Goal: Task Accomplishment & Management: Use online tool/utility

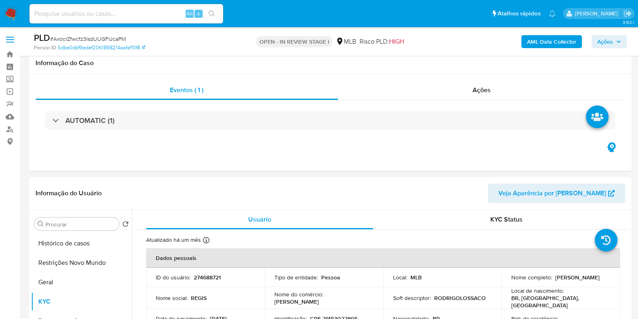
select select "10"
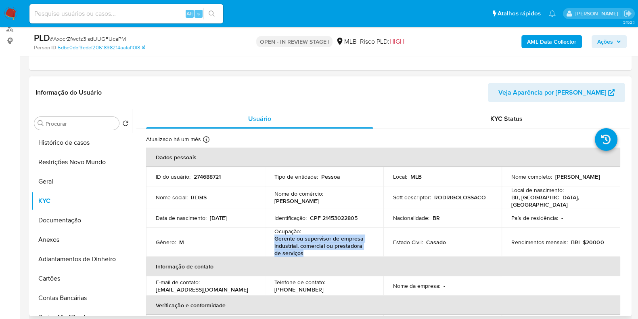
drag, startPoint x: 281, startPoint y: 243, endPoint x: 272, endPoint y: 239, distance: 9.8
click at [272, 239] on td "Ocupação : Gerente ou supervisor de empresa industrial, comercial ou prestadora…" at bounding box center [324, 241] width 119 height 29
copy p "Gerente ou supervisor de empresa industrial, comercial ou prestadora de serviços"
click at [87, 219] on button "Documentação" at bounding box center [78, 219] width 94 height 19
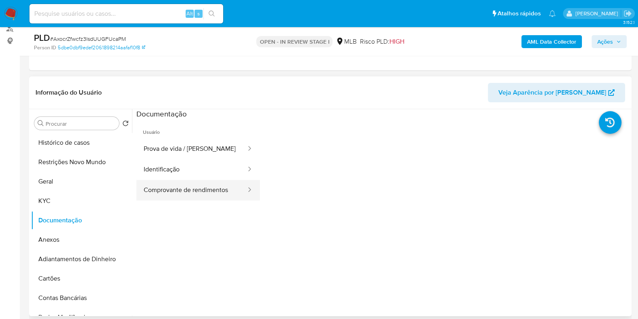
click at [140, 197] on button "Comprovante de rendimentos" at bounding box center [191, 190] width 111 height 21
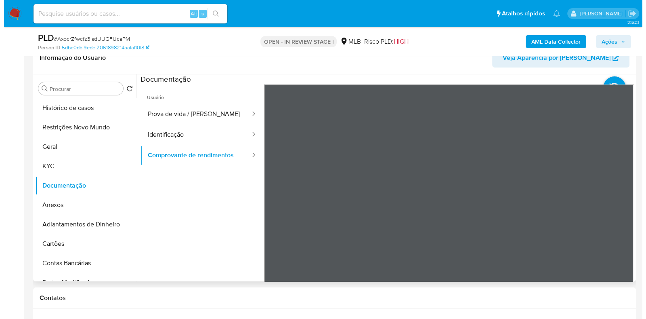
scroll to position [151, 0]
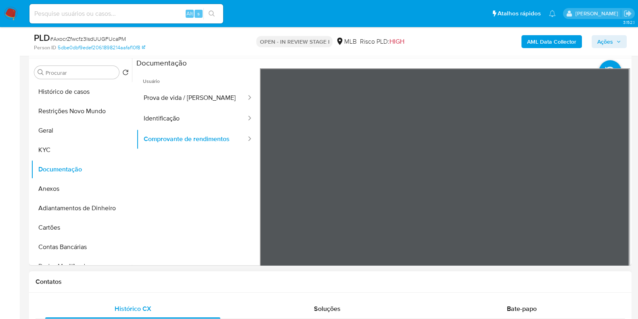
click at [567, 43] on b "AML Data Collector" at bounding box center [551, 41] width 49 height 13
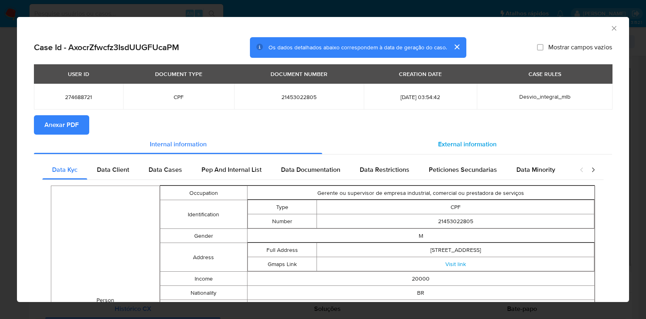
click at [472, 153] on div "External information" at bounding box center [467, 143] width 290 height 19
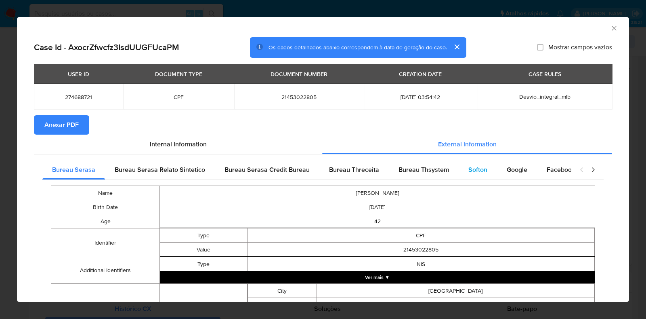
click at [460, 172] on div "Softon" at bounding box center [478, 169] width 38 height 19
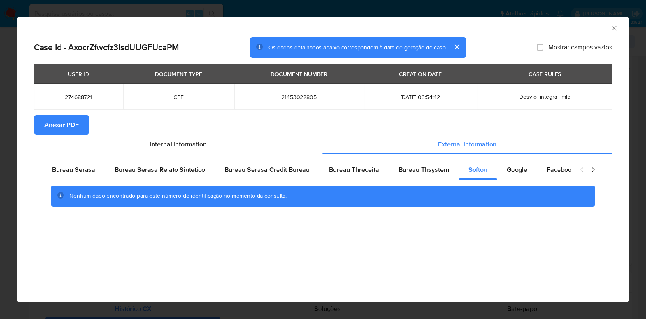
click at [434, 181] on div "Nenhum dado encontrado para este número de identificação no momento da consulta." at bounding box center [322, 196] width 561 height 32
click at [436, 174] on span "Bureau Thsystem" at bounding box center [423, 169] width 50 height 9
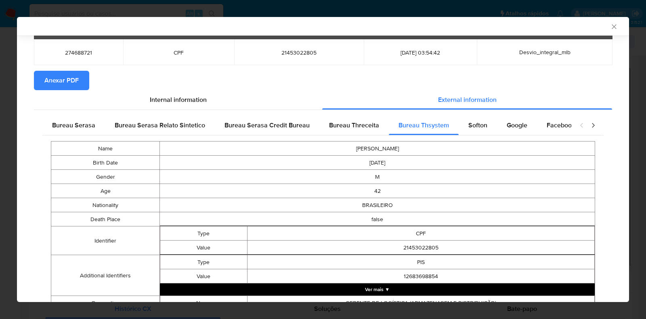
scroll to position [42, 0]
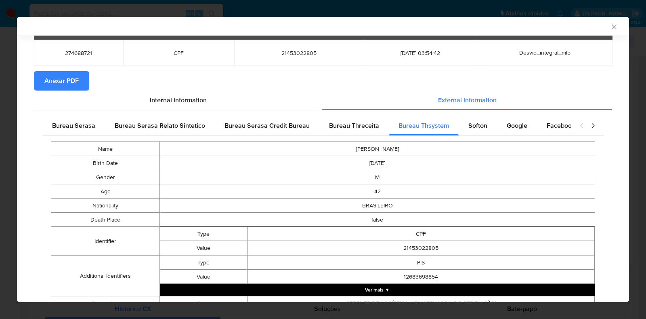
click at [281, 55] on span "21453022805" at bounding box center [299, 52] width 110 height 7
click at [281, 54] on span "21453022805" at bounding box center [299, 52] width 110 height 7
copy span "21453022805"
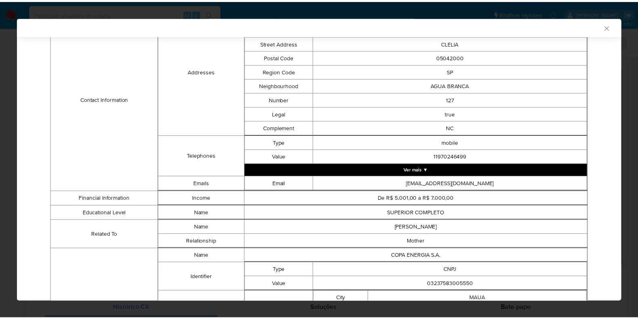
scroll to position [497, 0]
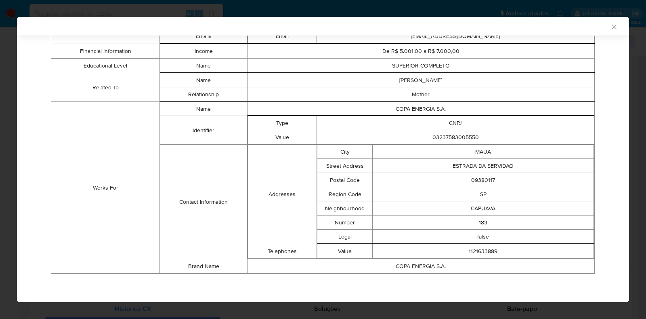
click at [0, 162] on div "AML Data Collector Case Id - AxocrZfwcfz3IsdUUGFUcaPM Os dados detalhados abaix…" at bounding box center [323, 159] width 646 height 319
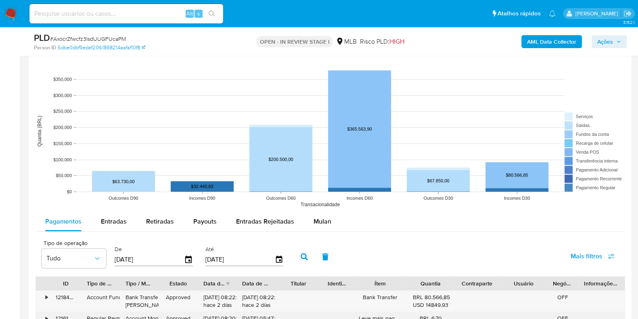
scroll to position [858, 0]
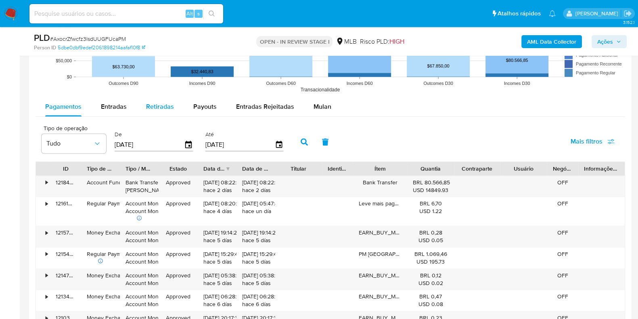
click at [176, 100] on button "Retiradas" at bounding box center [159, 106] width 47 height 19
select select "10"
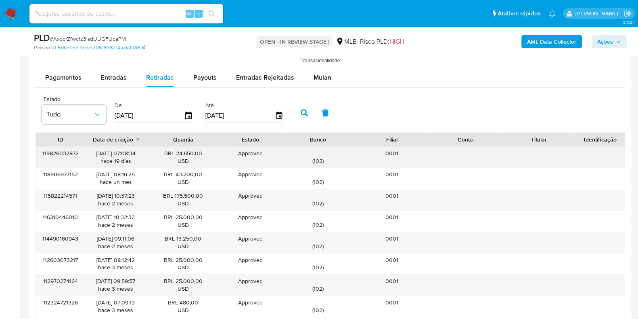
scroll to position [959, 0]
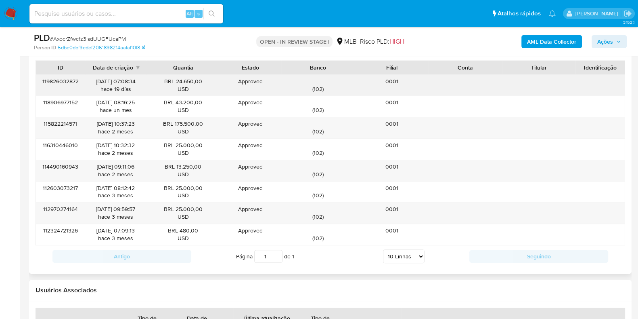
click at [320, 89] on div "( 102 )" at bounding box center [318, 85] width 62 height 15
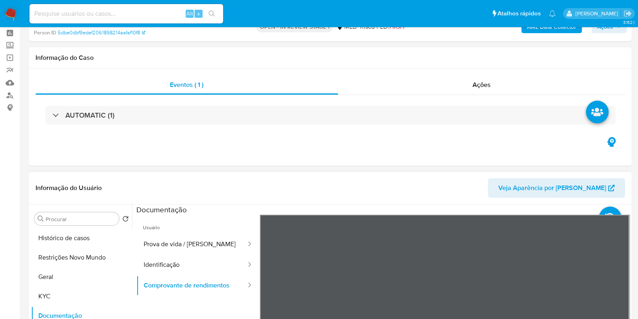
scroll to position [0, 0]
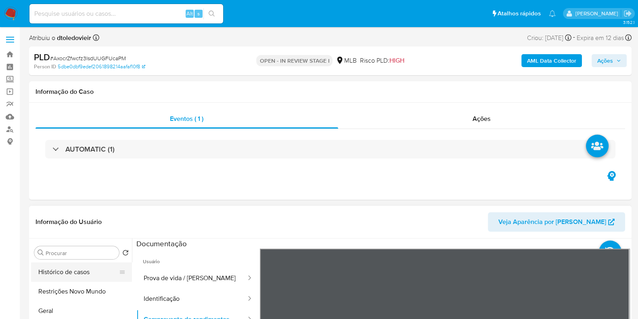
click at [42, 273] on button "Histórico de casos" at bounding box center [78, 271] width 94 height 19
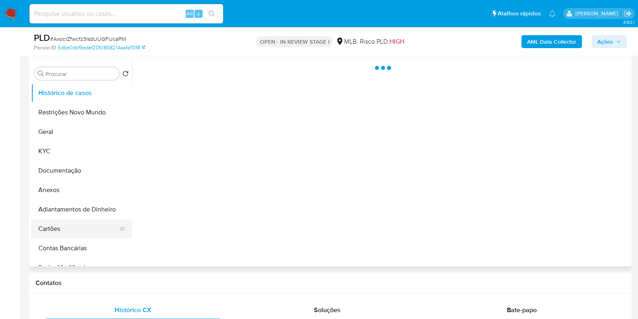
scroll to position [151, 0]
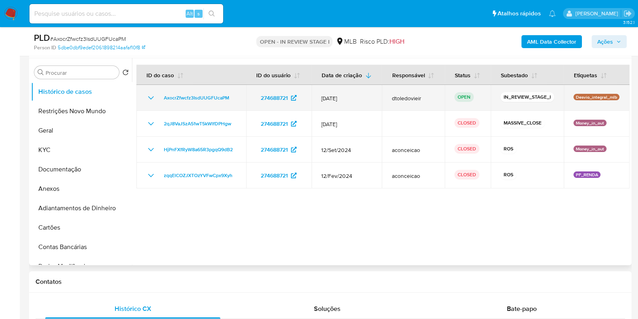
click at [147, 97] on icon "Mostrar/Ocultar" at bounding box center [151, 98] width 10 height 10
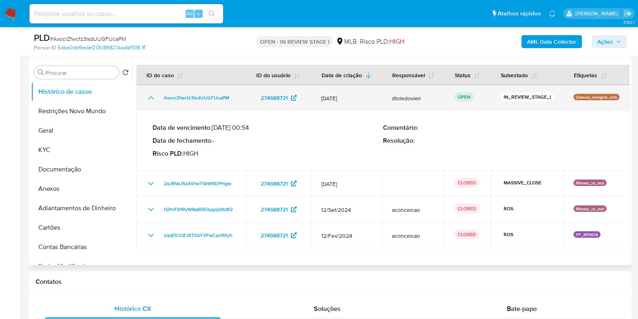
click at [148, 96] on icon "Mostrar/Ocultar" at bounding box center [151, 98] width 10 height 10
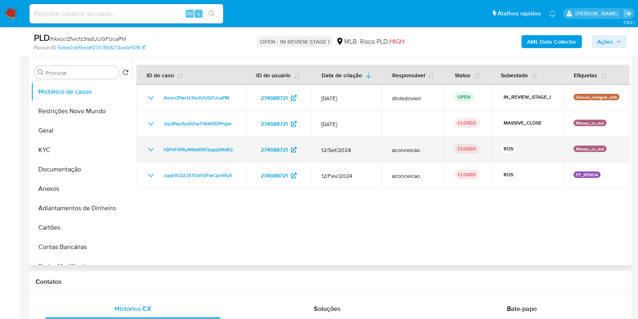
drag, startPoint x: 384, startPoint y: 152, endPoint x: 417, endPoint y: 152, distance: 32.7
click at [415, 152] on td "aconceicao" at bounding box center [413, 149] width 63 height 26
click at [424, 152] on span "aconceicao" at bounding box center [414, 149] width 44 height 7
drag, startPoint x: 428, startPoint y: 149, endPoint x: 382, endPoint y: 149, distance: 46.8
click at [382, 150] on td "aconceicao" at bounding box center [413, 149] width 63 height 26
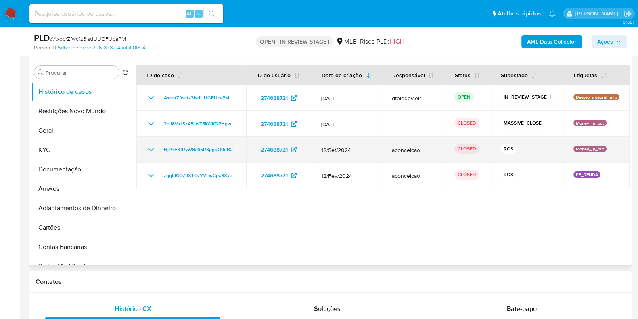
click at [382, 149] on td "aconceicao" at bounding box center [413, 149] width 63 height 26
drag, startPoint x: 382, startPoint y: 149, endPoint x: 422, endPoint y: 149, distance: 40.4
click at [422, 149] on td "aconceicao" at bounding box center [413, 149] width 63 height 26
click at [434, 145] on td "aconceicao" at bounding box center [413, 149] width 63 height 26
click at [431, 146] on span "aconceicao" at bounding box center [414, 149] width 44 height 7
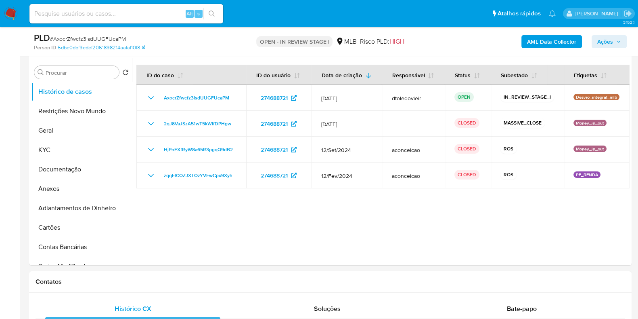
click at [605, 39] on span "Ações" at bounding box center [606, 41] width 16 height 13
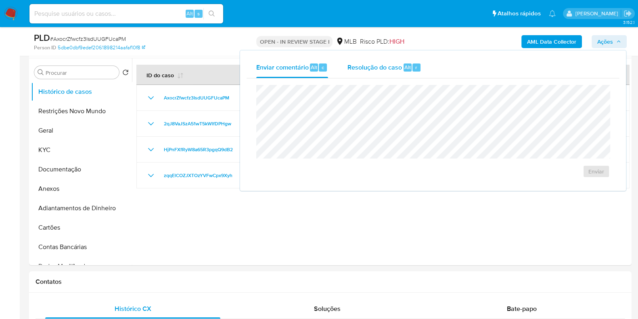
drag, startPoint x: 373, startPoint y: 62, endPoint x: 373, endPoint y: 77, distance: 15.0
click at [374, 63] on div "Resolução do caso Alt r" at bounding box center [385, 67] width 74 height 21
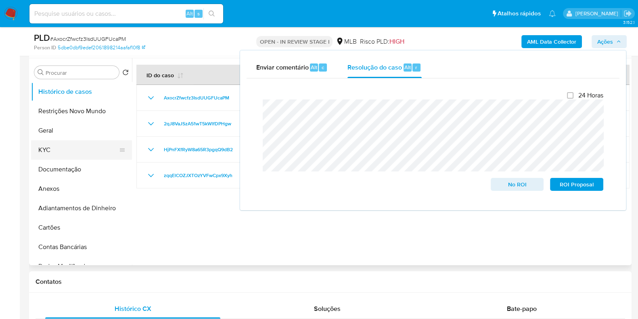
drag, startPoint x: 81, startPoint y: 148, endPoint x: 97, endPoint y: 148, distance: 16.1
click at [81, 148] on button "KYC" at bounding box center [78, 149] width 94 height 19
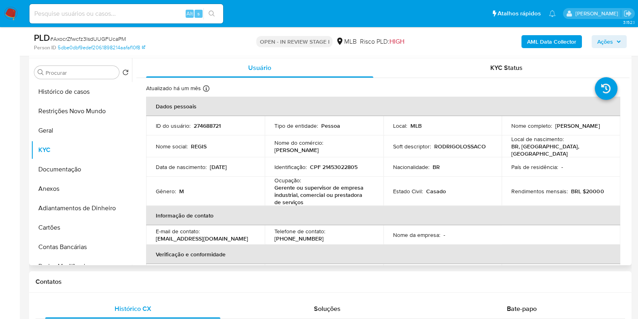
drag, startPoint x: 572, startPoint y: 128, endPoint x: 509, endPoint y: 130, distance: 62.6
click at [512, 129] on div "Nome completo : Regis Ferreira Dionizio" at bounding box center [561, 125] width 99 height 7
copy p "Regis Ferreira Dionizio"
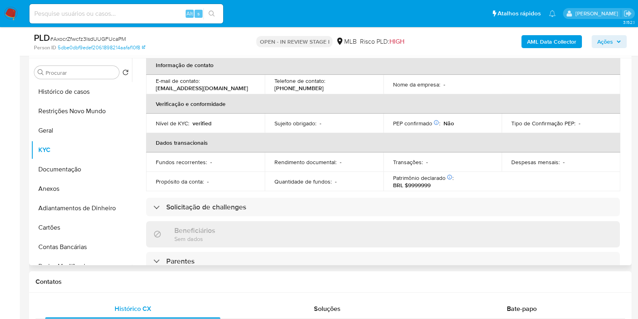
scroll to position [0, 0]
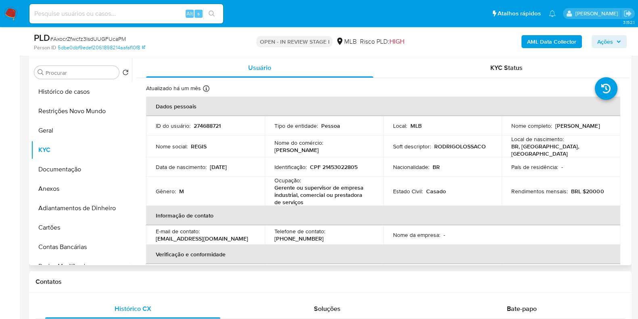
click at [331, 170] on td "Identificação : CPF 21453022805" at bounding box center [324, 166] width 119 height 19
click at [333, 166] on p "CPF 21453022805" at bounding box center [334, 166] width 48 height 7
copy p "21453022805"
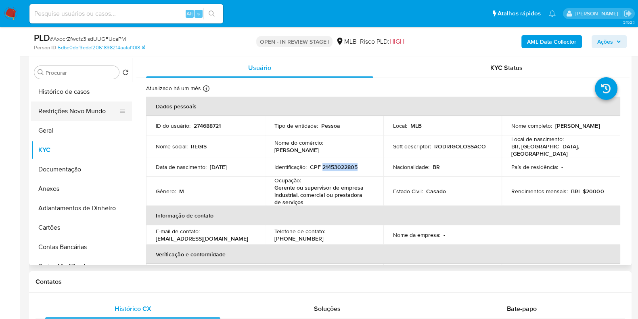
click at [91, 116] on button "Restrições Novo Mundo" at bounding box center [78, 110] width 94 height 19
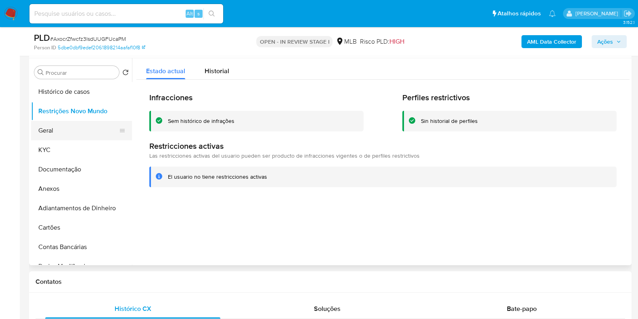
drag, startPoint x: 48, startPoint y: 124, endPoint x: 55, endPoint y: 129, distance: 7.5
click at [49, 124] on button "Geral" at bounding box center [78, 130] width 94 height 19
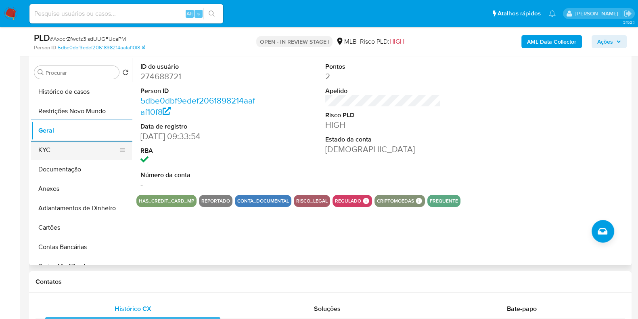
click at [59, 151] on button "KYC" at bounding box center [78, 149] width 94 height 19
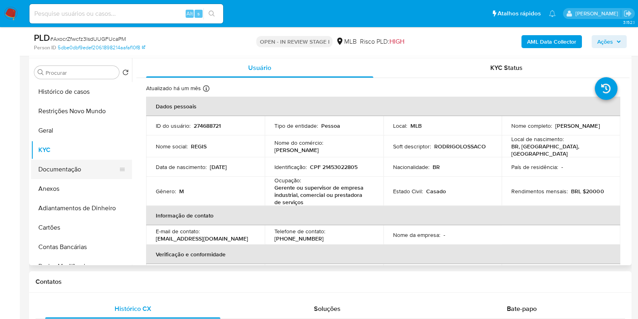
drag, startPoint x: 74, startPoint y: 160, endPoint x: 70, endPoint y: 167, distance: 8.0
click at [74, 161] on button "Documentação" at bounding box center [78, 168] width 94 height 19
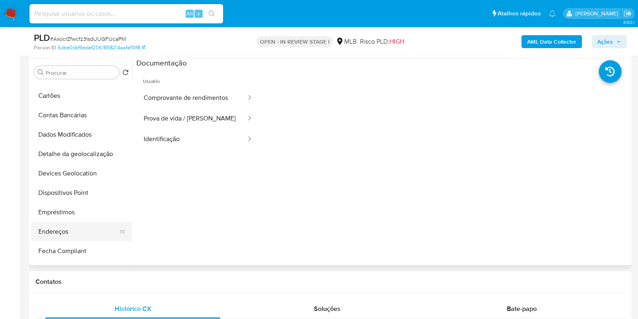
scroll to position [201, 0]
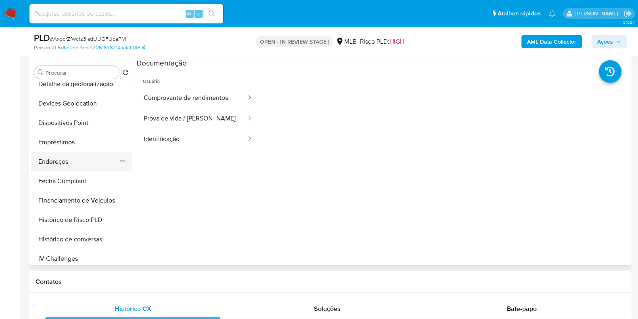
click at [73, 166] on button "Endereços" at bounding box center [78, 161] width 94 height 19
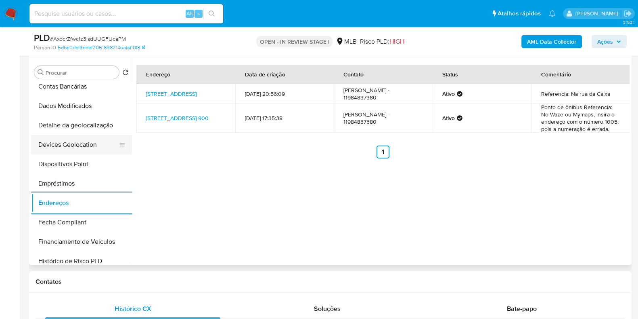
scroll to position [151, 0]
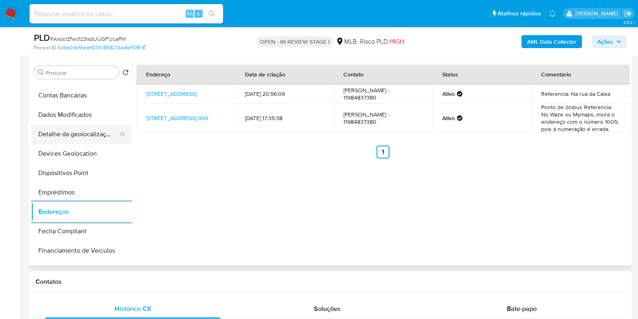
click at [95, 135] on button "Detalhe da geolocalização" at bounding box center [78, 133] width 94 height 19
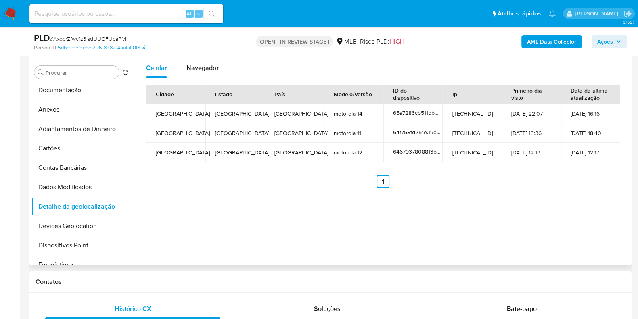
scroll to position [0, 0]
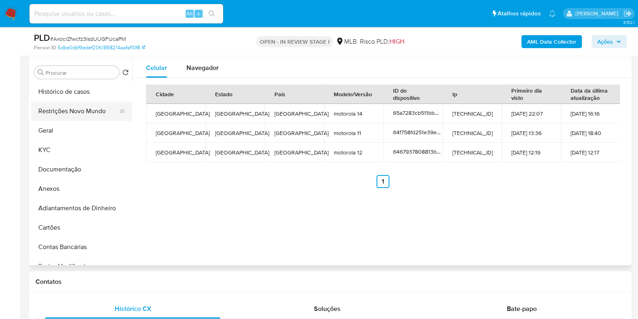
click at [85, 112] on button "Restrições Novo Mundo" at bounding box center [78, 110] width 94 height 19
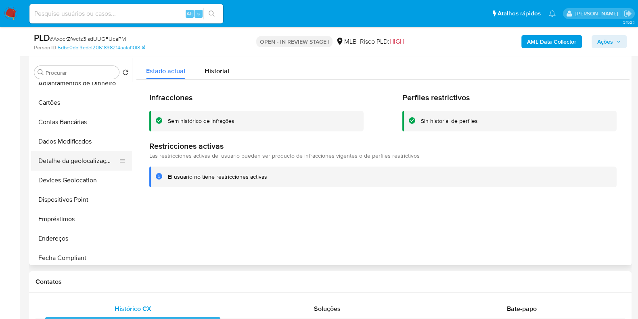
scroll to position [151, 0]
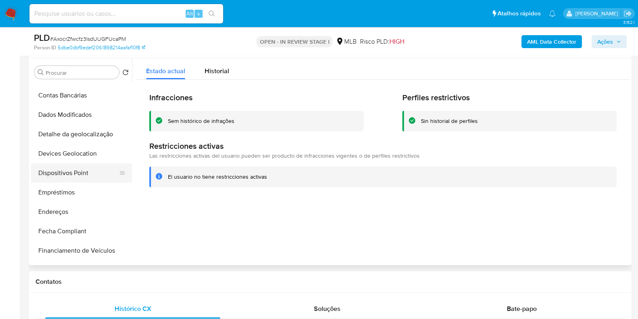
click at [81, 169] on button "Dispositivos Point" at bounding box center [78, 172] width 94 height 19
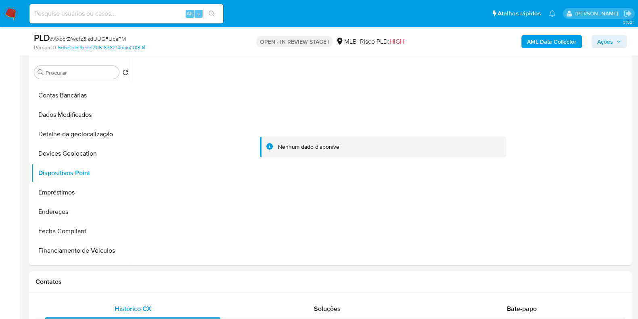
click at [547, 39] on b "AML Data Collector" at bounding box center [551, 41] width 49 height 13
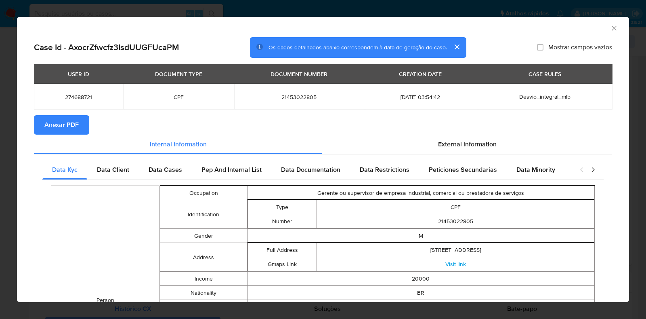
click at [66, 125] on span "Anexar PDF" at bounding box center [61, 125] width 34 height 18
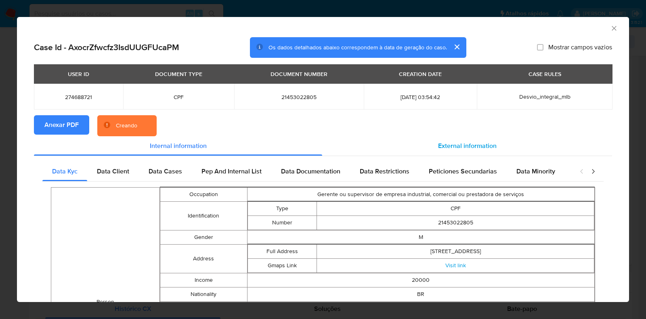
click at [448, 140] on div "External information" at bounding box center [467, 145] width 290 height 19
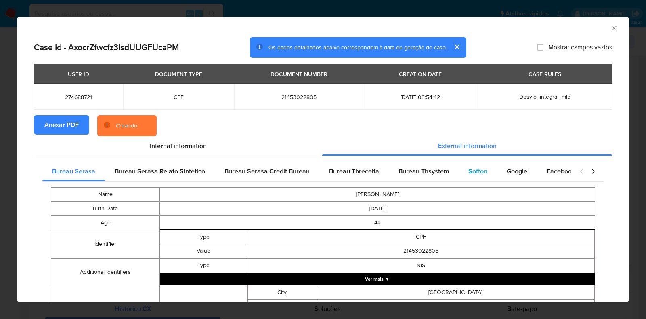
click at [468, 172] on span "Softon" at bounding box center [477, 170] width 19 height 9
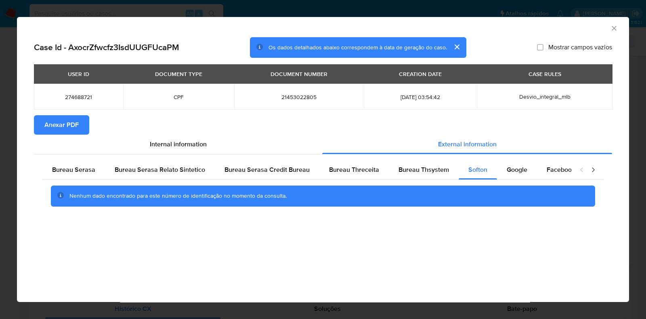
click at [11, 142] on div "AML Data Collector Case Id - AxocrZfwcfz3IsdUUGFUcaPM Os dados detalhados abaix…" at bounding box center [323, 159] width 646 height 319
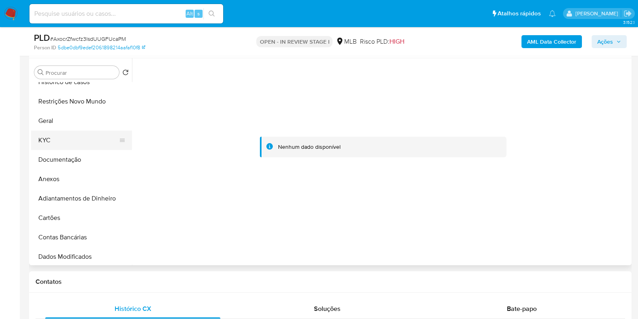
scroll to position [0, 0]
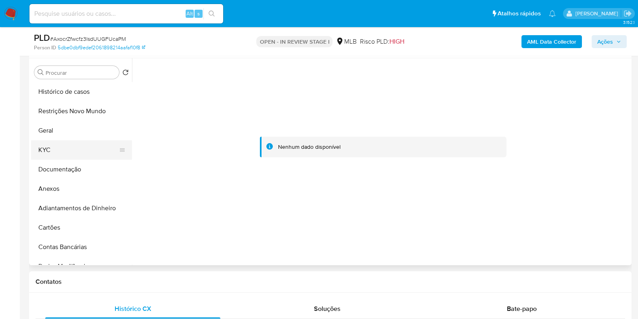
click at [62, 148] on button "KYC" at bounding box center [78, 149] width 94 height 19
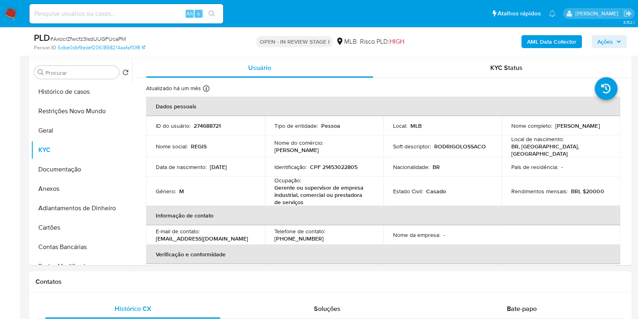
drag, startPoint x: 566, startPoint y: 130, endPoint x: 505, endPoint y: 133, distance: 61.5
click at [505, 133] on td "Nome completo : Regis Ferreira Dionizio" at bounding box center [561, 125] width 119 height 19
copy p "Regis Ferreira Dionizio"
click at [48, 193] on button "Anexos" at bounding box center [78, 188] width 94 height 19
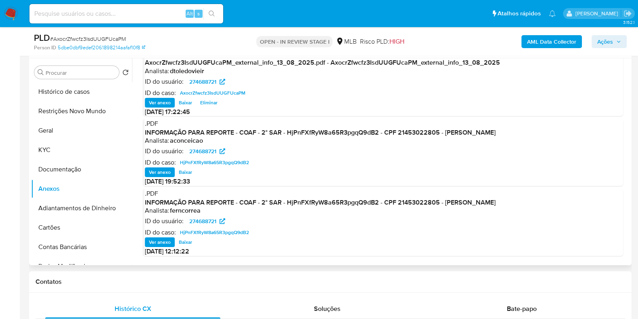
scroll to position [101, 0]
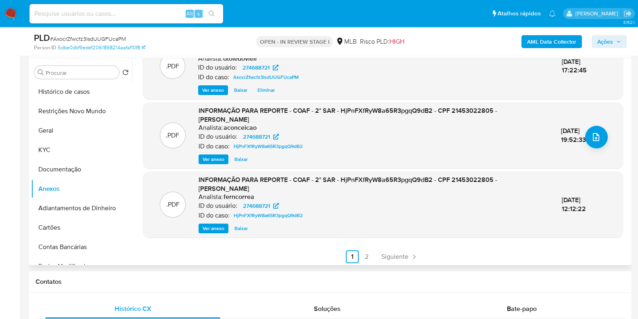
click at [207, 167] on div ".PDF INFORMAÇÃO PARA REPORTE - COAF - 2° SAR - HjPnFXfRyW8a65R3pgqQ9dB2 - CPF 2…" at bounding box center [383, 135] width 480 height 66
click at [203, 162] on span "Ver anexo" at bounding box center [214, 159] width 22 height 8
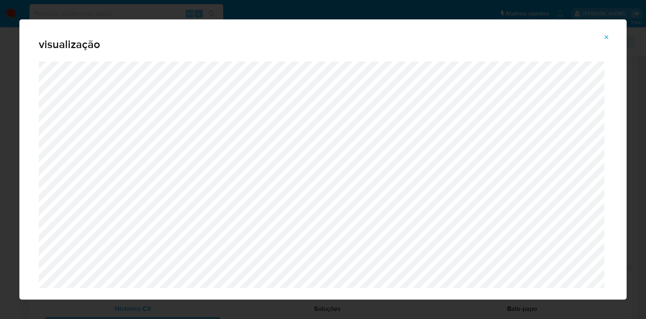
click at [5, 180] on div "visualização" at bounding box center [323, 159] width 646 height 319
click at [615, 35] on button "Attachment preview" at bounding box center [607, 37] width 18 height 13
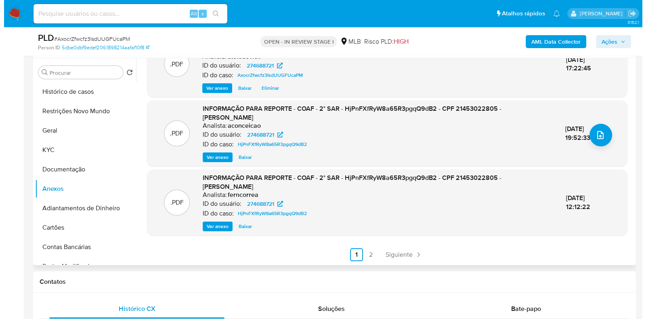
scroll to position [103, 0]
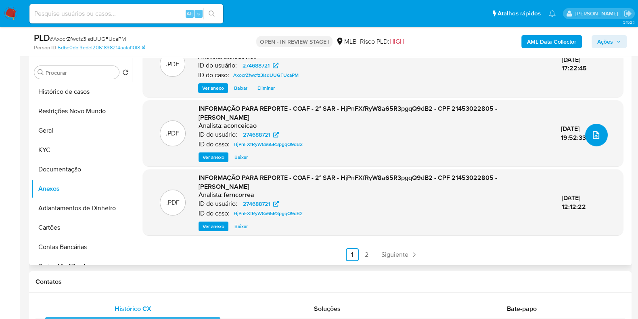
click at [600, 135] on button "upload-file" at bounding box center [596, 135] width 23 height 23
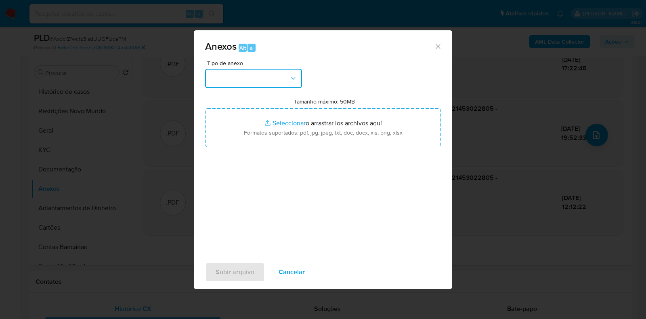
click at [282, 83] on button "button" at bounding box center [253, 78] width 97 height 19
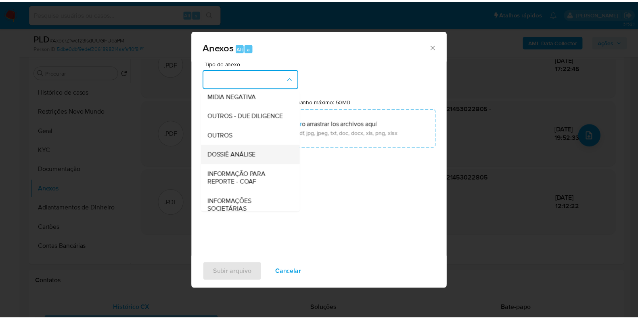
scroll to position [124, 0]
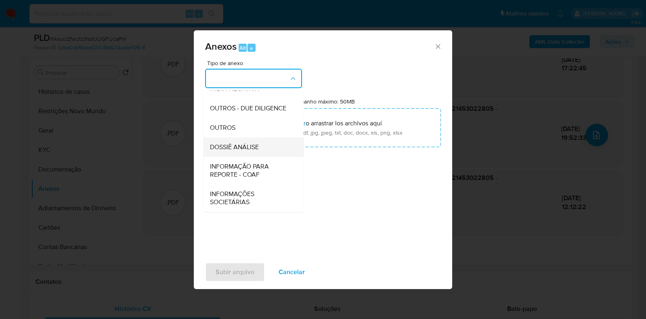
click at [238, 147] on span "DOSSIÊ ANÁLISE" at bounding box center [234, 147] width 49 height 8
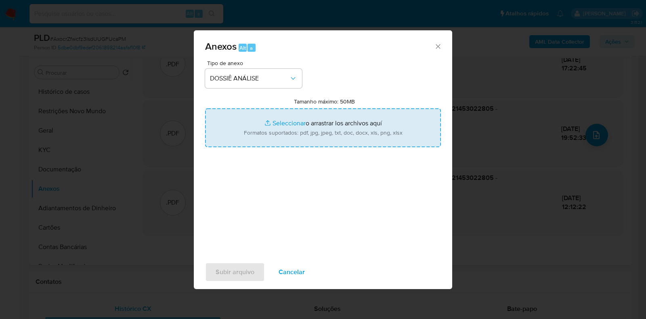
type input "C:\fakepath\3.ª SAR - CPF 21453022805 - REGIS FERREIRA DIONIZIO.pdf"
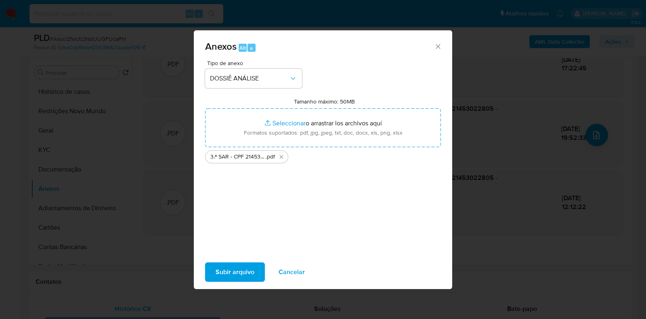
click at [228, 268] on span "Subir arquivo" at bounding box center [235, 272] width 39 height 18
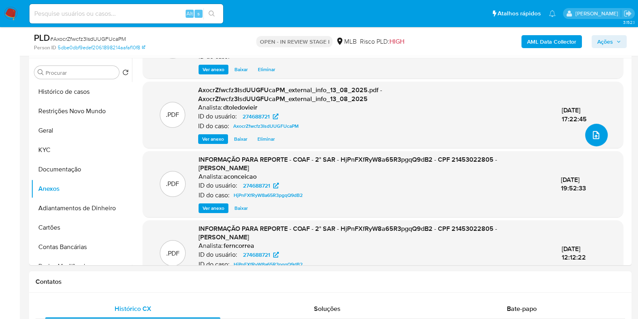
scroll to position [153, 0]
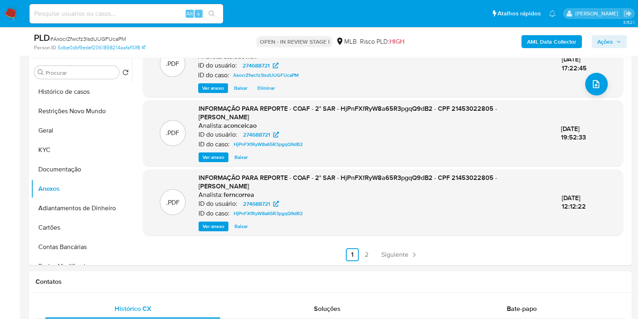
click at [607, 41] on span "Ações" at bounding box center [606, 41] width 16 height 13
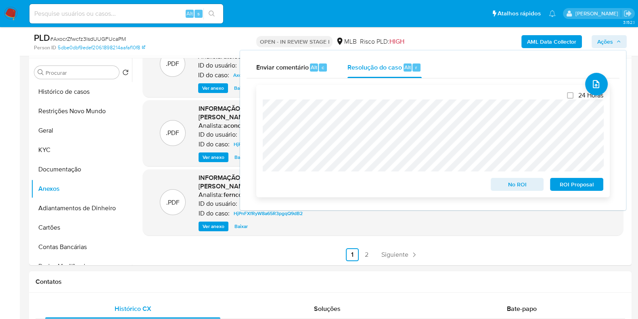
click at [561, 190] on span "ROI Proposal" at bounding box center [577, 183] width 42 height 11
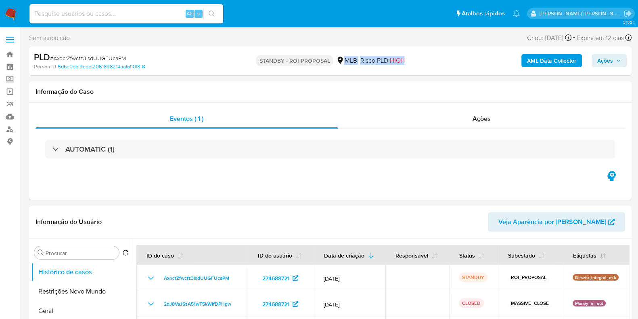
drag, startPoint x: 417, startPoint y: 61, endPoint x: 342, endPoint y: 61, distance: 75.1
click at [342, 61] on div "STANDBY - ROI PROPOSAL MLB Risco PLD: HIGH" at bounding box center [330, 60] width 195 height 19
select select "10"
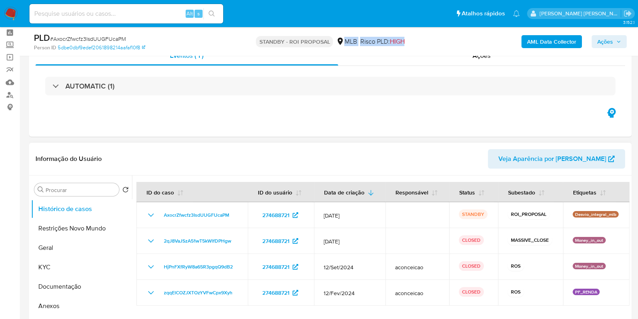
scroll to position [50, 0]
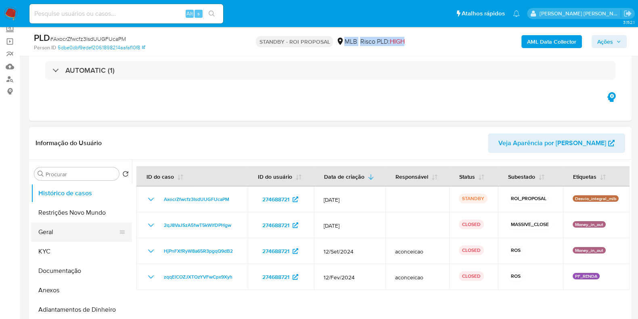
click at [58, 224] on button "Geral" at bounding box center [78, 231] width 94 height 19
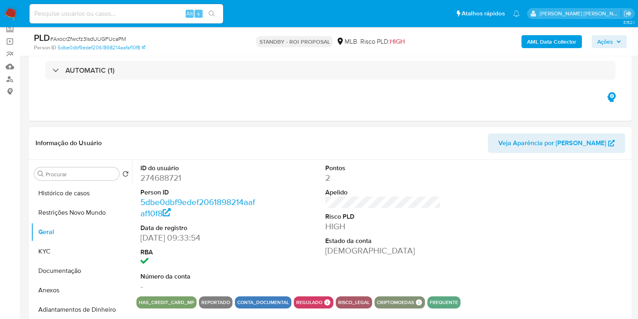
click at [164, 174] on dd "274688721" at bounding box center [198, 177] width 115 height 11
copy dd "274688721"
click at [139, 15] on input at bounding box center [126, 13] width 194 height 10
paste input "500690073"
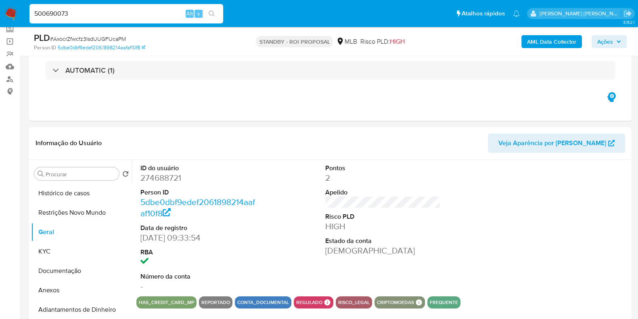
type input "500690073"
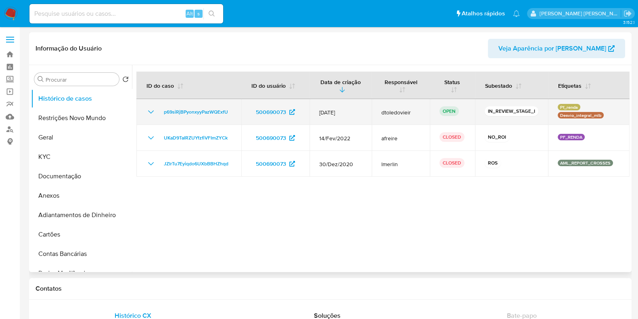
select select "10"
click at [179, 111] on span "p69siRjBPyonxyyPazWQExfU" at bounding box center [196, 112] width 64 height 10
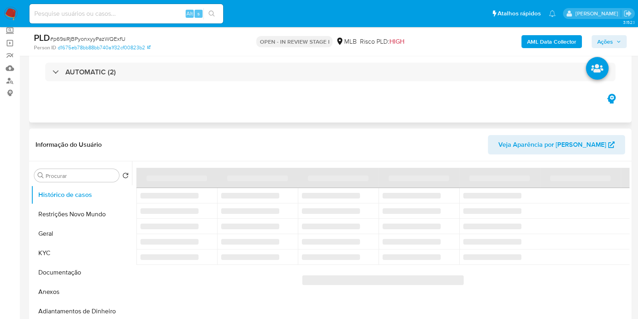
scroll to position [50, 0]
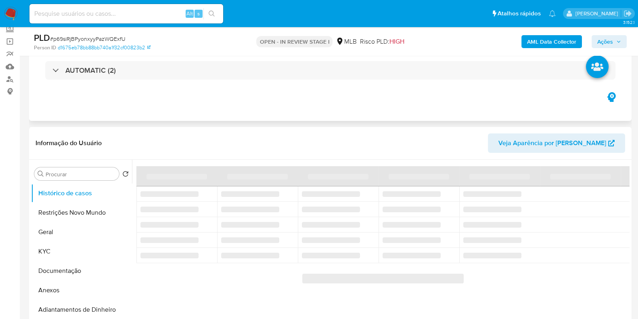
select select "10"
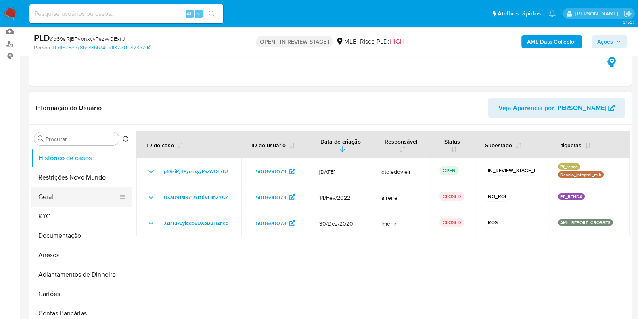
scroll to position [101, 0]
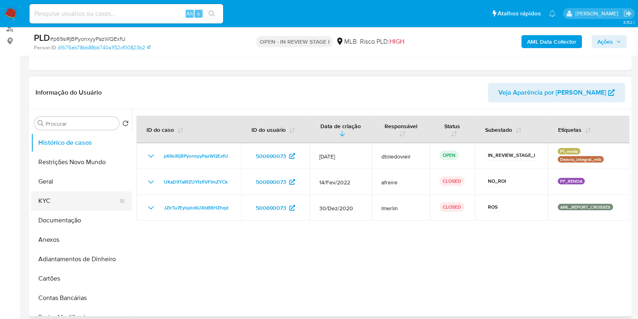
click at [73, 195] on button "KYC" at bounding box center [78, 200] width 94 height 19
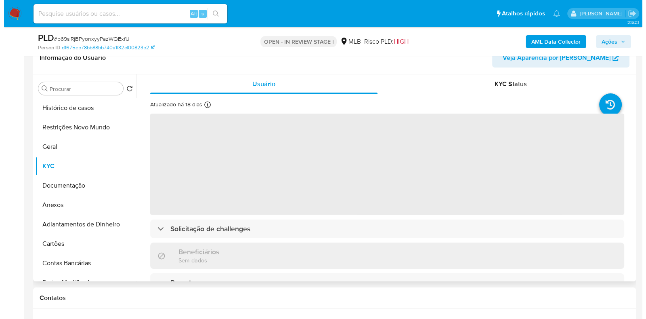
scroll to position [151, 0]
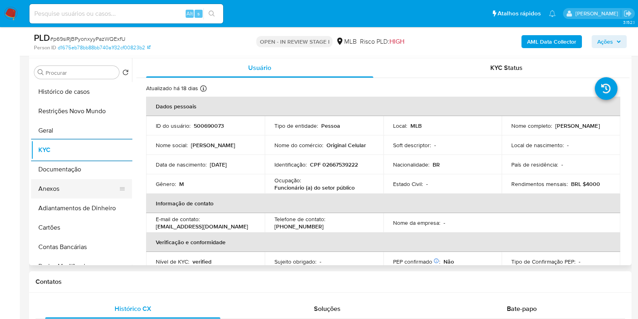
click at [93, 179] on button "Anexos" at bounding box center [78, 188] width 94 height 19
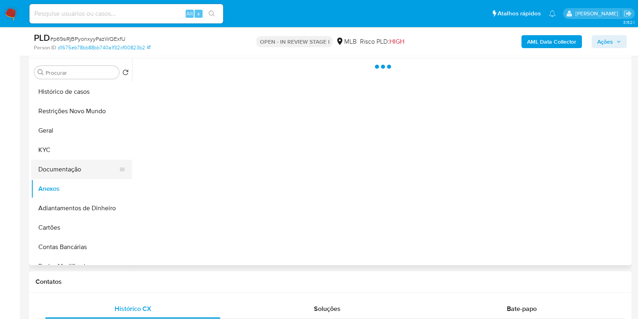
click at [92, 174] on button "Documentação" at bounding box center [78, 168] width 94 height 19
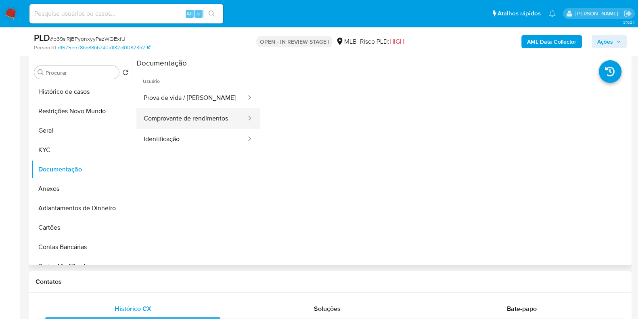
click at [186, 116] on button "Comprovante de rendimentos" at bounding box center [191, 118] width 111 height 21
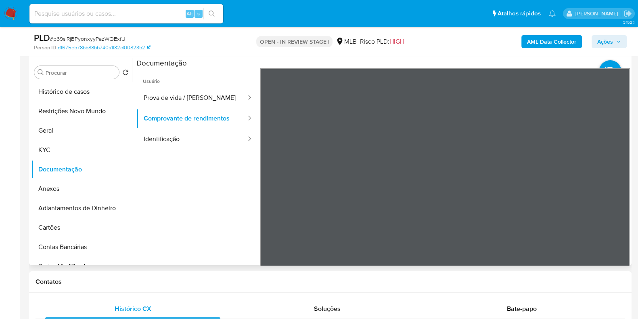
click at [136, 108] on button "Comprovante de rendimentos" at bounding box center [191, 118] width 111 height 21
click at [554, 42] on b "AML Data Collector" at bounding box center [551, 41] width 49 height 13
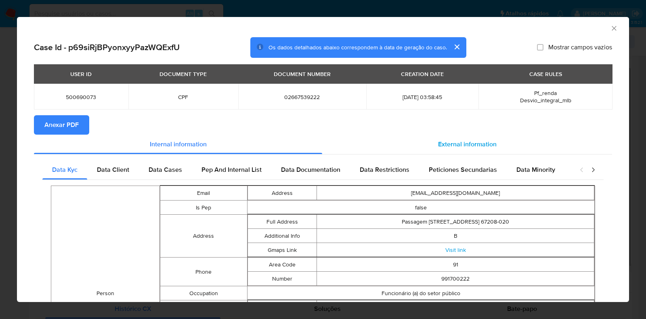
click at [457, 141] on span "External information" at bounding box center [467, 143] width 59 height 9
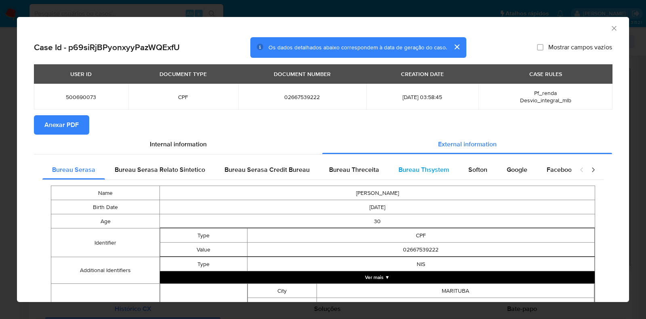
click at [432, 175] on div "Bureau Thsystem" at bounding box center [424, 169] width 70 height 19
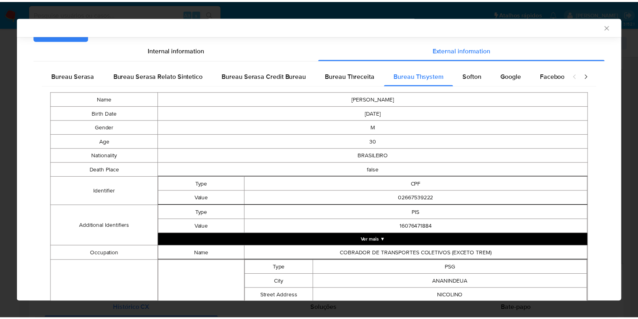
scroll to position [0, 0]
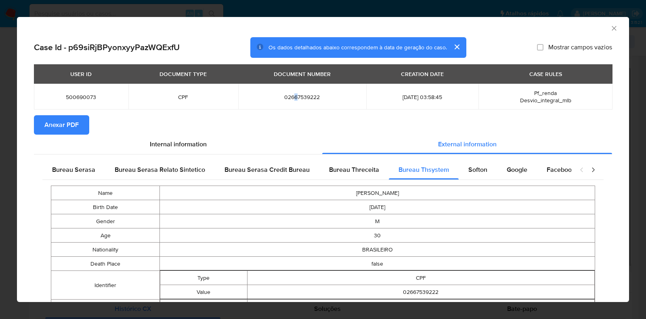
click at [279, 100] on span "02667539222" at bounding box center [302, 96] width 109 height 7
click at [287, 104] on td "02667539222" at bounding box center [302, 97] width 128 height 26
click at [294, 95] on span "02667539222" at bounding box center [302, 96] width 109 height 7
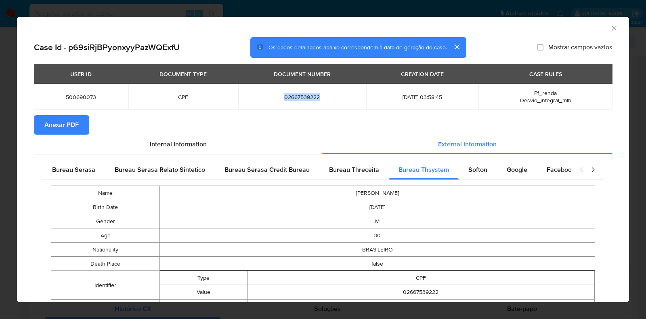
copy span "02667539222"
click at [610, 27] on icon "Fechar a janela" at bounding box center [614, 28] width 8 height 8
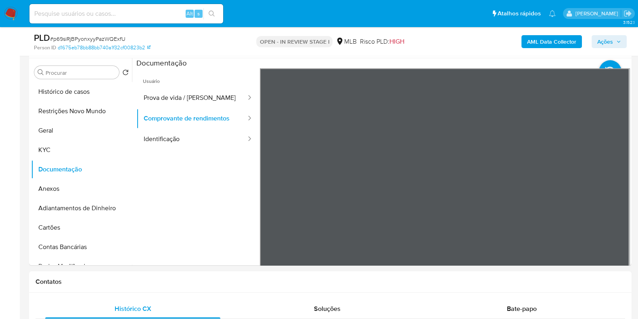
click at [557, 45] on b "AML Data Collector" at bounding box center [551, 41] width 49 height 13
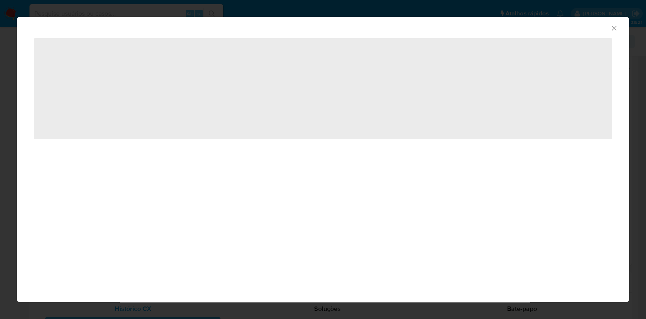
click at [611, 37] on span "‌" at bounding box center [323, 41] width 578 height 8
click at [614, 31] on icon "Fechar a janela" at bounding box center [614, 28] width 8 height 8
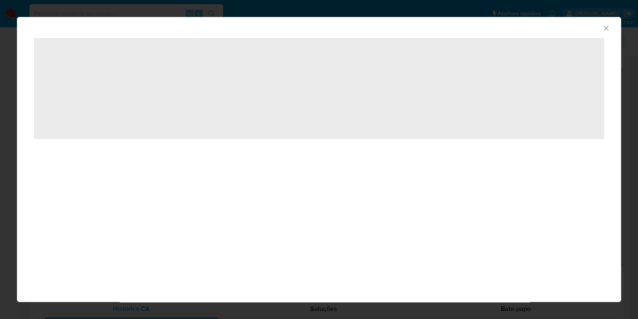
click at [600, 40] on span "Ações" at bounding box center [606, 41] width 16 height 13
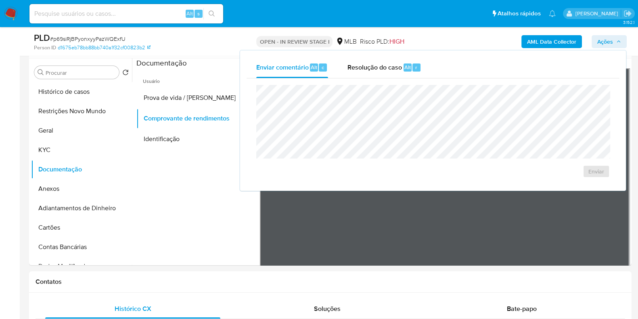
click at [399, 75] on div "Resolução do caso Alt r" at bounding box center [385, 67] width 74 height 21
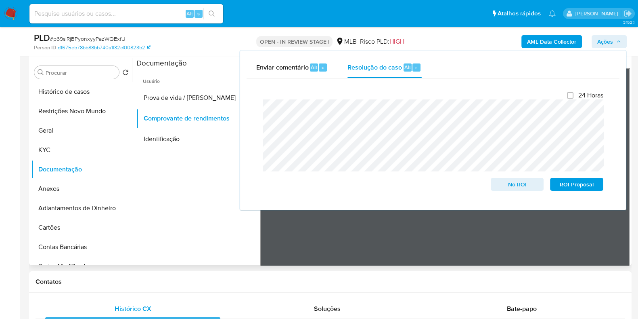
click at [223, 170] on ul "Usuário Prova de vida / Selfie Comprovante de rendimentos Identificação" at bounding box center [198, 184] width 124 height 233
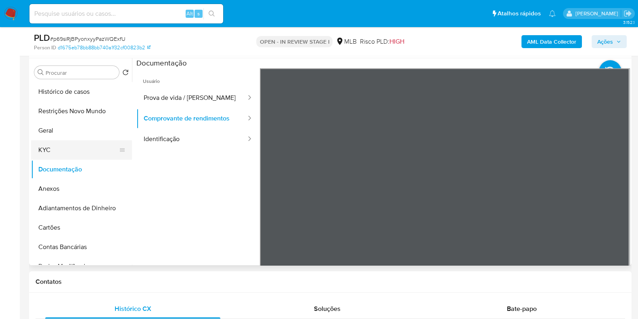
click at [42, 151] on button "KYC" at bounding box center [78, 149] width 94 height 19
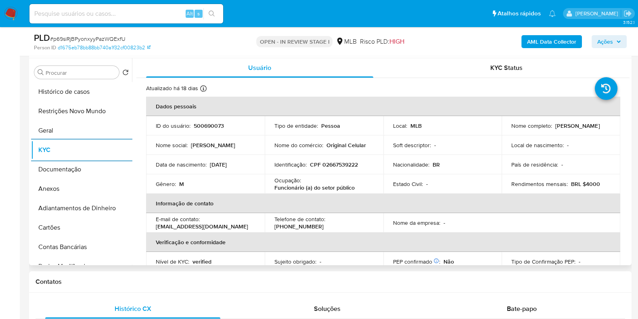
click at [337, 168] on td "Identificação : CPF 02667539222" at bounding box center [324, 164] width 119 height 19
click at [345, 161] on p "CPF 02667539222" at bounding box center [334, 164] width 48 height 7
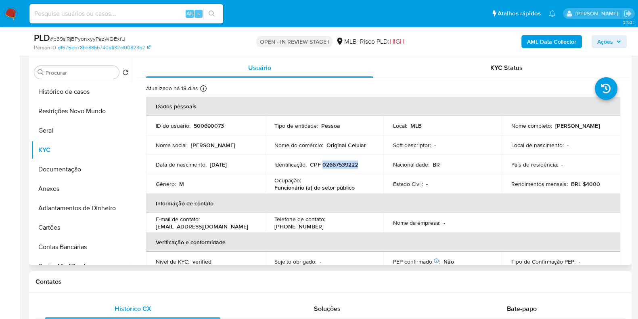
click at [345, 161] on p "CPF 02667539222" at bounding box center [334, 164] width 48 height 7
copy p "02667539222"
click at [91, 111] on button "Restrições Novo Mundo" at bounding box center [78, 110] width 94 height 19
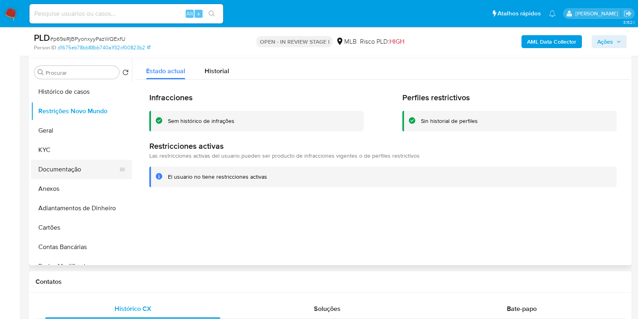
click at [77, 164] on button "Documentação" at bounding box center [78, 168] width 94 height 19
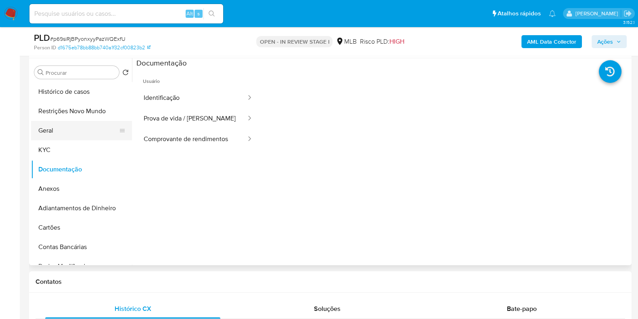
drag, startPoint x: 65, startPoint y: 115, endPoint x: 69, endPoint y: 126, distance: 12.0
click at [69, 126] on ul "Histórico de casos Restrições Novo Mundo Geral KYC Documentação Anexos Adiantam…" at bounding box center [81, 173] width 101 height 182
click at [37, 136] on button "Geral" at bounding box center [78, 130] width 94 height 19
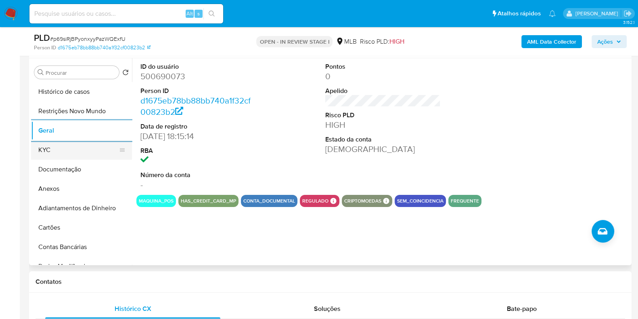
click at [49, 145] on button "KYC" at bounding box center [78, 149] width 94 height 19
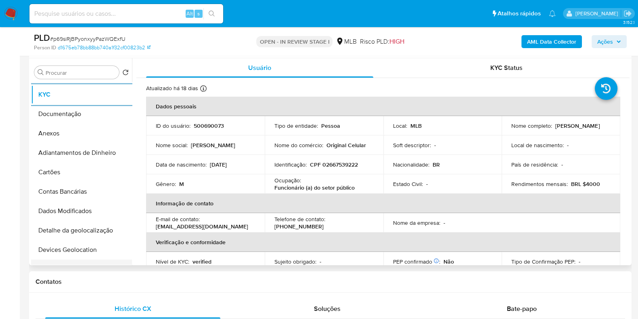
scroll to position [151, 0]
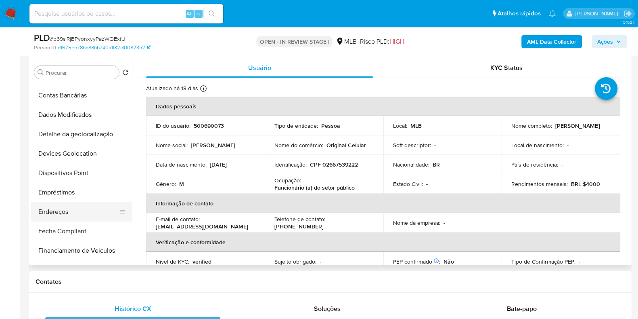
click at [63, 210] on button "Endereços" at bounding box center [78, 211] width 94 height 19
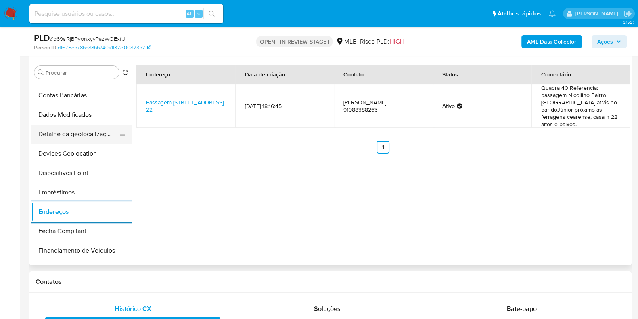
drag, startPoint x: 78, startPoint y: 134, endPoint x: 98, endPoint y: 143, distance: 21.9
click at [77, 134] on button "Detalhe da geolocalização" at bounding box center [78, 133] width 94 height 19
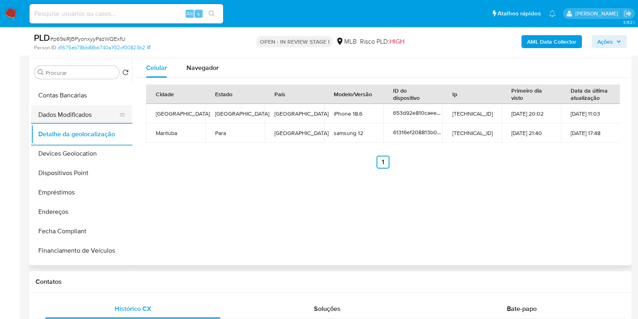
scroll to position [0, 0]
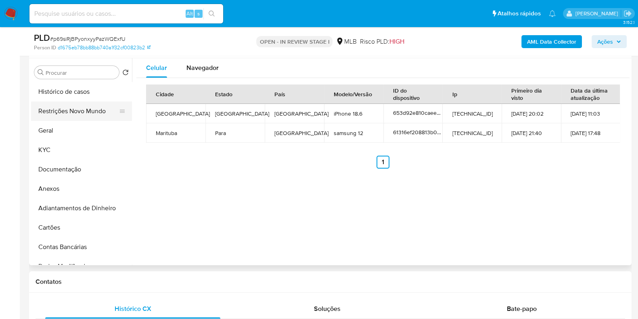
click at [75, 109] on button "Restrições Novo Mundo" at bounding box center [78, 110] width 94 height 19
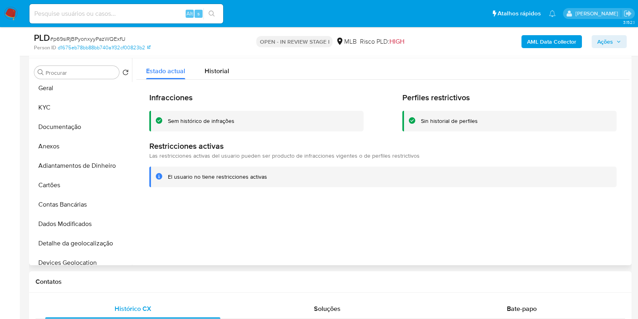
scroll to position [201, 0]
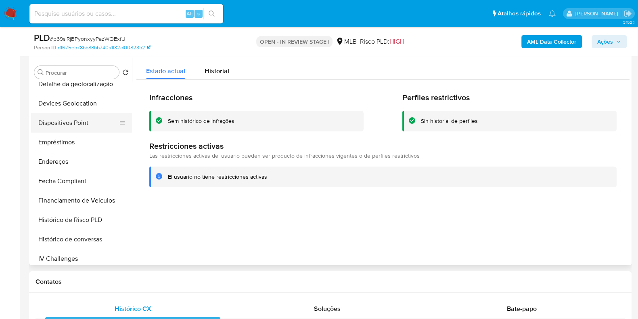
click at [96, 121] on button "Dispositivos Point" at bounding box center [78, 122] width 94 height 19
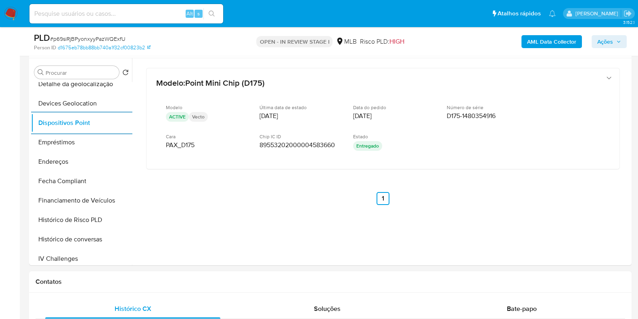
click at [532, 42] on b "AML Data Collector" at bounding box center [551, 41] width 49 height 13
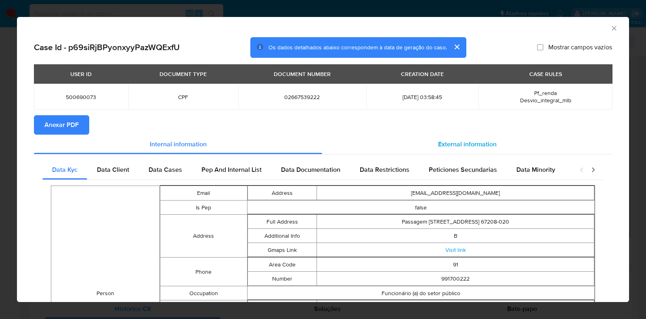
click at [459, 138] on div "External information" at bounding box center [467, 143] width 290 height 19
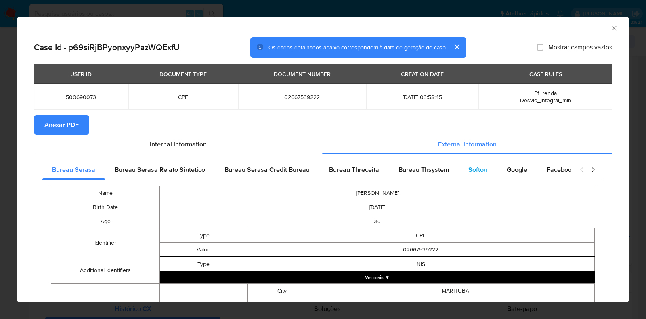
click at [478, 172] on span "Softon" at bounding box center [477, 169] width 19 height 9
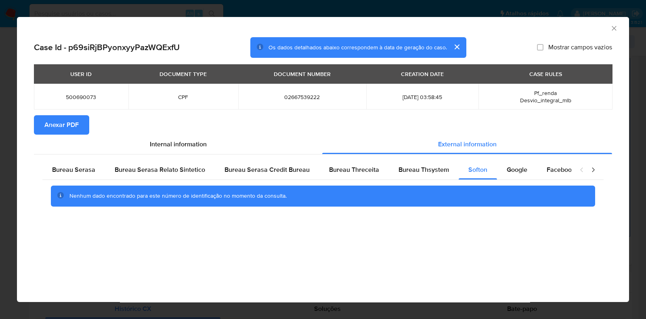
click at [75, 122] on span "Anexar PDF" at bounding box center [61, 125] width 34 height 18
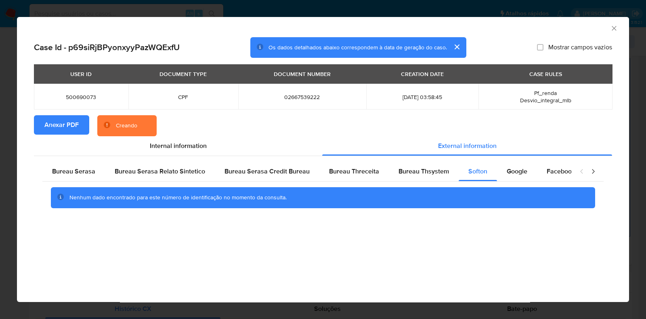
click at [3, 176] on div "AML Data Collector Case Id - p69siRjBPyonxyyPazWQExfU Os dados detalhados abaix…" at bounding box center [323, 159] width 646 height 319
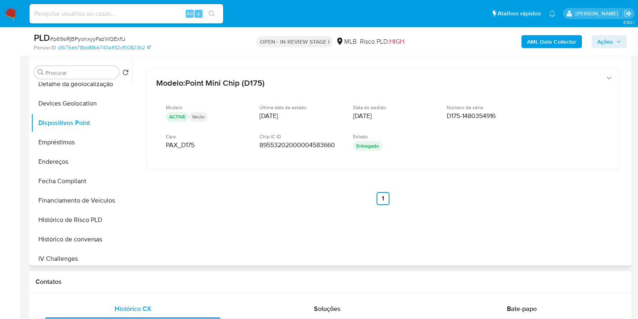
scroll to position [0, 0]
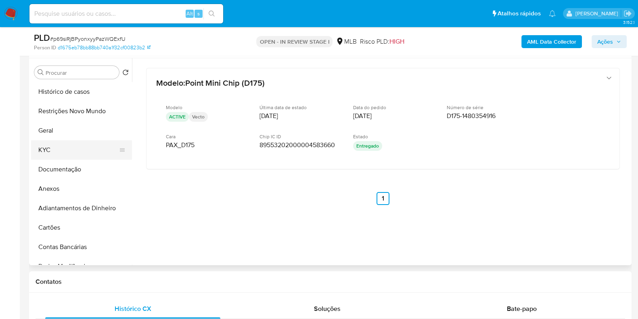
click at [70, 156] on button "KYC" at bounding box center [78, 149] width 94 height 19
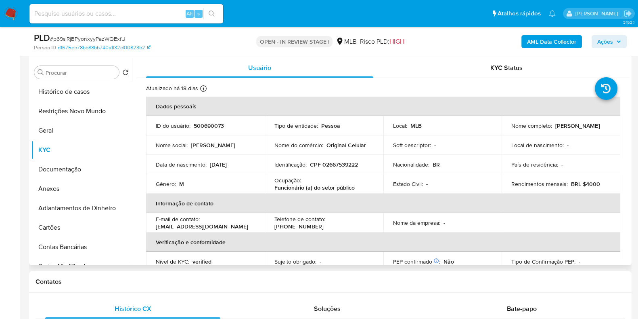
drag, startPoint x: 550, startPoint y: 128, endPoint x: 503, endPoint y: 129, distance: 46.4
click at [503, 129] on td "Nome completo : Igor Barros de Souza" at bounding box center [561, 125] width 119 height 19
copy p "Igor Barros de Souza"
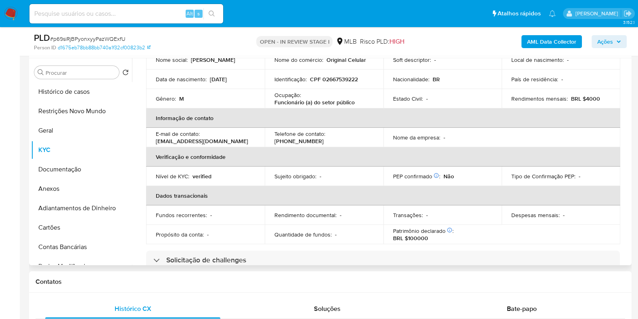
scroll to position [351, 0]
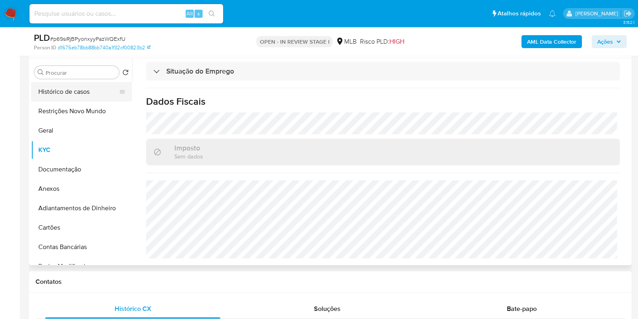
click at [78, 81] on div "Procurar Retornar ao pedido padrão Histórico de casos Restrições Novo Mundo Ger…" at bounding box center [81, 162] width 101 height 206
click at [71, 90] on button "Histórico de casos" at bounding box center [78, 91] width 94 height 19
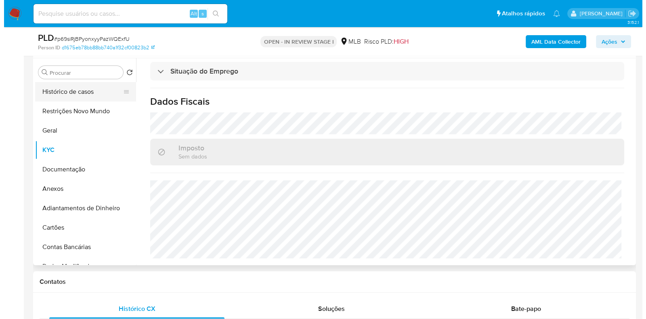
scroll to position [0, 0]
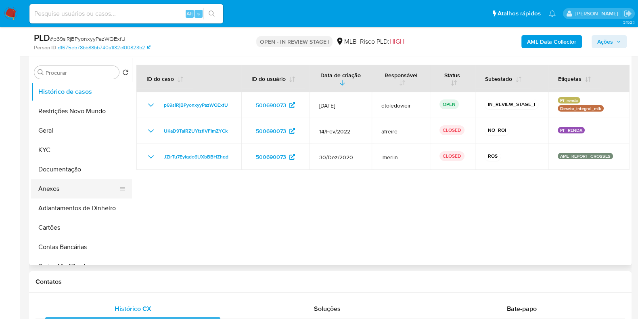
click at [56, 182] on button "Anexos" at bounding box center [78, 188] width 94 height 19
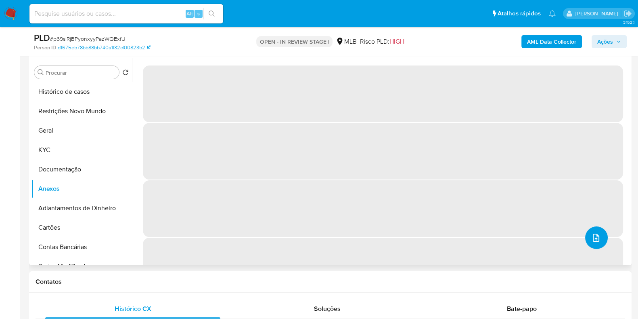
click at [598, 239] on icon "upload-file" at bounding box center [596, 238] width 10 height 10
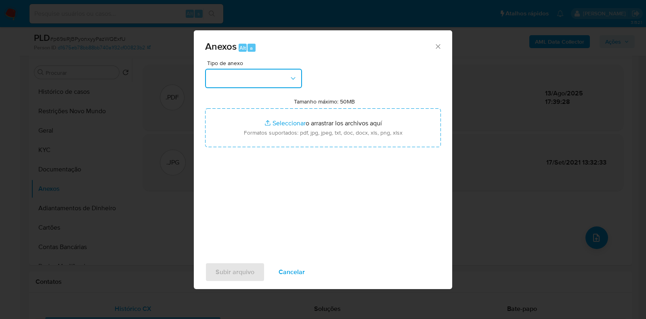
click at [254, 76] on button "button" at bounding box center [253, 78] width 97 height 19
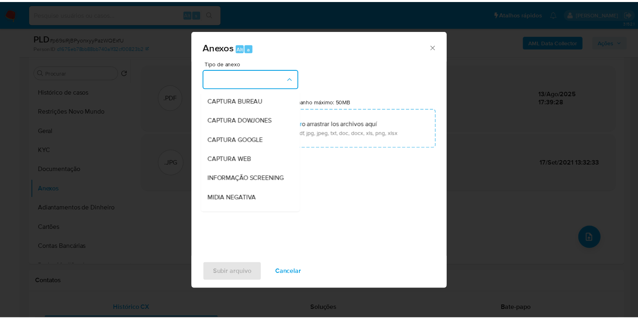
scroll to position [124, 0]
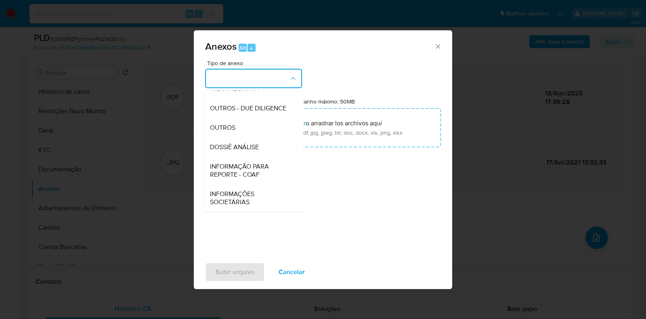
click at [241, 148] on span "DOSSIÊ ANÁLISE" at bounding box center [234, 147] width 49 height 8
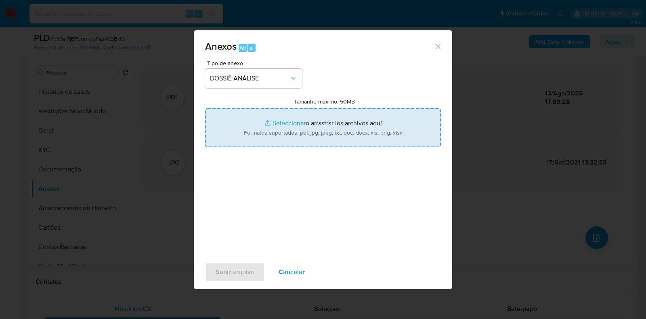
type input "C:\fakepath\2.ª SAR - CPF 02667539222 - IGOR BARROS DE SOUZA.pdf"
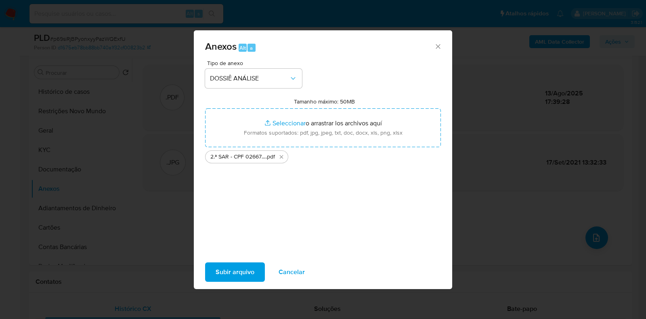
click at [223, 269] on span "Subir arquivo" at bounding box center [235, 272] width 39 height 18
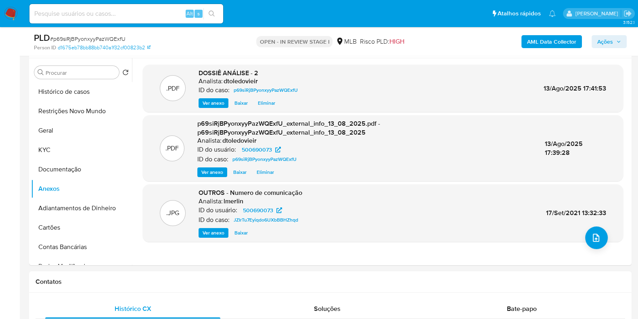
click at [616, 38] on span "Ações" at bounding box center [610, 41] width 24 height 11
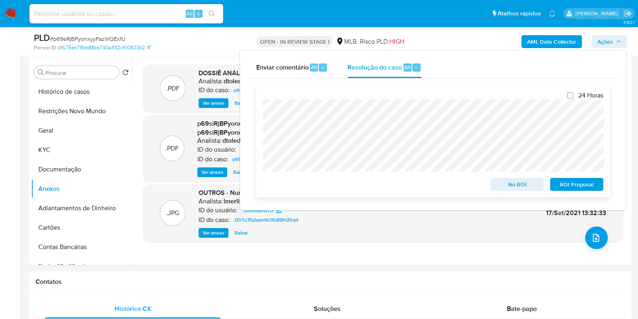
click at [568, 184] on span "ROI Proposal" at bounding box center [577, 183] width 42 height 11
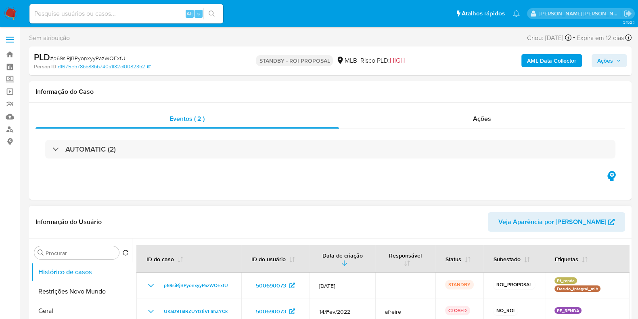
select select "10"
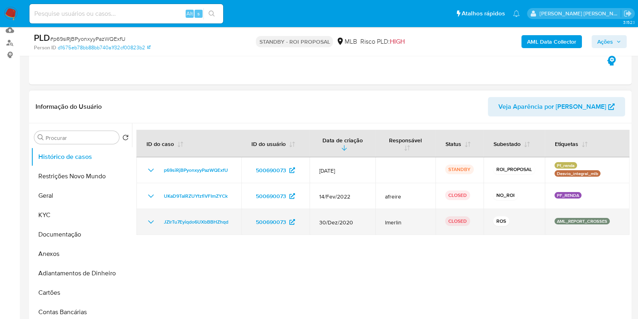
scroll to position [101, 0]
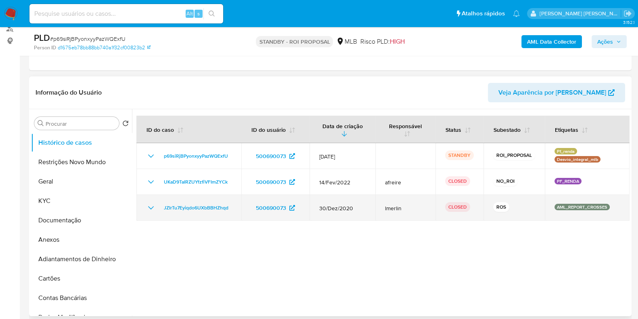
drag, startPoint x: 510, startPoint y: 201, endPoint x: 491, endPoint y: 201, distance: 19.4
click at [491, 200] on td "ROS" at bounding box center [514, 208] width 61 height 26
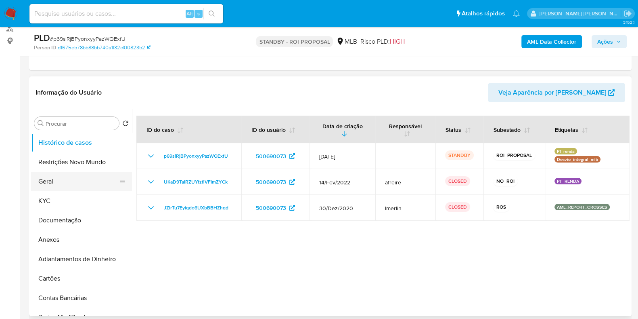
click at [60, 184] on button "Geral" at bounding box center [78, 181] width 94 height 19
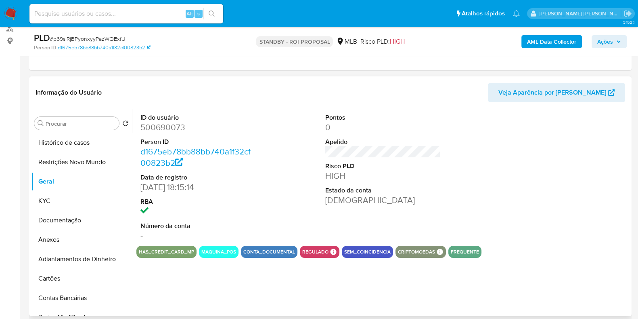
click at [165, 129] on dd "500690073" at bounding box center [198, 127] width 115 height 11
copy dd "500690073"
click at [115, 11] on input at bounding box center [126, 13] width 194 height 10
paste input "2085251839"
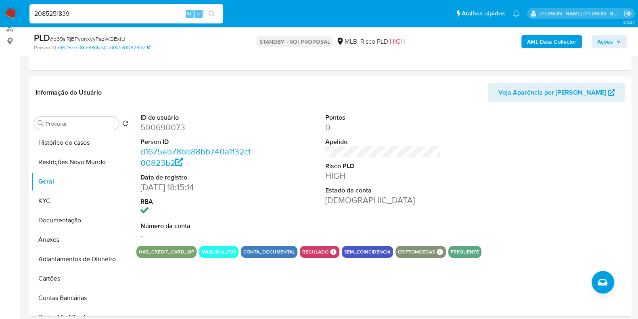
type input "2085251839"
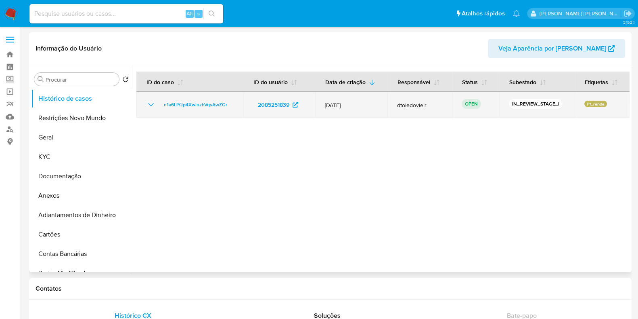
select select "10"
click at [206, 104] on span "n1a6LIYJp4XwinzhVqsAwZGr" at bounding box center [195, 105] width 63 height 10
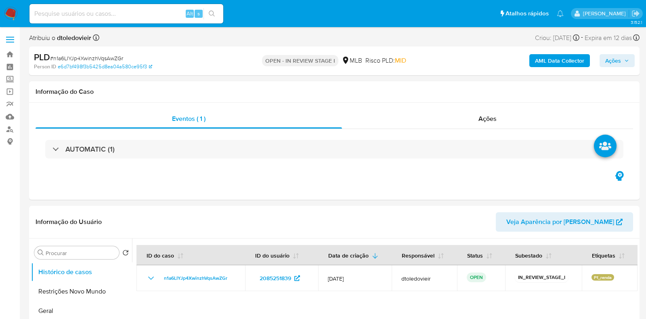
select select "10"
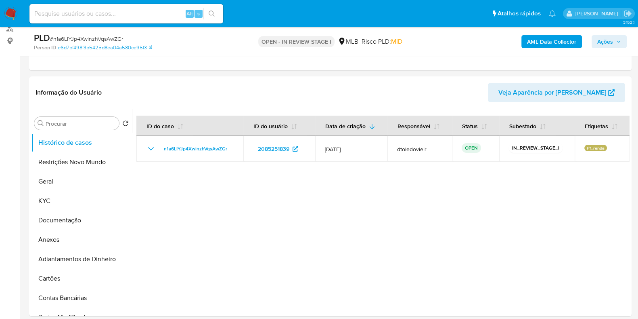
scroll to position [101, 0]
click at [92, 208] on button "KYC" at bounding box center [78, 200] width 94 height 19
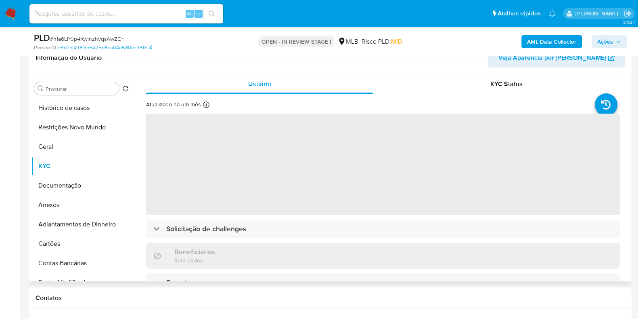
scroll to position [151, 0]
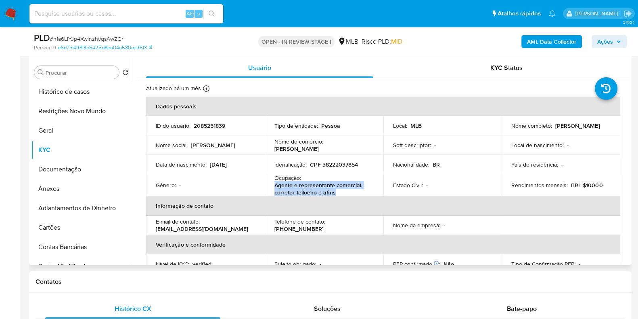
drag, startPoint x: 340, startPoint y: 193, endPoint x: 273, endPoint y: 185, distance: 68.4
click at [273, 185] on td "Ocupação : Agente e representante comercial, corretor, leiloeiro e afins" at bounding box center [324, 185] width 119 height 22
copy p "Agente e representante comercial, corretor, leiloeiro e afins"
click at [83, 179] on button "Anexos" at bounding box center [78, 188] width 94 height 19
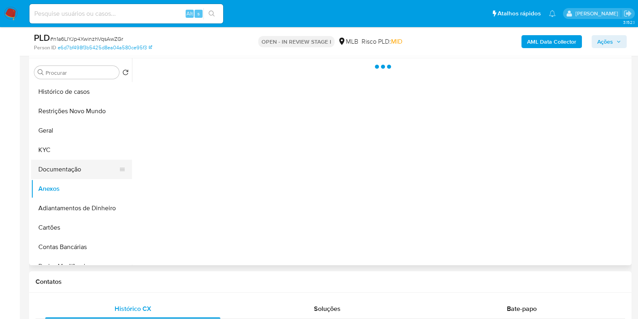
click at [75, 166] on button "Documentação" at bounding box center [78, 168] width 94 height 19
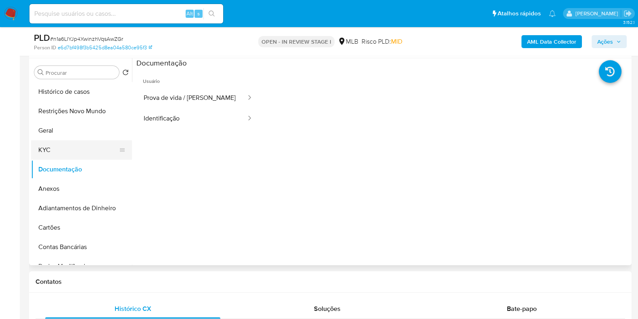
click at [71, 151] on button "KYC" at bounding box center [78, 149] width 94 height 19
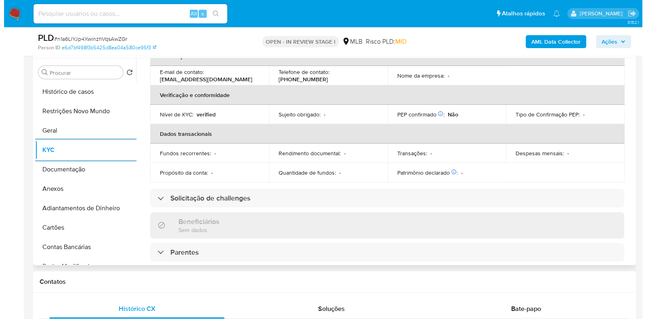
scroll to position [0, 0]
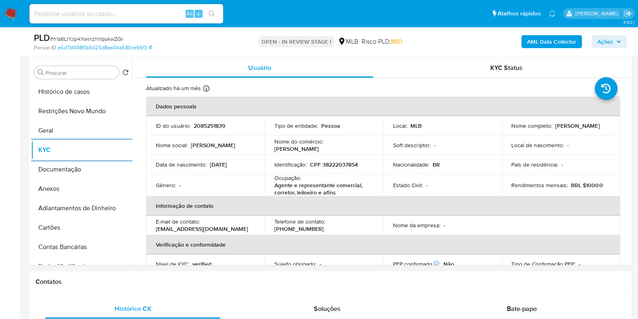
click at [536, 35] on b "AML Data Collector" at bounding box center [551, 41] width 49 height 13
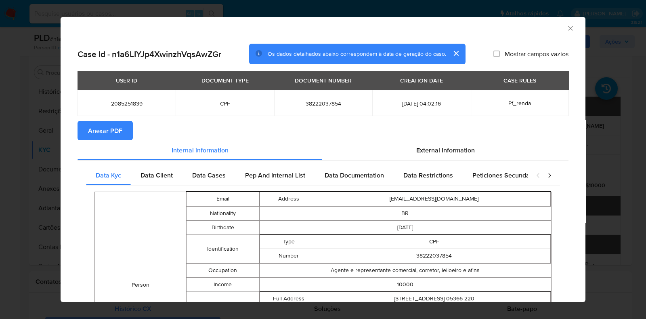
click at [102, 125] on span "Anexar PDF" at bounding box center [105, 131] width 34 height 18
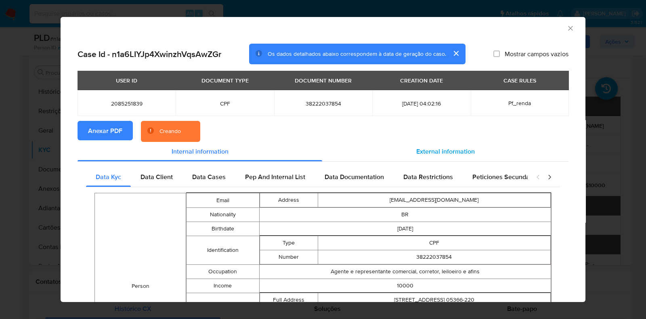
click at [434, 147] on span "External information" at bounding box center [445, 151] width 59 height 9
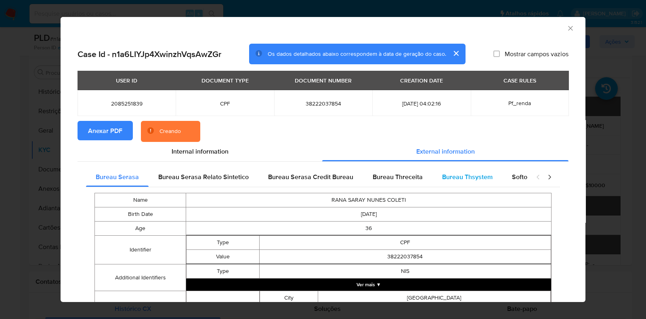
click at [449, 174] on span "Bureau Thsystem" at bounding box center [467, 176] width 50 height 9
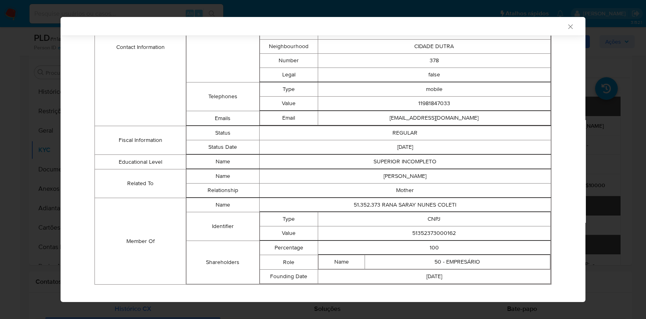
scroll to position [406, 0]
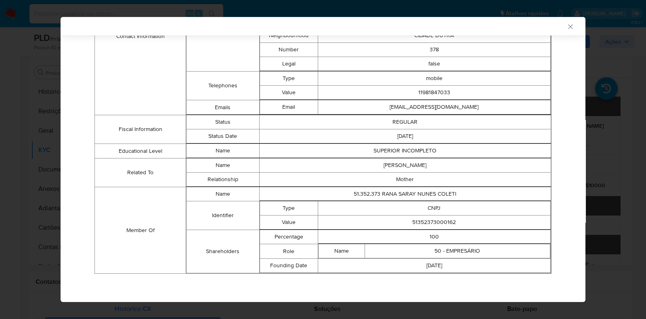
click at [424, 218] on td "51352373000162" at bounding box center [434, 222] width 233 height 14
copy td "51352373000162"
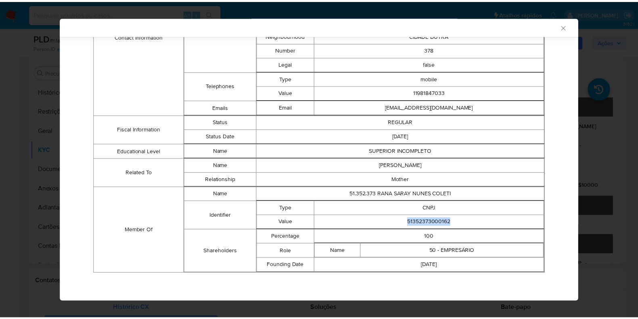
scroll to position [405, 0]
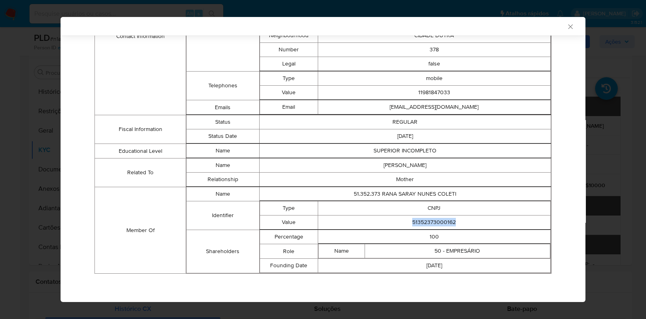
copy td "51352373000162"
click at [36, 116] on div "AML Data Collector Case Id - n1a6LIYJp4XwinzhVqsAwZGr Os dados detalhados abaix…" at bounding box center [323, 159] width 646 height 319
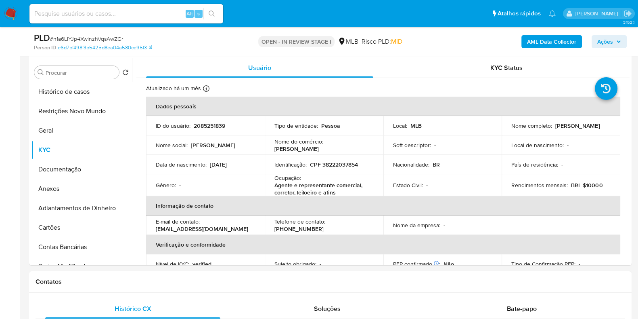
click at [606, 36] on span "Ações" at bounding box center [606, 41] width 16 height 13
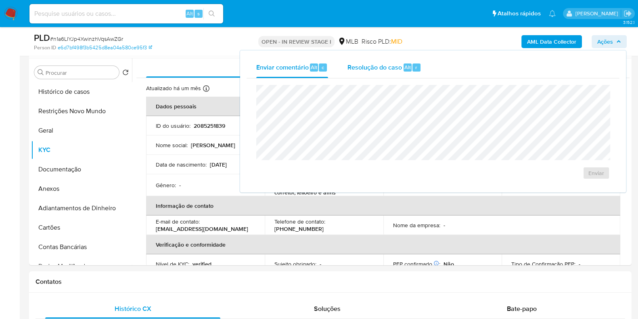
click at [394, 62] on span "Resolução do caso" at bounding box center [375, 66] width 55 height 9
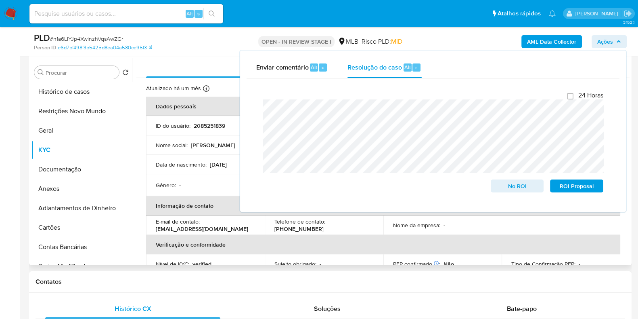
click at [200, 159] on td "Data de nascimento : 21/12/1988" at bounding box center [205, 164] width 119 height 19
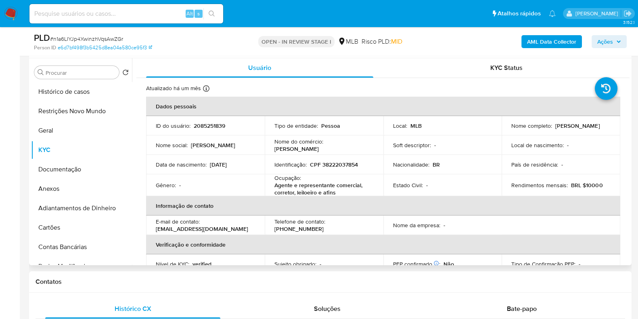
click at [565, 122] on div "Nome completo : Rana Saray Nunes Coleti" at bounding box center [561, 125] width 99 height 7
drag, startPoint x: 552, startPoint y: 129, endPoint x: 509, endPoint y: 132, distance: 43.7
click at [512, 129] on div "Nome completo : Rana Saray Nunes Coleti" at bounding box center [561, 125] width 99 height 7
copy p "[PERSON_NAME]"
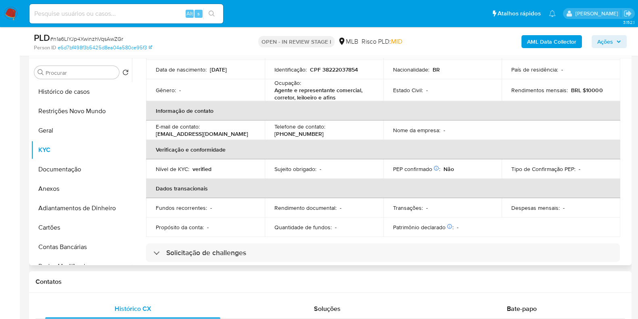
scroll to position [0, 0]
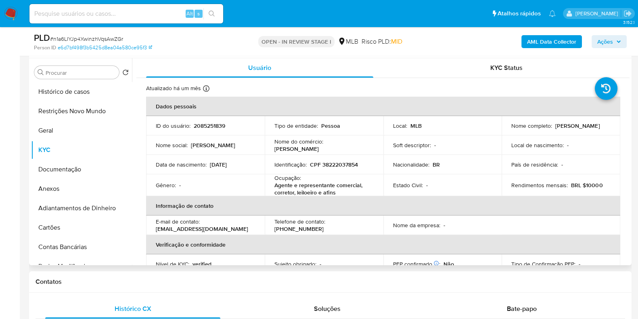
click at [340, 161] on p "CPF 38222037854" at bounding box center [334, 164] width 48 height 7
click at [339, 162] on p "CPF 38222037854" at bounding box center [334, 164] width 48 height 7
copy p "38222037854"
click at [61, 118] on button "Restrições Novo Mundo" at bounding box center [78, 110] width 94 height 19
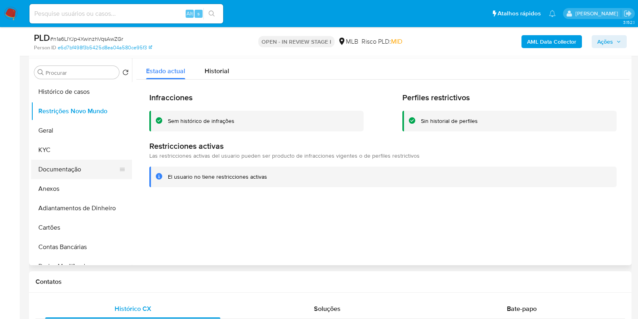
click at [61, 165] on button "Documentação" at bounding box center [78, 168] width 94 height 19
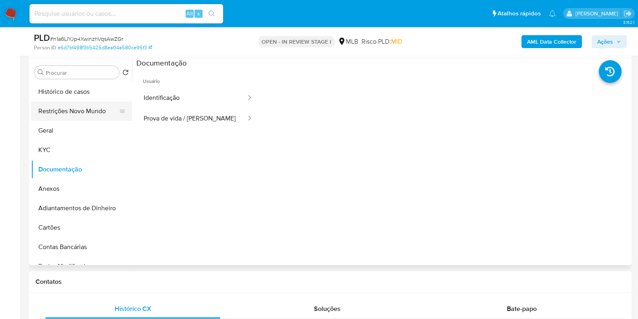
click at [78, 109] on button "Restrições Novo Mundo" at bounding box center [78, 110] width 94 height 19
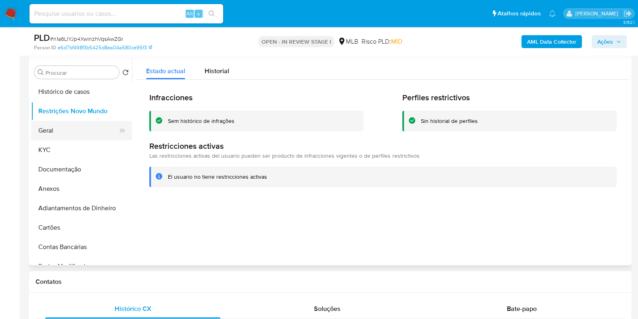
click at [47, 138] on button "Geral" at bounding box center [78, 130] width 94 height 19
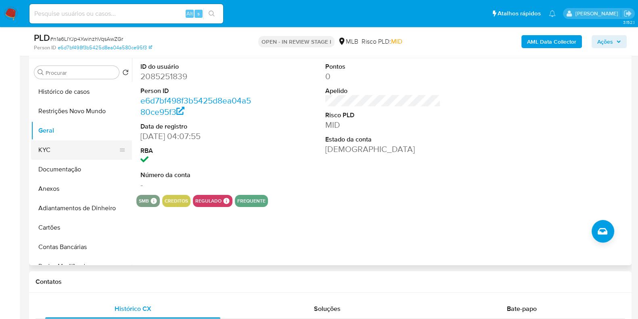
click at [78, 152] on button "KYC" at bounding box center [78, 149] width 94 height 19
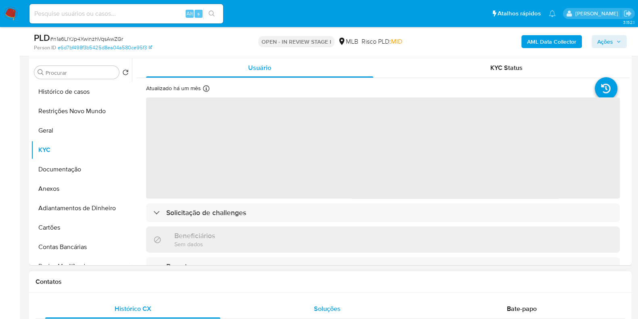
scroll to position [201, 0]
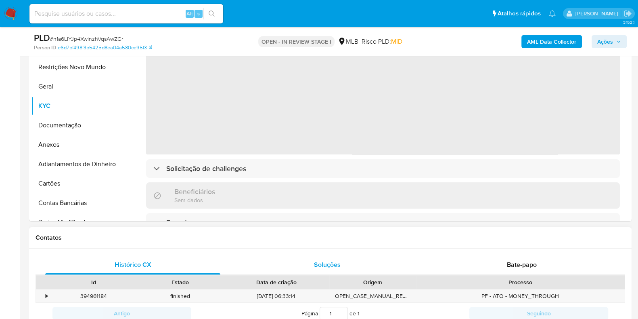
click at [396, 316] on div "Id Estado Data de criação Origem Processo • 394961184 finished 13/07/2025 06:33…" at bounding box center [331, 299] width 590 height 49
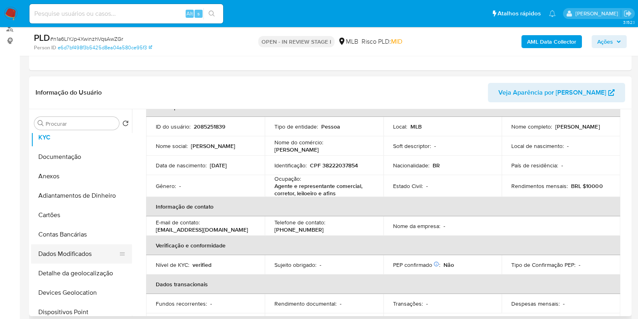
scroll to position [151, 0]
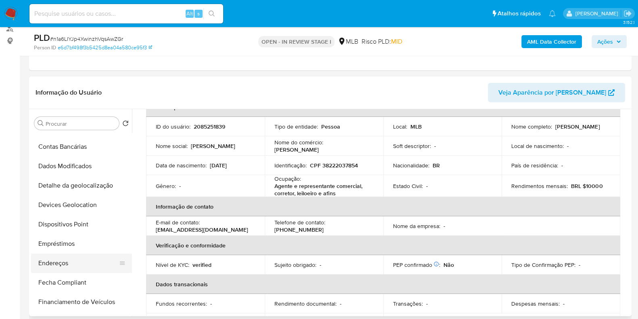
click at [61, 261] on button "Endereços" at bounding box center [78, 262] width 94 height 19
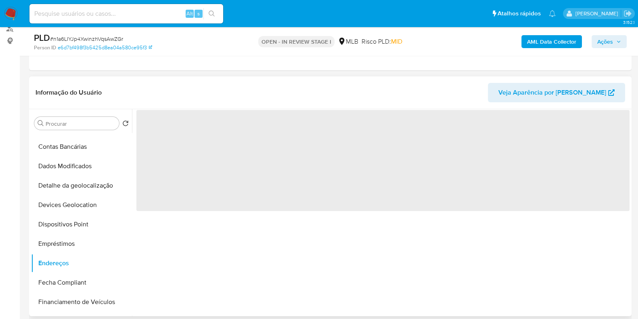
scroll to position [0, 0]
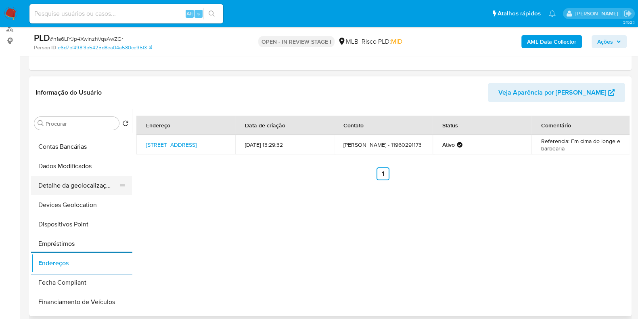
click at [65, 184] on button "Detalhe da geolocalização" at bounding box center [78, 185] width 94 height 19
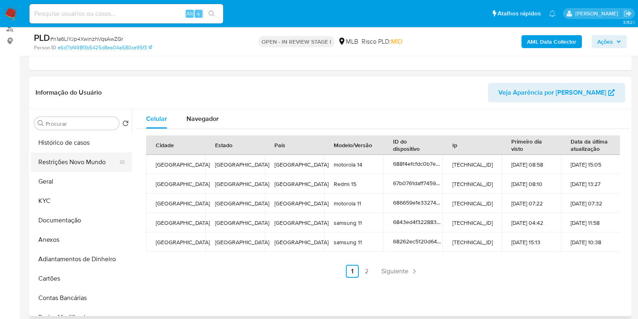
click at [83, 160] on button "Restrições Novo Mundo" at bounding box center [78, 161] width 94 height 19
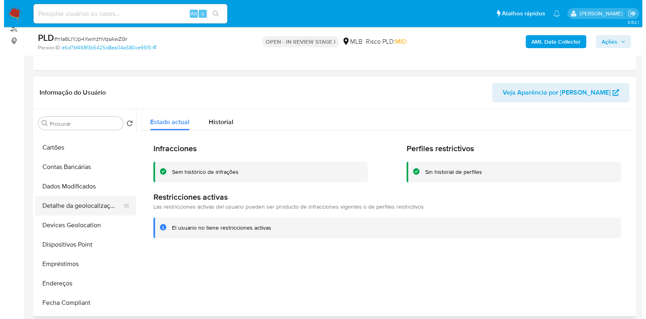
scroll to position [151, 0]
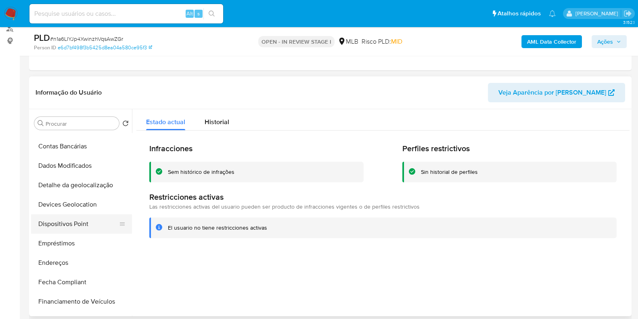
click at [72, 224] on button "Dispositivos Point" at bounding box center [78, 223] width 94 height 19
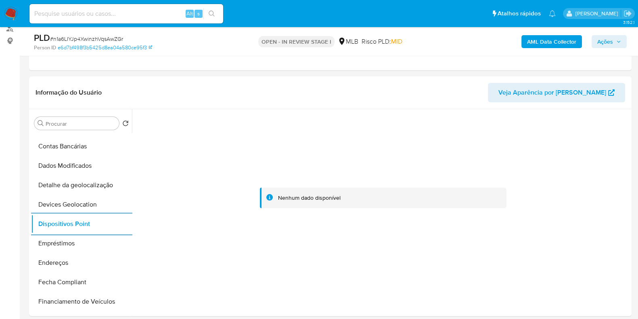
click at [564, 36] on b "AML Data Collector" at bounding box center [551, 41] width 49 height 13
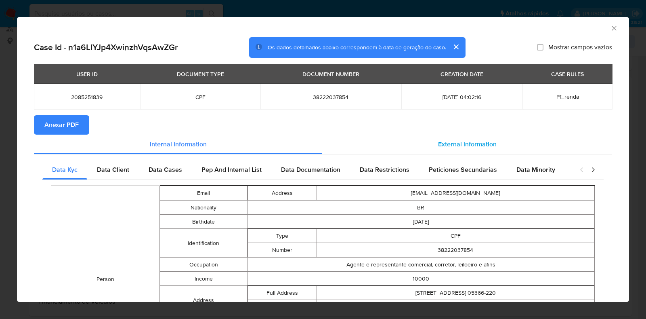
click at [463, 142] on span "External information" at bounding box center [467, 143] width 59 height 9
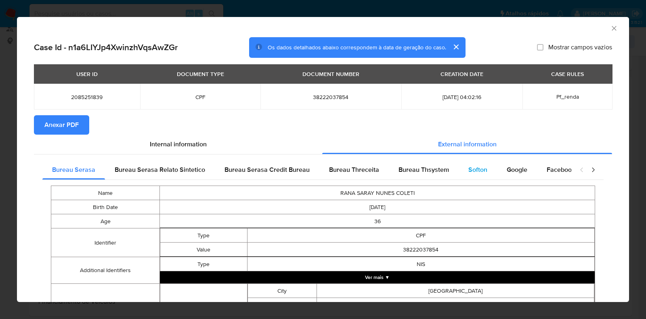
click at [459, 161] on div "Softon" at bounding box center [478, 169] width 38 height 19
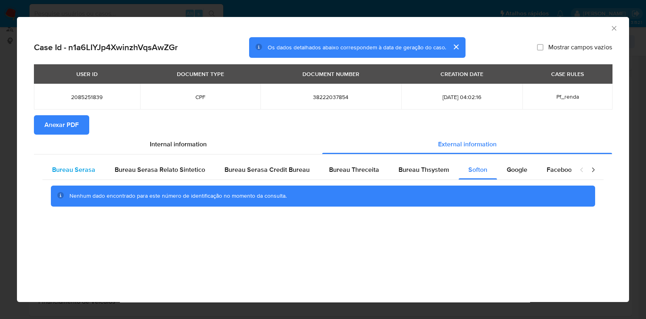
click at [90, 174] on span "Bureau Serasa" at bounding box center [73, 169] width 43 height 9
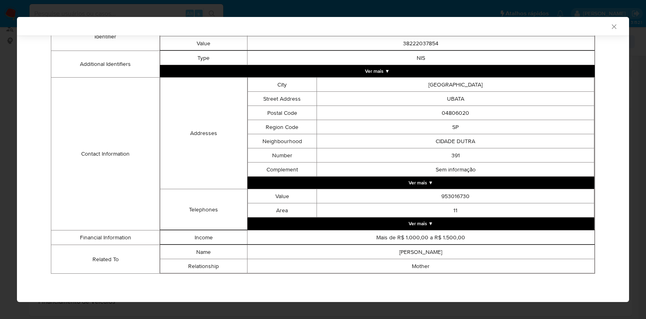
scroll to position [0, 0]
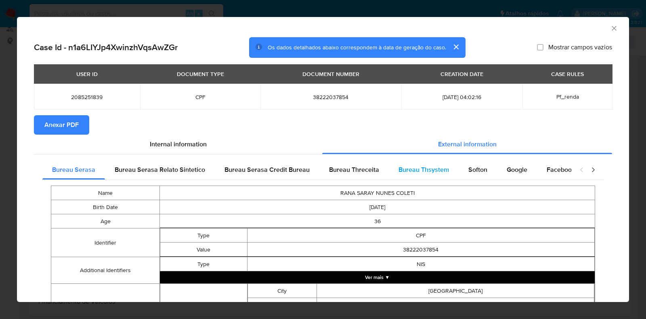
click at [417, 165] on span "Bureau Thsystem" at bounding box center [423, 169] width 50 height 9
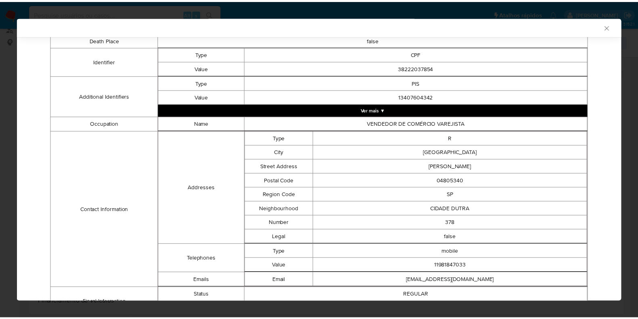
scroll to position [147, 0]
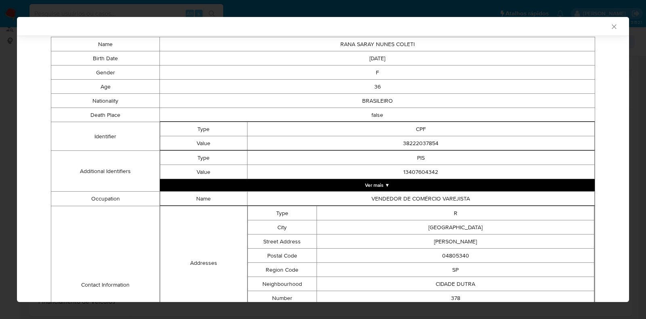
click at [8, 183] on div "AML Data Collector Case Id - n1a6LIYJp4XwinzhVqsAwZGr Os dados detalhados abaix…" at bounding box center [323, 159] width 646 height 319
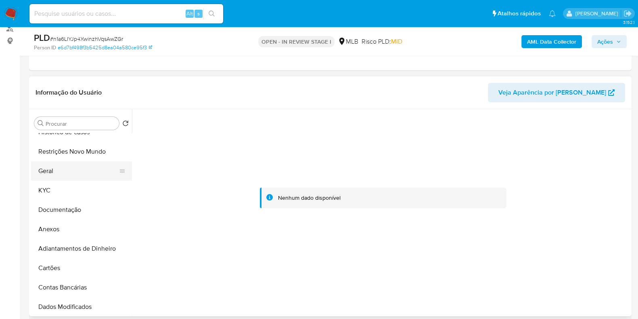
scroll to position [0, 0]
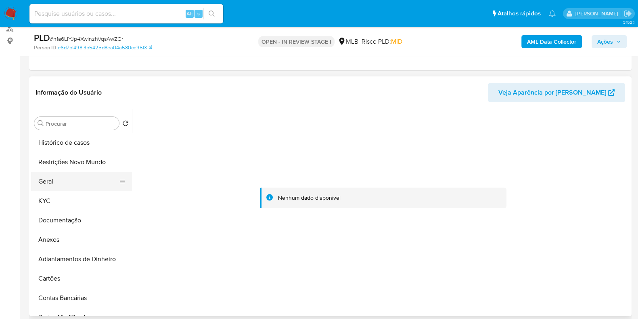
click at [62, 175] on button "Geral" at bounding box center [78, 181] width 94 height 19
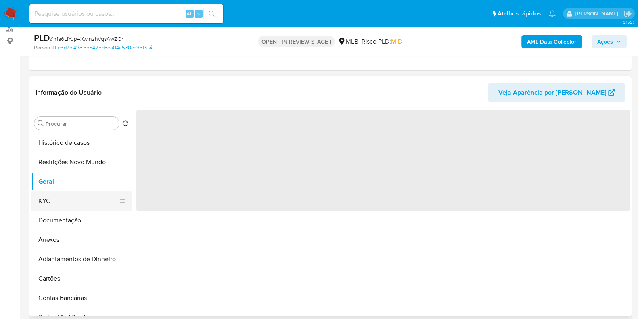
click at [56, 203] on button "KYC" at bounding box center [78, 200] width 94 height 19
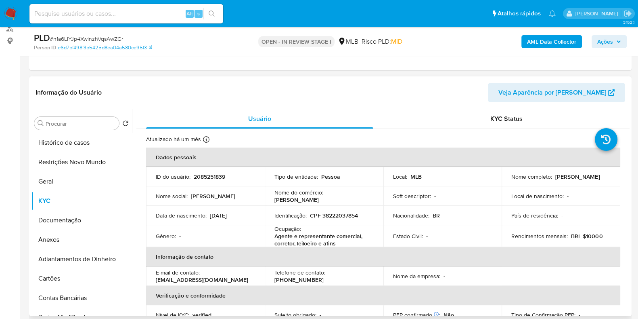
drag, startPoint x: 579, startPoint y: 180, endPoint x: 508, endPoint y: 180, distance: 70.7
click at [508, 180] on td "Nome completo : Rana Saray Nunes Coleti" at bounding box center [561, 176] width 119 height 19
copy p "Rana Saray Nunes Coleti"
click at [63, 245] on button "Anexos" at bounding box center [78, 239] width 94 height 19
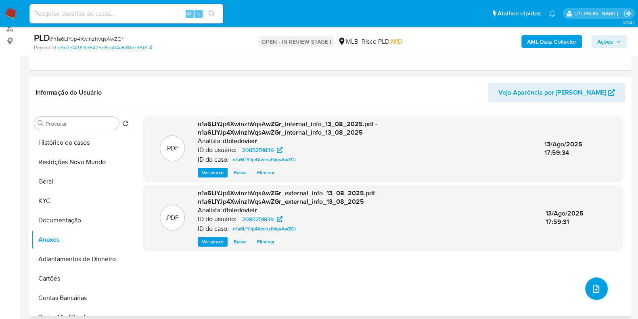
click at [591, 289] on icon "upload-file" at bounding box center [596, 288] width 10 height 10
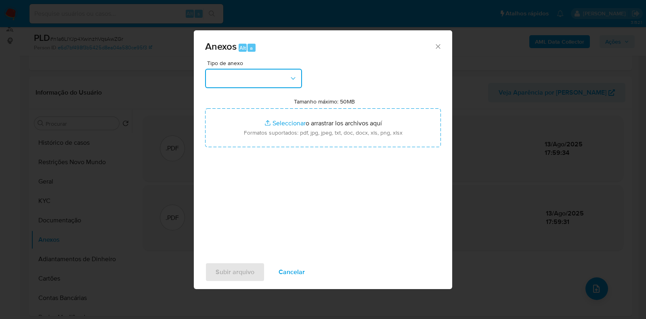
click at [283, 82] on button "button" at bounding box center [253, 78] width 97 height 19
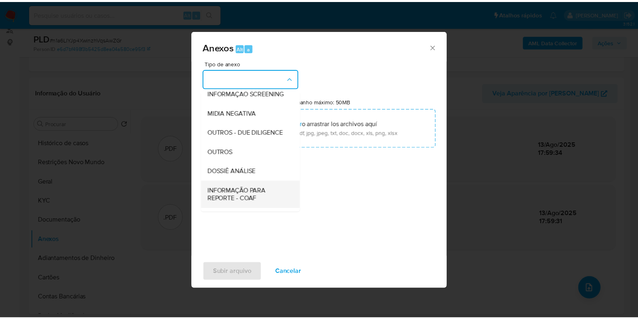
scroll to position [124, 0]
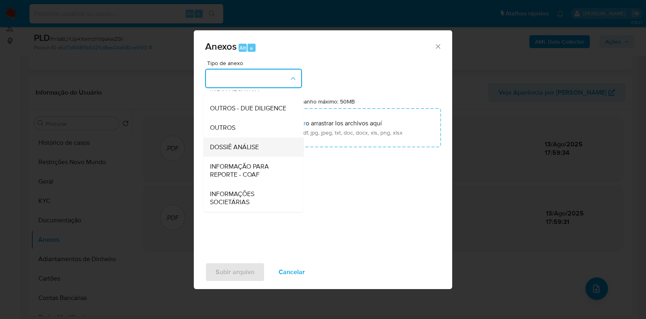
click at [244, 149] on span "DOSSIÊ ANÁLISE" at bounding box center [234, 147] width 49 height 8
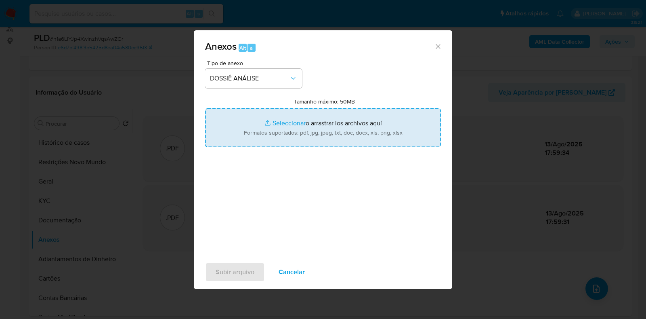
type input "C:\fakepath\SAR - CPF 38222037854 - RANA SARAY NUNES COLETI.pdf"
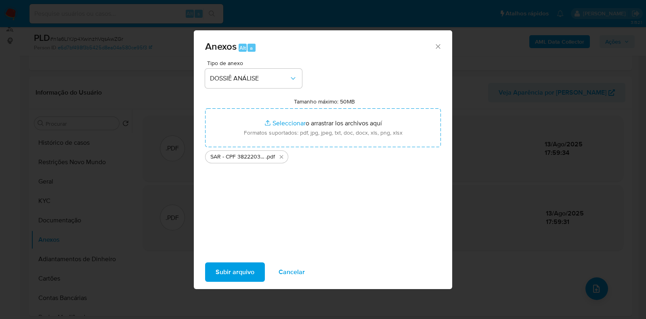
click at [216, 267] on span "Subir arquivo" at bounding box center [235, 272] width 39 height 18
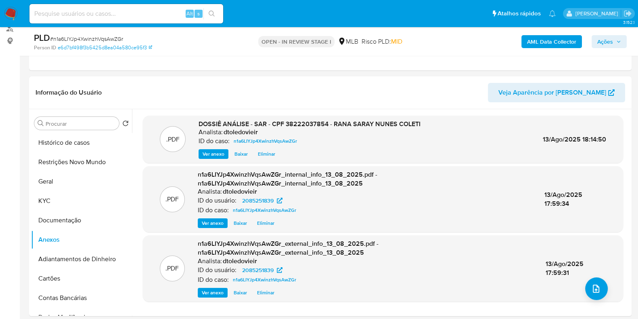
click at [601, 43] on span "Ações" at bounding box center [606, 41] width 16 height 13
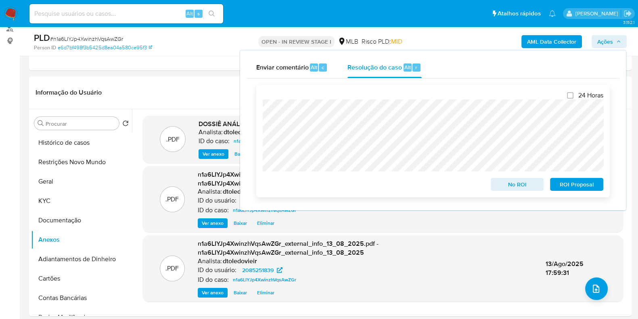
click at [565, 187] on span "ROI Proposal" at bounding box center [577, 183] width 42 height 11
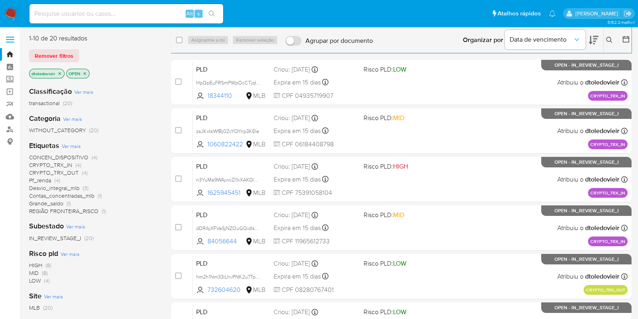
click at [147, 13] on input at bounding box center [126, 13] width 194 height 10
paste input "2519202702"
type input "2519202702"
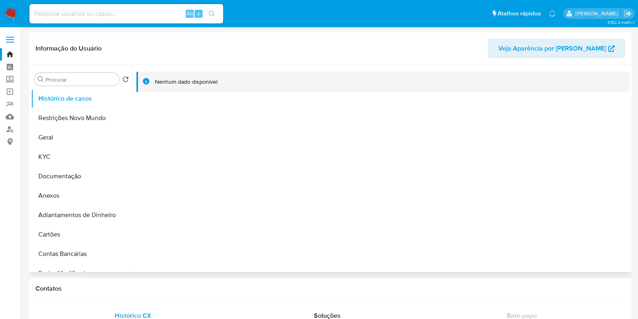
select select "10"
click at [145, 14] on input at bounding box center [126, 13] width 194 height 10
paste input "2406334476"
type input "2406334476"
select select "10"
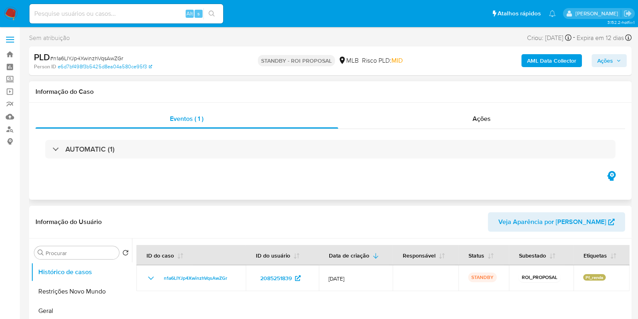
select select "10"
click at [208, 178] on div "Eventos ( 1 ) Ações AUTOMATIC (1)" at bounding box center [330, 151] width 603 height 97
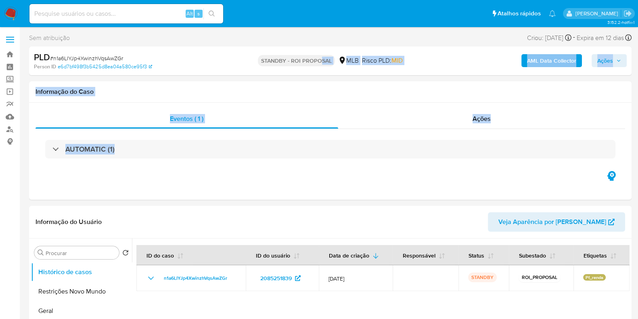
drag, startPoint x: 271, startPoint y: 61, endPoint x: 345, endPoint y: 61, distance: 74.7
click at [343, 61] on div "STANDBY - ROI PROPOSAL MLB Risco PLD: MID" at bounding box center [330, 60] width 195 height 19
click at [356, 57] on div "MLB" at bounding box center [348, 60] width 21 height 9
click at [166, 55] on div "PLD # n1a6LIYJp4XwinzhVqsAwZGr" at bounding box center [131, 57] width 195 height 12
click at [210, 59] on div "PLD # n1a6LIYJp4XwinzhVqsAwZGr" at bounding box center [131, 57] width 195 height 12
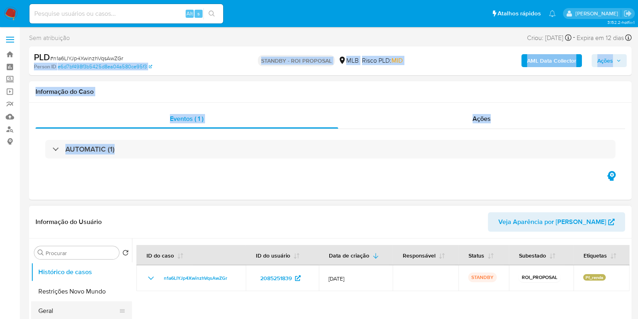
click at [54, 310] on button "Geral" at bounding box center [78, 310] width 94 height 19
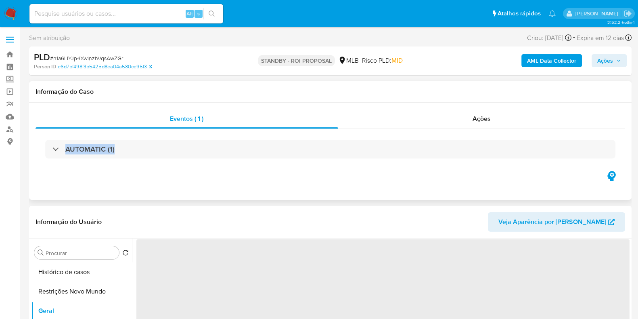
click at [41, 193] on div "Eventos ( 1 ) Ações AUTOMATIC (1)" at bounding box center [330, 151] width 603 height 97
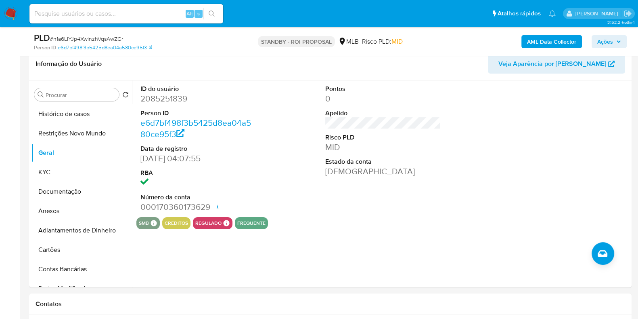
scroll to position [157, 0]
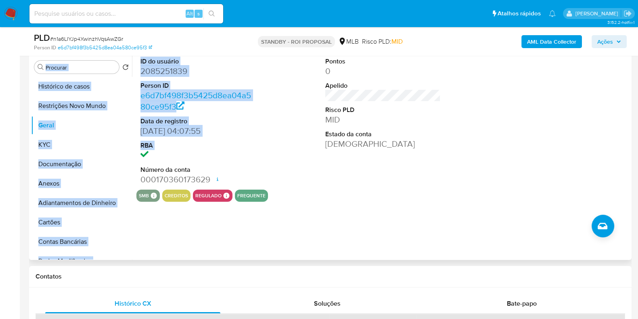
click at [229, 157] on dd at bounding box center [198, 154] width 115 height 11
click at [206, 169] on dt "Número da conta" at bounding box center [198, 169] width 115 height 9
click at [176, 148] on dt "RBA" at bounding box center [198, 145] width 115 height 9
click at [202, 132] on dd "[DATE] 04:07:55" at bounding box center [198, 130] width 115 height 11
click at [213, 126] on dd "[DATE] 04:07:55" at bounding box center [198, 130] width 115 height 11
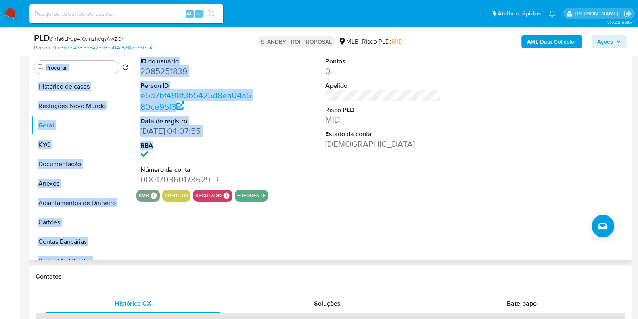
click at [249, 126] on dd "[DATE] 04:07:55" at bounding box center [198, 130] width 115 height 11
click at [233, 134] on dd "[DATE] 04:07:55" at bounding box center [198, 130] width 115 height 11
click at [228, 137] on dl "ID do usuário 2085251839 Person ID e6d7bf498f3b5425d8ea04a580ce95f3 Data de reg…" at bounding box center [198, 121] width 115 height 128
click at [219, 87] on dt "Person ID" at bounding box center [198, 85] width 115 height 9
click at [230, 78] on dl "ID do usuário 2085251839 Person ID e6d7bf498f3b5425d8ea04a580ce95f3 Data de reg…" at bounding box center [198, 121] width 115 height 128
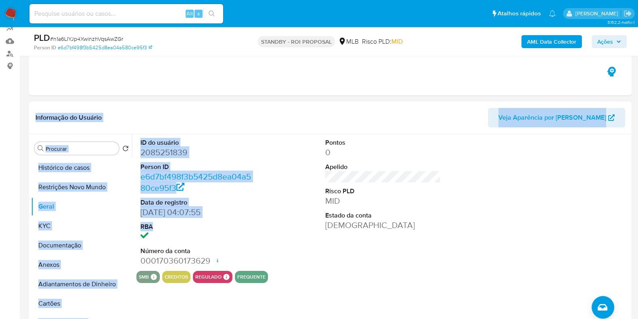
scroll to position [106, 0]
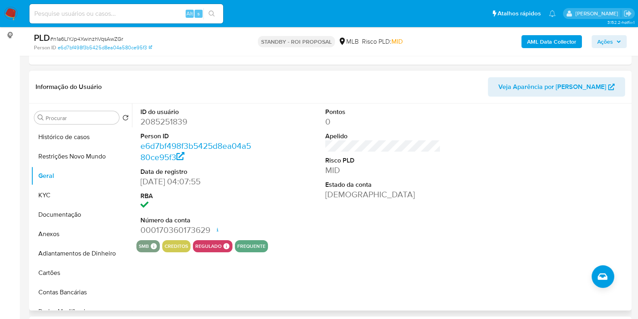
click at [458, 209] on div "ID do usuário 2085251839 Person ID e6d7bf498f3b5425d8ea04a580ce95f3 Data de reg…" at bounding box center [382, 171] width 493 height 136
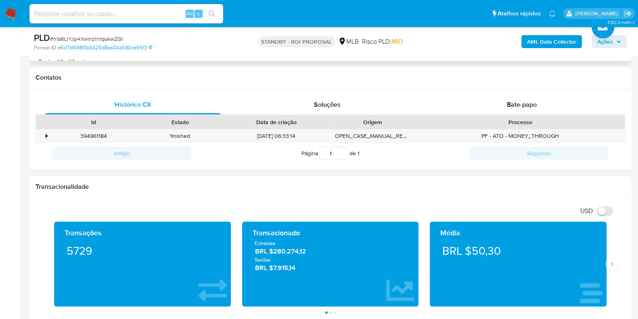
scroll to position [157, 0]
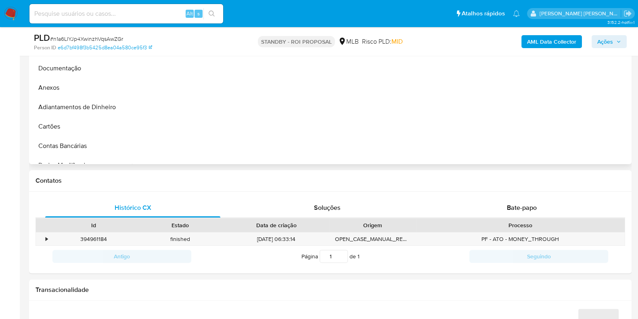
select select "10"
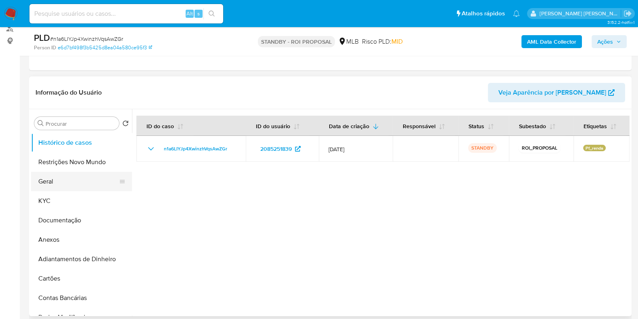
click at [52, 185] on button "Geral" at bounding box center [78, 181] width 94 height 19
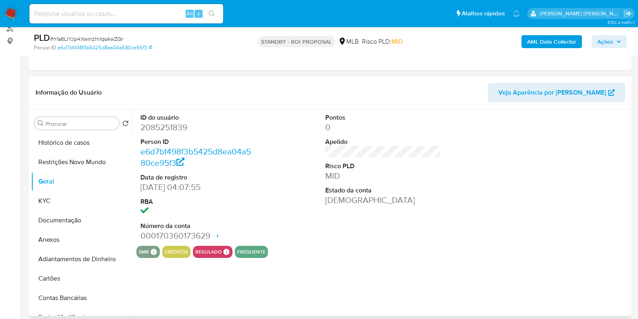
click at [155, 131] on dd "2085251839" at bounding box center [198, 127] width 115 height 11
click at [163, 126] on dd "2085251839" at bounding box center [198, 127] width 115 height 11
click at [120, 22] on div "Alt s" at bounding box center [126, 13] width 194 height 19
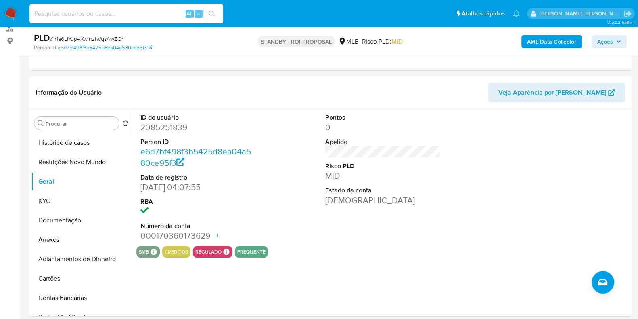
click at [126, 15] on input at bounding box center [126, 13] width 194 height 10
paste input "1487224574"
type input "1487224574"
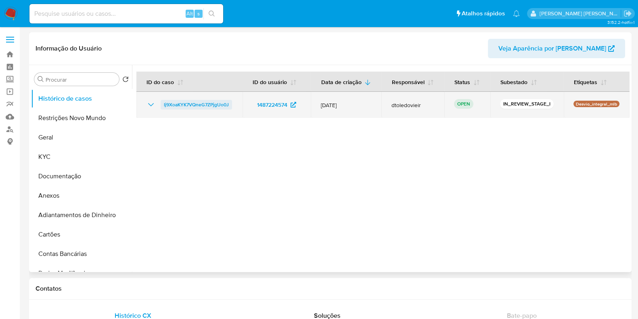
select select "10"
click at [181, 107] on span "Ij9XoaKYK7VQneG7ZPjgUo0J" at bounding box center [196, 105] width 65 height 10
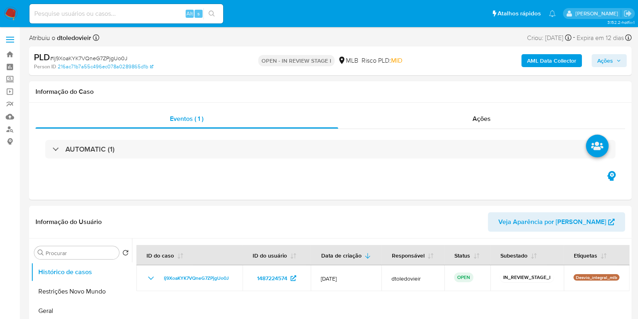
select select "10"
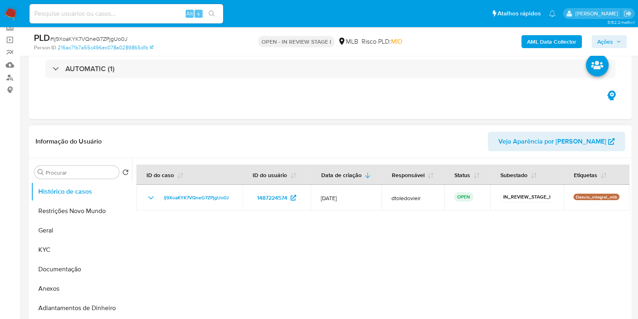
scroll to position [151, 0]
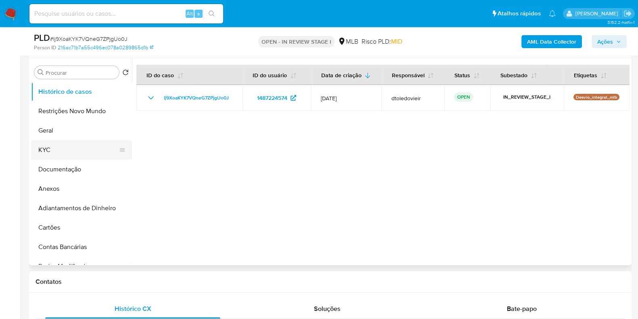
click at [67, 142] on button "KYC" at bounding box center [78, 149] width 94 height 19
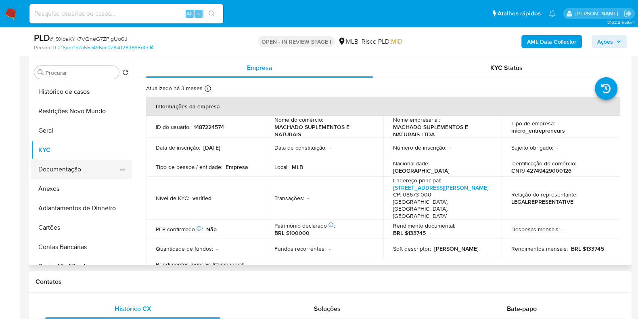
click at [68, 172] on button "Documentação" at bounding box center [78, 168] width 94 height 19
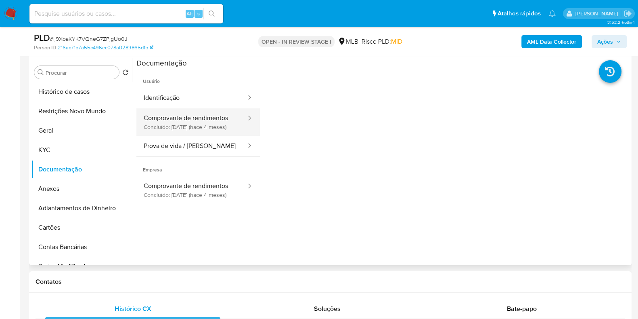
click at [167, 126] on button "Comprovante de rendimentos Concluído: [DATE] (hace 4 meses)" at bounding box center [191, 121] width 111 height 27
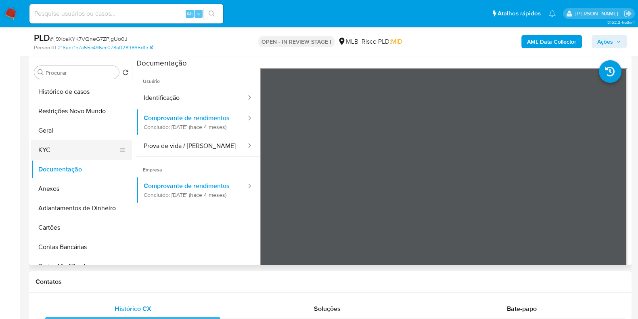
click at [75, 150] on button "KYC" at bounding box center [78, 149] width 94 height 19
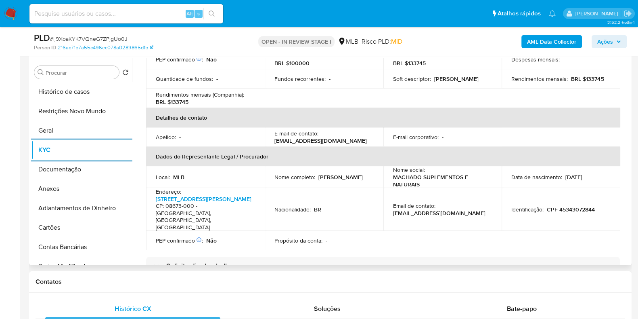
scroll to position [252, 0]
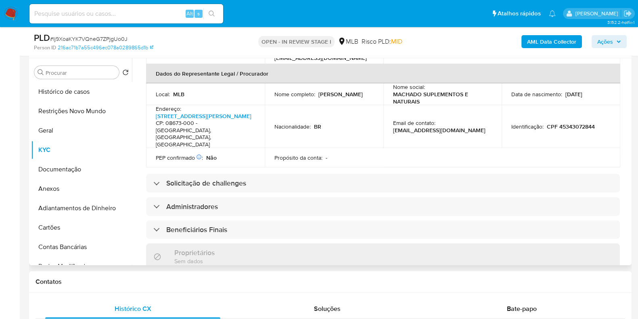
drag, startPoint x: 329, startPoint y: 94, endPoint x: 271, endPoint y: 95, distance: 59.0
click at [271, 95] on td "Nome completo : [PERSON_NAME]" at bounding box center [324, 94] width 119 height 22
copy p "[PERSON_NAME]"
click at [576, 123] on p "CPF 45343072844" at bounding box center [571, 126] width 48 height 7
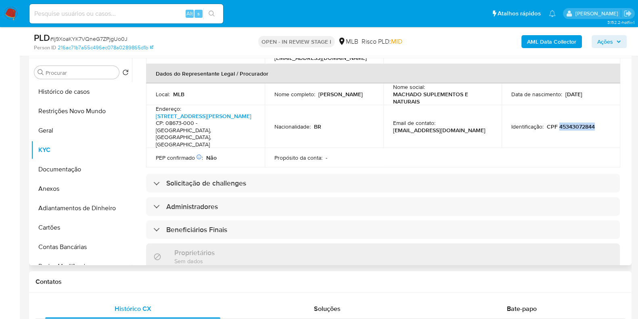
copy p "45343072844"
click at [605, 42] on span "Ações" at bounding box center [606, 41] width 16 height 13
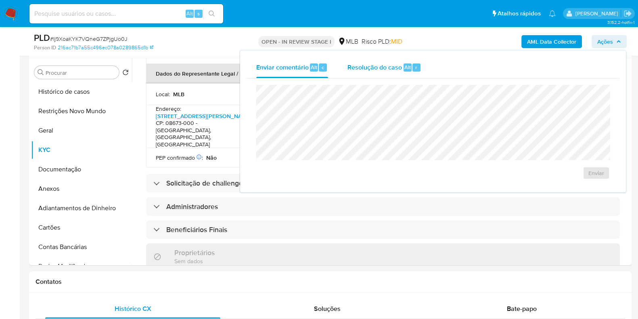
click at [368, 69] on span "Resolução do caso" at bounding box center [375, 66] width 55 height 9
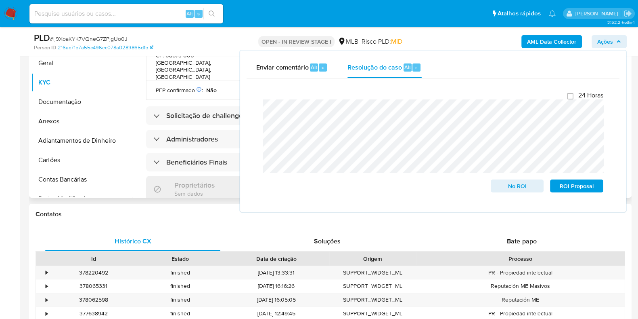
scroll to position [101, 0]
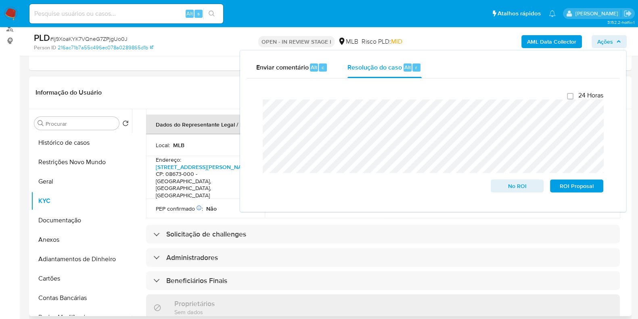
click at [191, 178] on h4 "CP: 08673-000 - [GEOGRAPHIC_DATA], [GEOGRAPHIC_DATA], [GEOGRAPHIC_DATA]" at bounding box center [204, 184] width 96 height 28
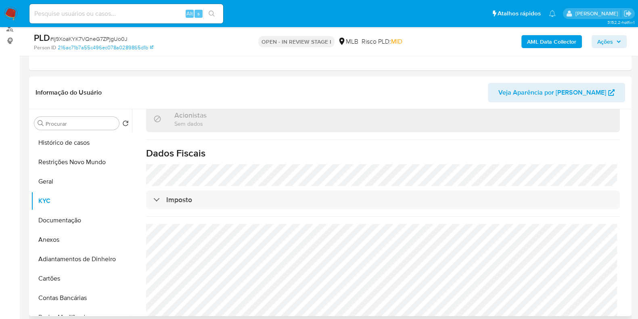
scroll to position [40, 0]
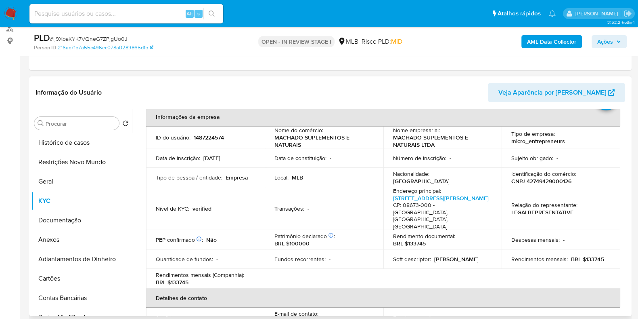
click at [547, 183] on p "CNPJ 42749429000126" at bounding box center [542, 180] width 60 height 7
copy p "42749429000126"
click at [58, 161] on button "Restrições Novo Mundo" at bounding box center [78, 161] width 94 height 19
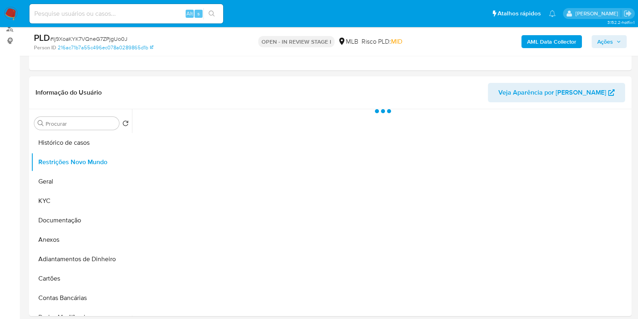
scroll to position [151, 0]
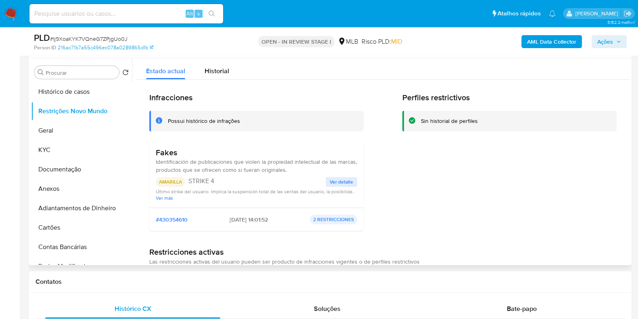
drag, startPoint x: 176, startPoint y: 150, endPoint x: 157, endPoint y: 151, distance: 19.4
click at [157, 151] on h3 "Fakes" at bounding box center [256, 152] width 201 height 10
click at [74, 178] on button "Documentação" at bounding box center [78, 168] width 94 height 19
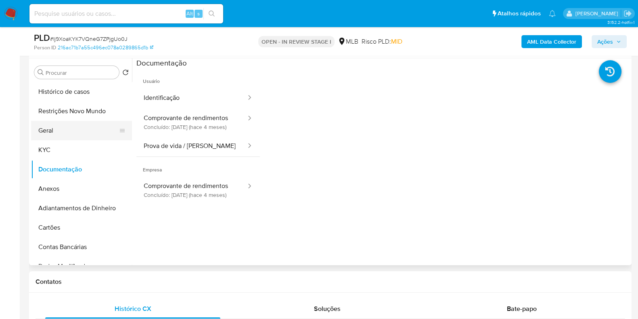
click at [50, 132] on button "Geral" at bounding box center [78, 130] width 94 height 19
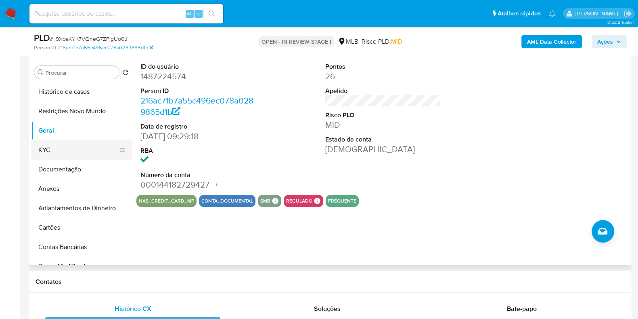
drag, startPoint x: 57, startPoint y: 150, endPoint x: 79, endPoint y: 152, distance: 21.5
click at [57, 150] on button "KYC" at bounding box center [78, 149] width 94 height 19
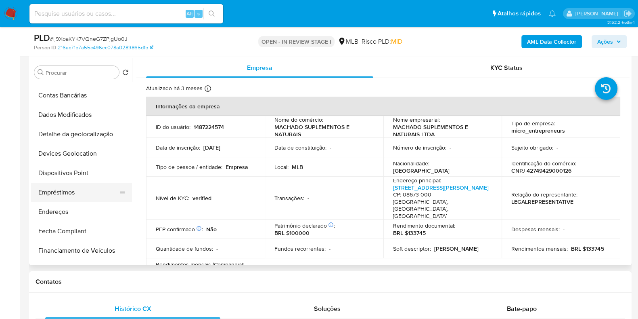
click at [63, 193] on button "Empréstimos" at bounding box center [78, 191] width 94 height 19
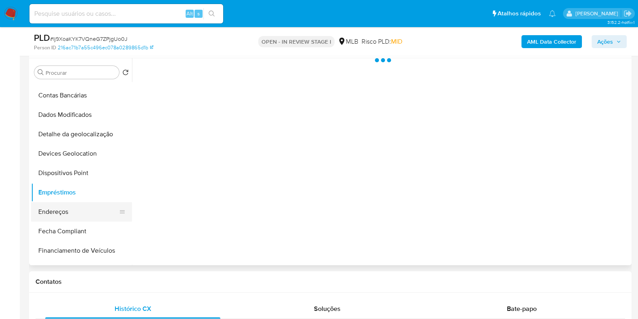
click at [71, 217] on button "Endereços" at bounding box center [78, 211] width 94 height 19
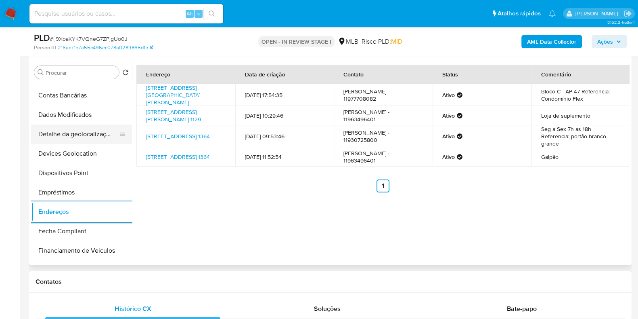
click at [91, 141] on button "Detalhe da geolocalização" at bounding box center [78, 133] width 94 height 19
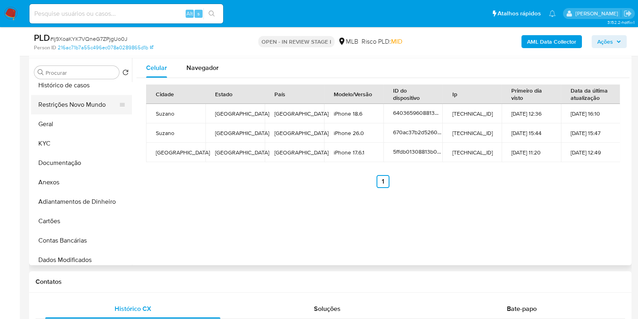
scroll to position [0, 0]
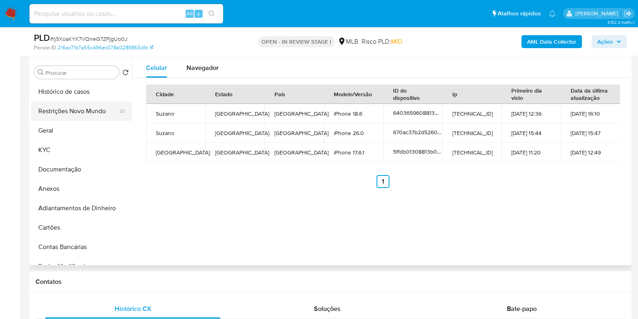
click at [83, 108] on button "Restrições Novo Mundo" at bounding box center [78, 110] width 94 height 19
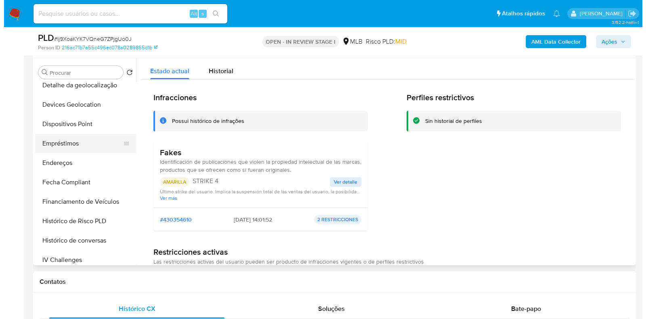
scroll to position [201, 0]
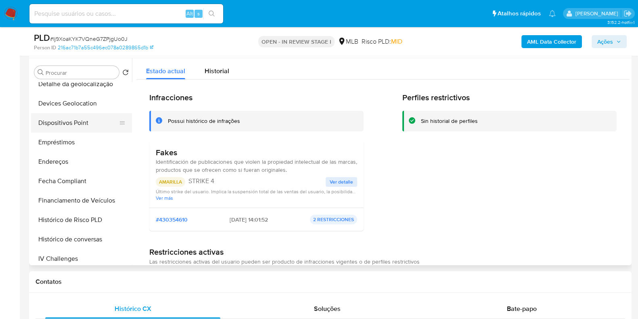
click at [89, 121] on button "Dispositivos Point" at bounding box center [78, 122] width 94 height 19
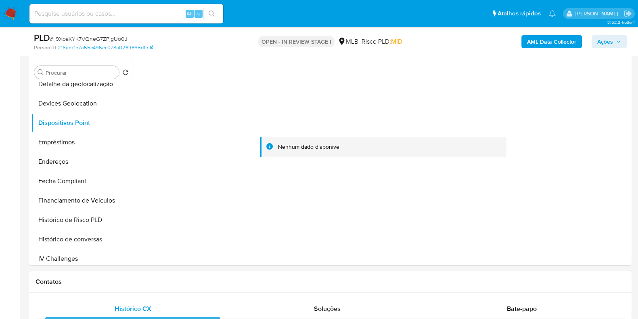
click at [529, 48] on div "AML Data Collector Ações" at bounding box center [529, 41] width 195 height 19
click at [538, 44] on b "AML Data Collector" at bounding box center [551, 41] width 49 height 13
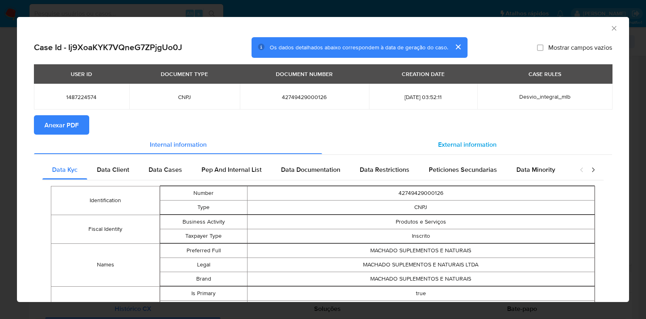
click at [472, 144] on span "External information" at bounding box center [467, 143] width 59 height 9
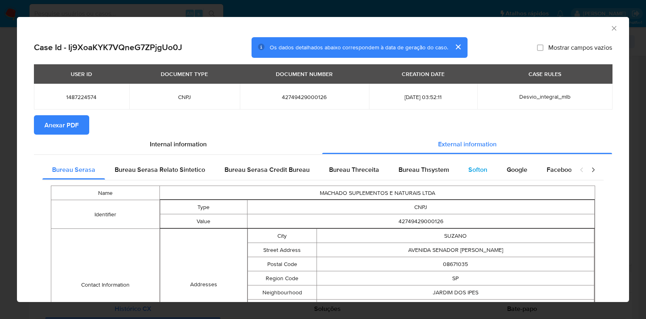
click at [468, 174] on span "Softon" at bounding box center [477, 169] width 19 height 9
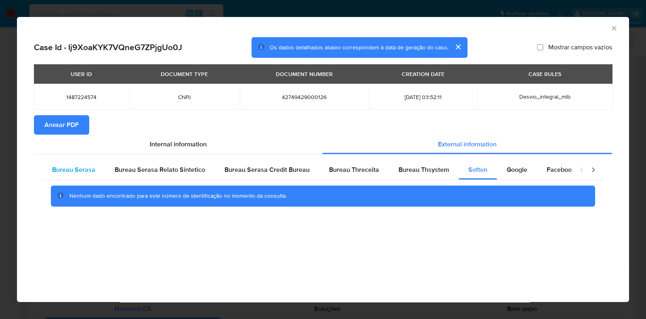
click at [79, 163] on div "Bureau Serasa" at bounding box center [73, 169] width 63 height 19
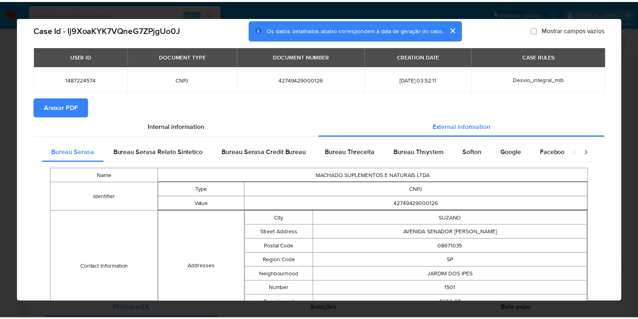
scroll to position [0, 0]
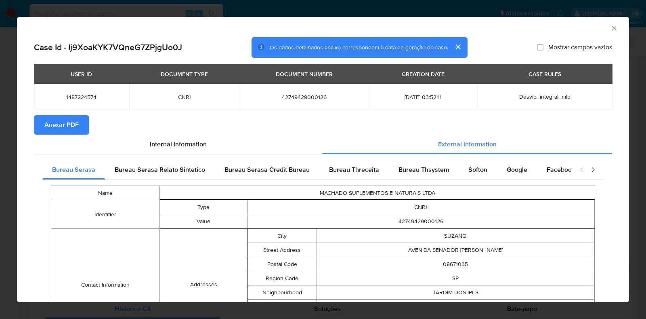
click at [63, 121] on span "Anexar PDF" at bounding box center [61, 125] width 34 height 18
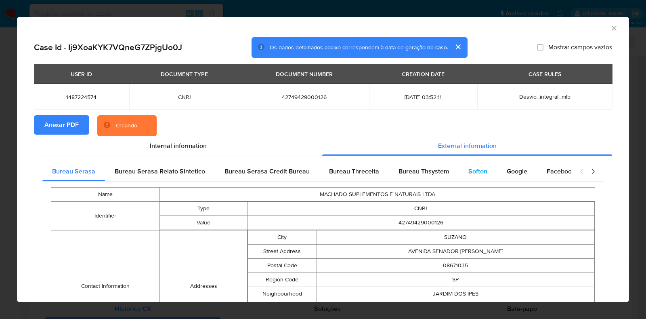
click at [470, 168] on span "Softon" at bounding box center [477, 170] width 19 height 9
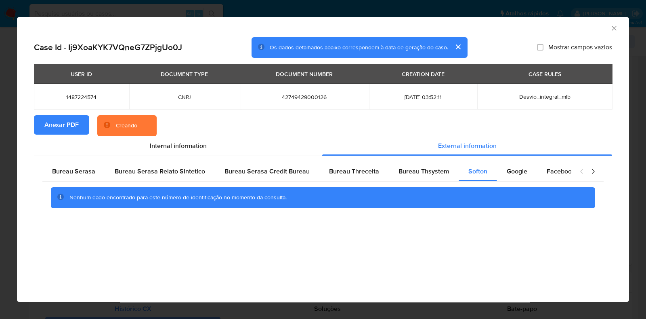
click at [11, 158] on div "AML Data Collector Case Id - Ij9XoaKYK7VQneG7ZPjgUo0J Os dados detalhados abaix…" at bounding box center [323, 159] width 646 height 319
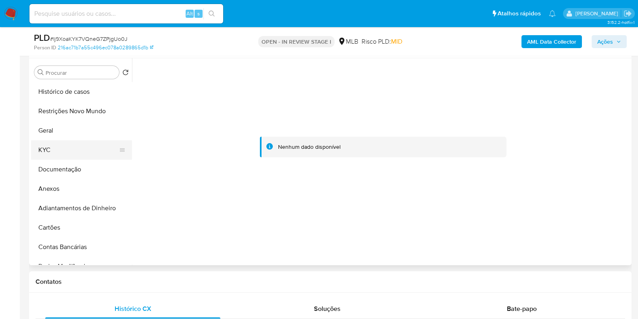
click at [72, 145] on button "KYC" at bounding box center [78, 149] width 94 height 19
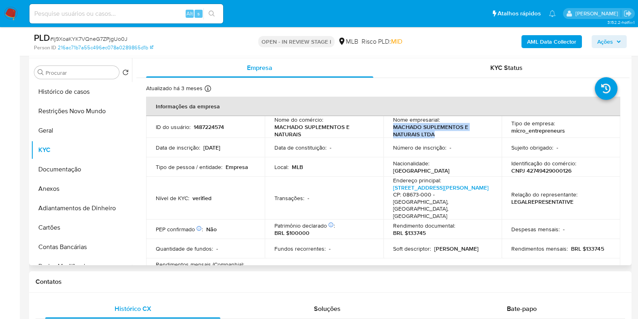
drag, startPoint x: 432, startPoint y: 136, endPoint x: 390, endPoint y: 130, distance: 42.4
click at [390, 130] on td "Nome empresarial : MACHADO SUPLEMENTOS E NATURAIS LTDA" at bounding box center [443, 127] width 119 height 22
copy p "MACHADO SUPLEMENTOS E NATURAIS LTDA"
click at [53, 86] on button "Histórico de casos" at bounding box center [78, 91] width 94 height 19
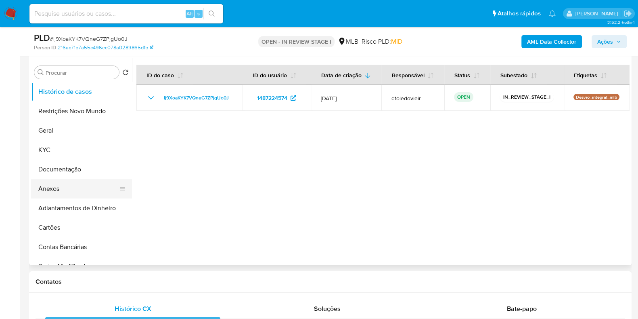
drag, startPoint x: 65, startPoint y: 189, endPoint x: 89, endPoint y: 185, distance: 24.6
click at [65, 189] on button "Anexos" at bounding box center [78, 188] width 94 height 19
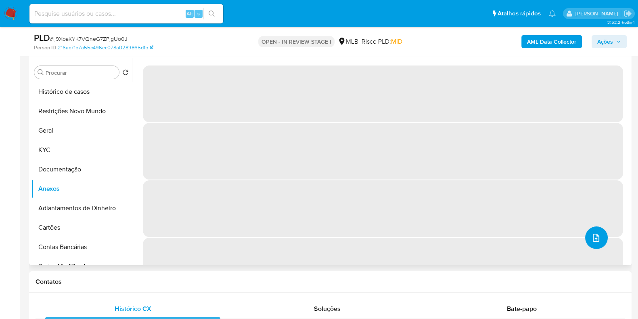
click at [602, 244] on button "upload-file" at bounding box center [596, 237] width 23 height 23
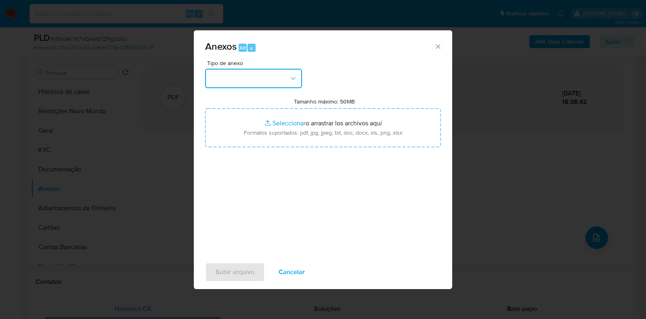
click at [275, 76] on button "button" at bounding box center [253, 78] width 97 height 19
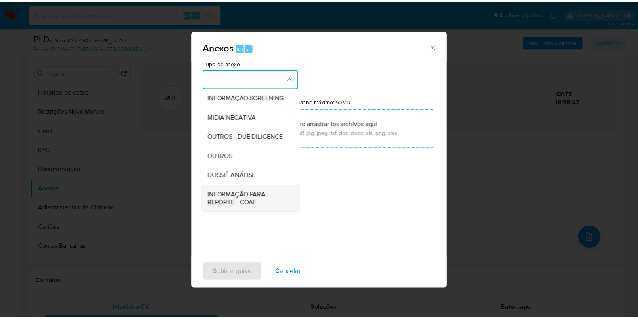
scroll to position [124, 0]
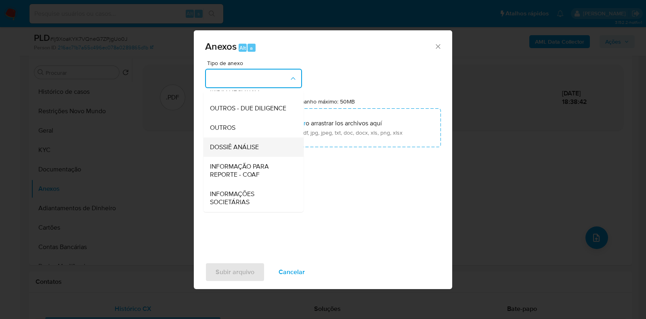
click at [248, 145] on span "DOSSIÊ ANÁLISE" at bounding box center [234, 147] width 49 height 8
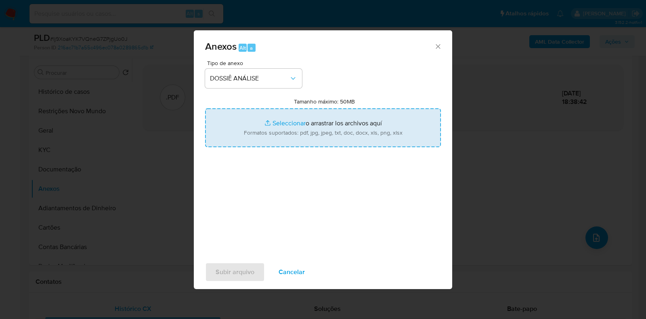
type input "C:\fakepath\SAR - CNPJ 42749429000126 - MACHADO SUPLEMENTOS E NATURAIS LTDA.pdf"
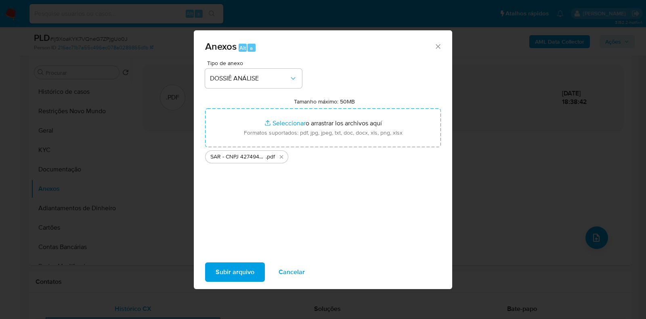
click at [226, 268] on span "Subir arquivo" at bounding box center [235, 272] width 39 height 18
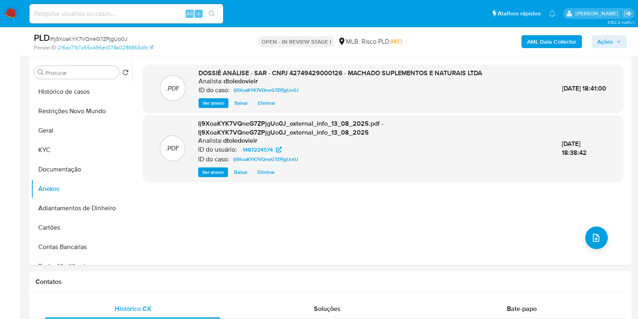
click at [618, 43] on icon "button" at bounding box center [619, 41] width 5 height 5
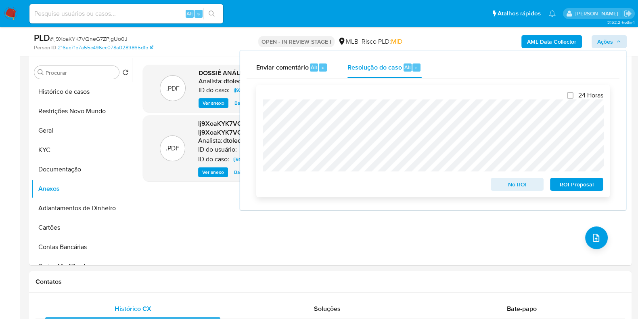
click at [569, 183] on span "ROI Proposal" at bounding box center [577, 183] width 42 height 11
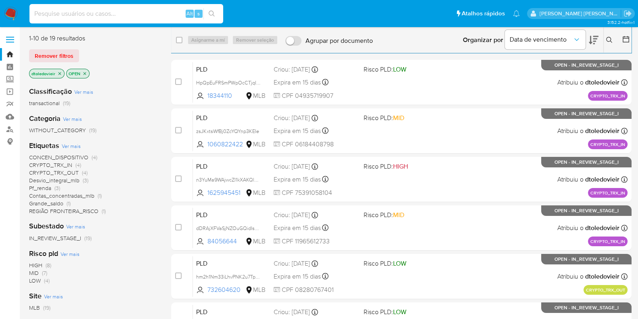
click at [146, 11] on input at bounding box center [126, 13] width 194 height 10
paste input "1984864948"
type input "1984864948"
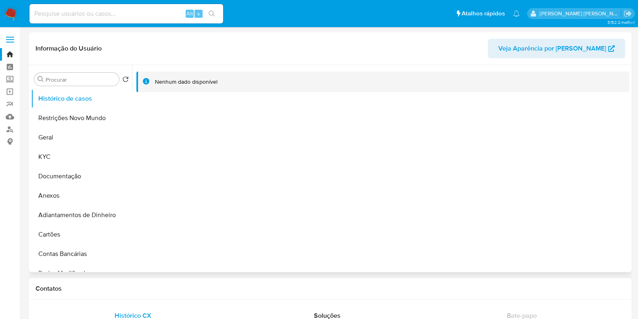
select select "10"
click at [114, 15] on input at bounding box center [126, 13] width 194 height 10
paste input "2280000141"
type input "2280000141"
select select "10"
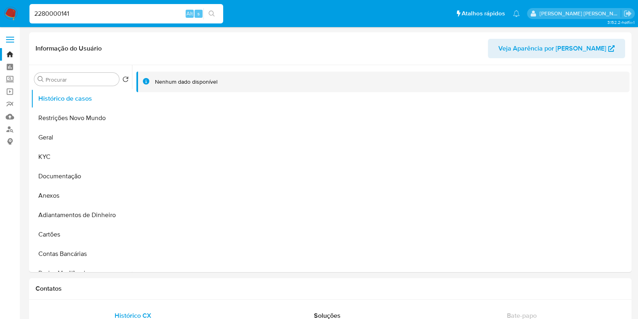
click at [113, 9] on input "2280000141" at bounding box center [126, 13] width 194 height 10
paste input "1374418923"
type input "1374418923"
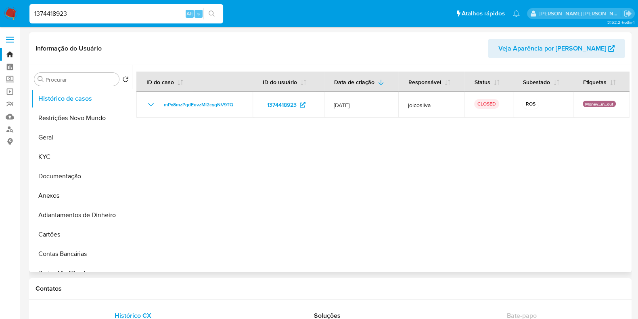
select select "10"
click at [63, 151] on button "KYC" at bounding box center [78, 156] width 94 height 19
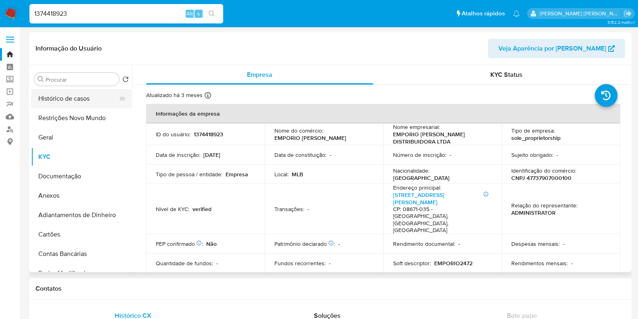
click at [78, 102] on button "Histórico de casos" at bounding box center [78, 98] width 94 height 19
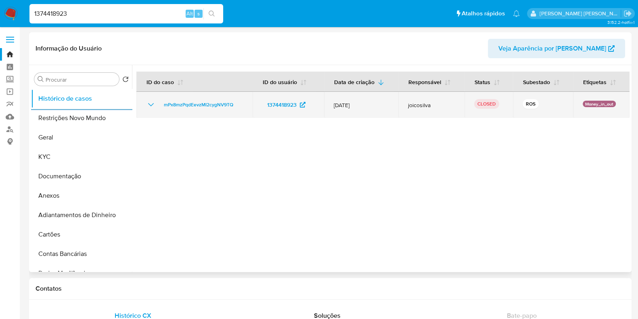
click at [155, 104] on div "mPx8mzPqdEevzMI2cygNV9TQ" at bounding box center [194, 105] width 97 height 10
click at [144, 107] on td "mPx8mzPqdEevzMI2cygNV9TQ" at bounding box center [194, 105] width 116 height 26
click at [151, 105] on icon "Mostrar/Ocultar" at bounding box center [151, 104] width 6 height 3
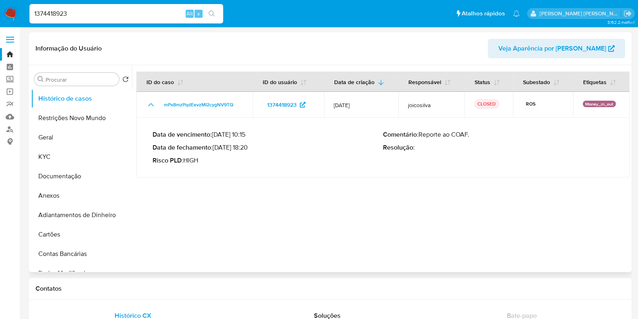
drag, startPoint x: 252, startPoint y: 150, endPoint x: 236, endPoint y: 147, distance: 16.7
click at [236, 147] on p "Data de fechamento : 24/04/2025 18:20" at bounding box center [268, 147] width 231 height 8
click at [237, 147] on p "Data de fechamento : 24/04/2025 18:20" at bounding box center [268, 147] width 231 height 8
drag, startPoint x: 251, startPoint y: 151, endPoint x: 216, endPoint y: 151, distance: 34.7
click at [216, 151] on p "Data de fechamento : 24/04/2025 18:20" at bounding box center [268, 147] width 231 height 8
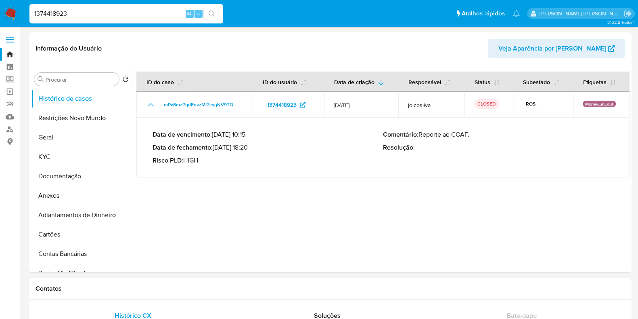
click at [145, 13] on input "1374418923" at bounding box center [126, 13] width 194 height 10
paste input "984864948"
type input "1984864948"
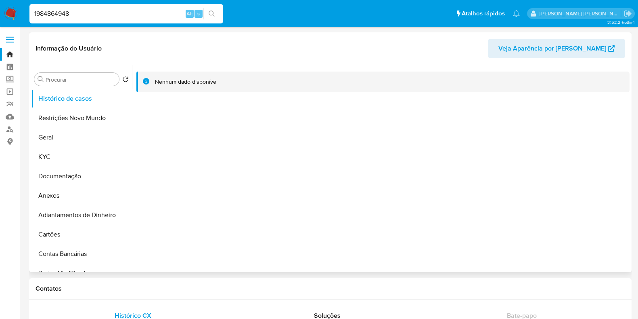
select select "10"
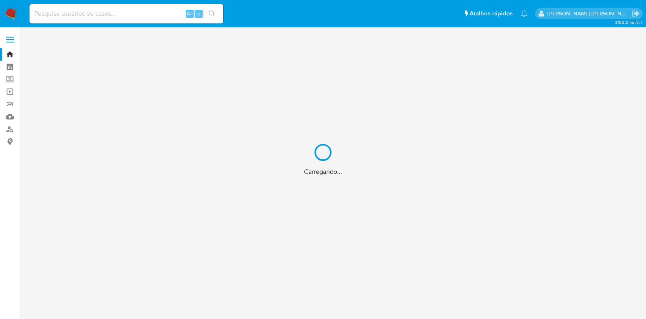
click at [126, 17] on div "Carregando..." at bounding box center [323, 159] width 646 height 319
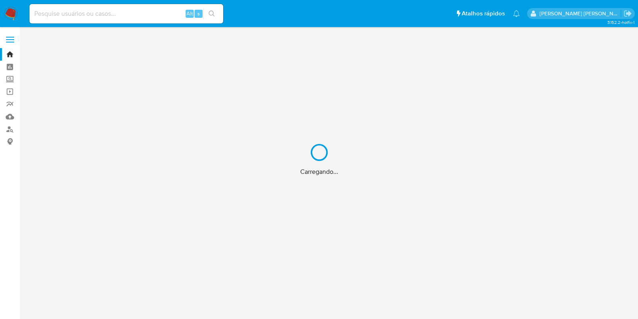
click at [127, 14] on input at bounding box center [126, 13] width 194 height 10
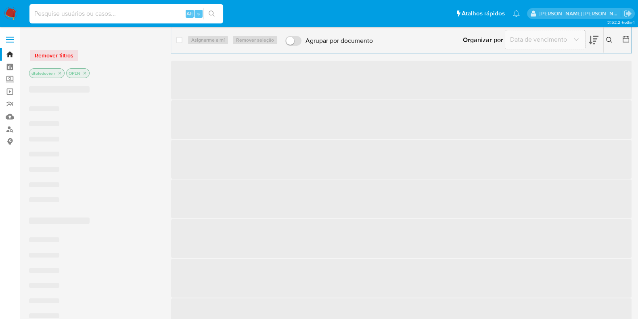
click at [128, 14] on input at bounding box center [126, 13] width 194 height 10
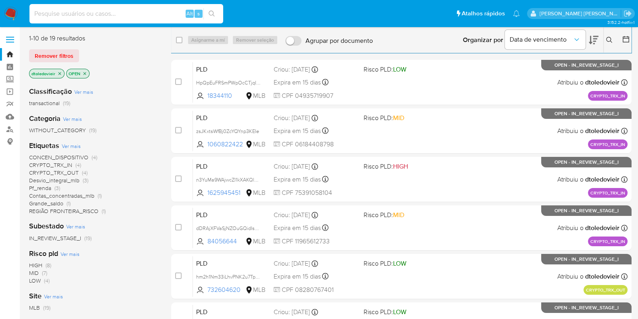
paste input "2280000141"
type input "2280000141"
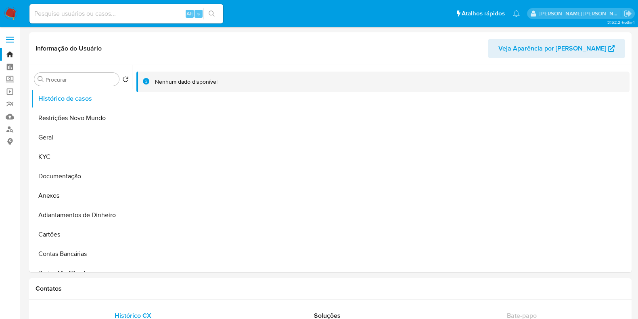
select select "10"
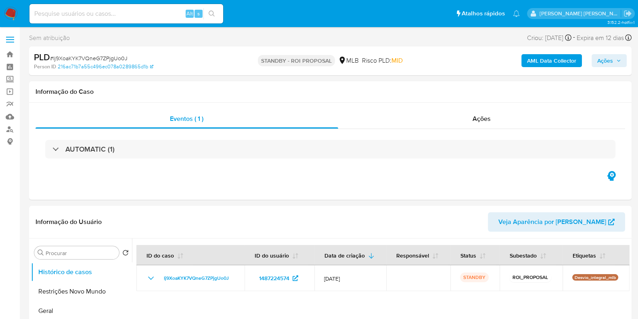
select select "10"
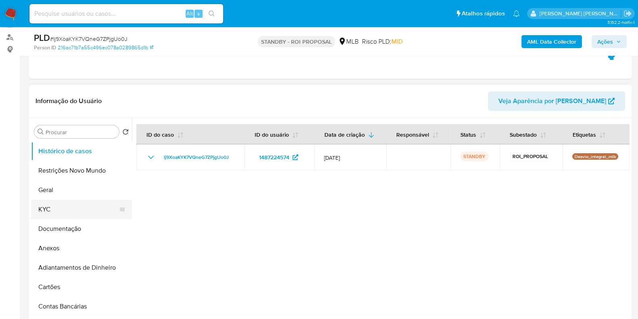
scroll to position [101, 0]
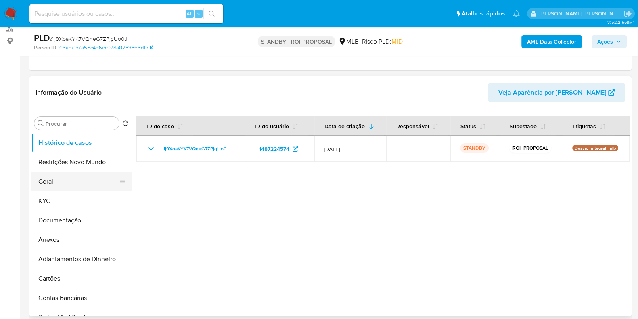
click at [64, 178] on button "Geral" at bounding box center [78, 181] width 94 height 19
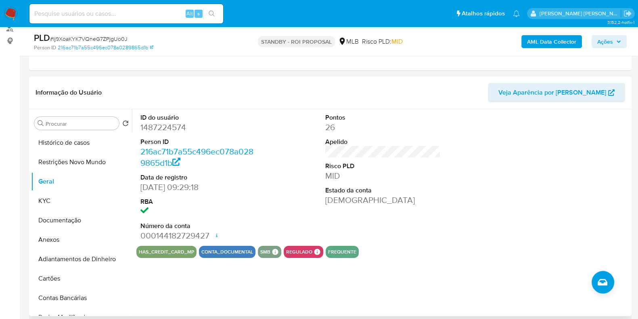
click at [169, 129] on dd "1487224574" at bounding box center [198, 127] width 115 height 11
click at [168, 129] on dd "1487224574" at bounding box center [198, 127] width 115 height 11
copy dd "1487224574"
click at [147, 14] on input at bounding box center [126, 13] width 194 height 10
paste input "66730764"
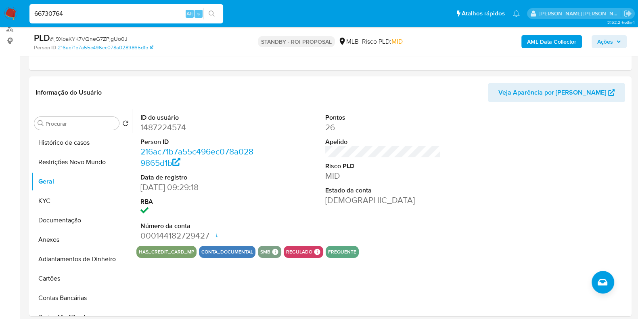
type input "66730764"
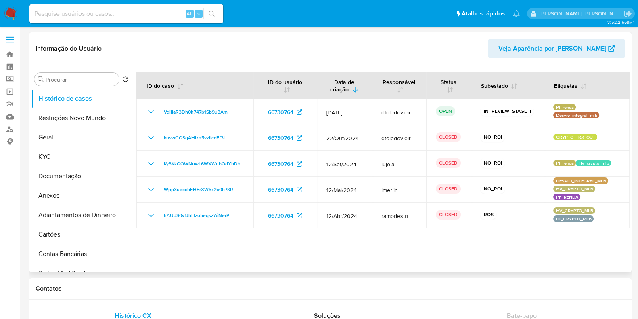
select select "10"
click at [137, 8] on div "Alt s" at bounding box center [126, 13] width 194 height 19
click at [137, 11] on input at bounding box center [126, 13] width 194 height 10
paste input "1448046747"
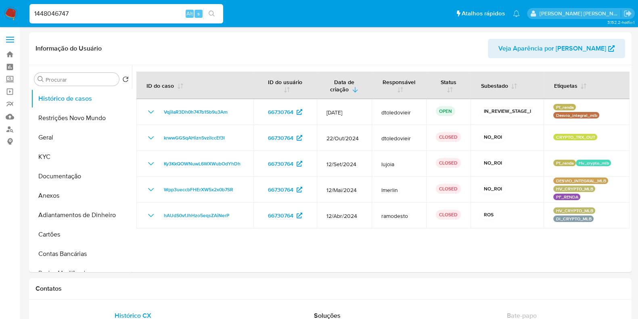
type input "1448046747"
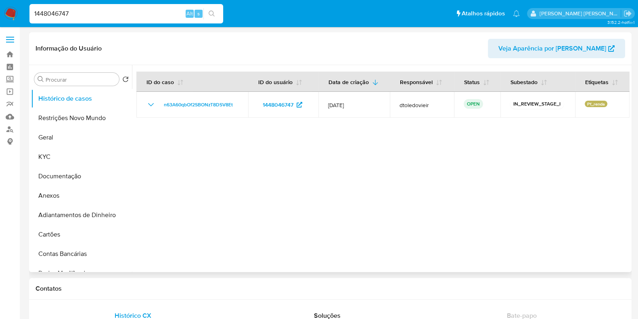
select select "10"
click at [149, 17] on input "1448046747" at bounding box center [126, 13] width 194 height 10
paste input "349662255"
type input "349662255"
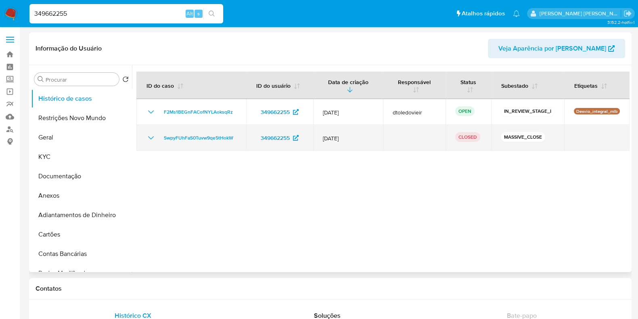
select select "10"
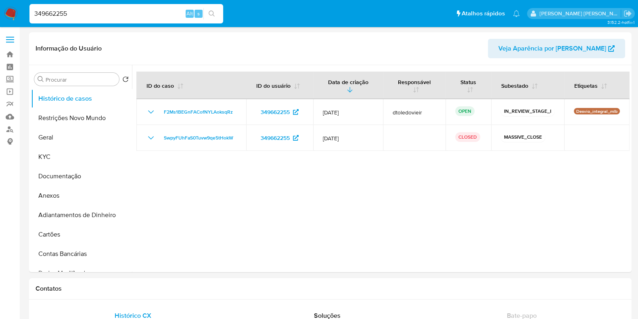
click at [127, 12] on input "349662255" at bounding box center [126, 13] width 194 height 10
paste input "67243699"
type input "367243699"
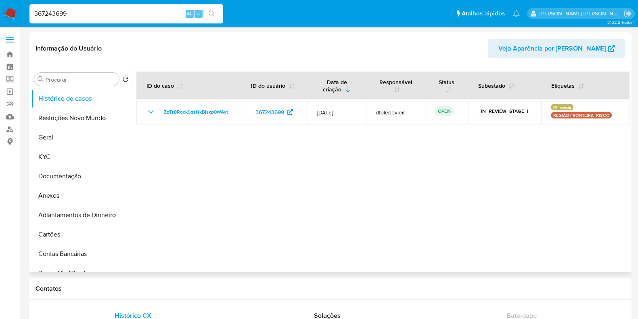
select select "10"
click at [9, 14] on img at bounding box center [11, 14] width 14 height 14
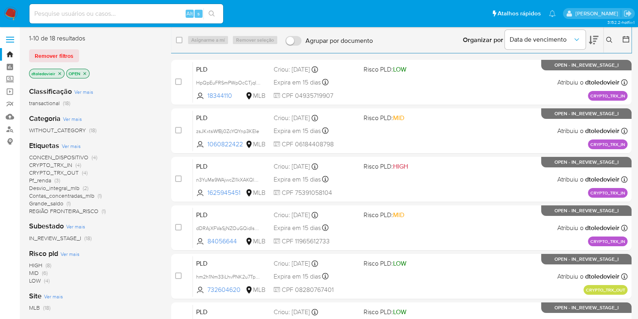
click at [53, 181] on span "Pf_renda (3)" at bounding box center [44, 180] width 31 height 8
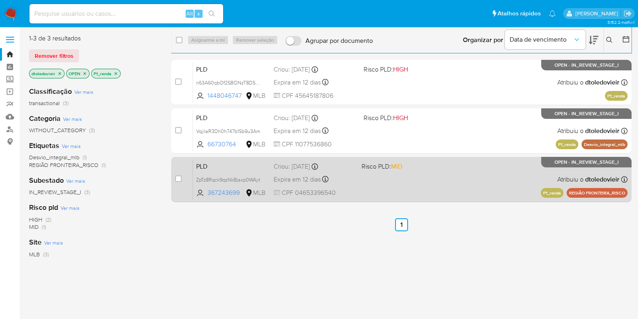
click at [406, 184] on div "PLD ZpTz8Rqck9qzNkBjsxp0WAyt 367243699 MLB Risco PLD: MID Criou: [DATE] Criou: …" at bounding box center [410, 179] width 435 height 41
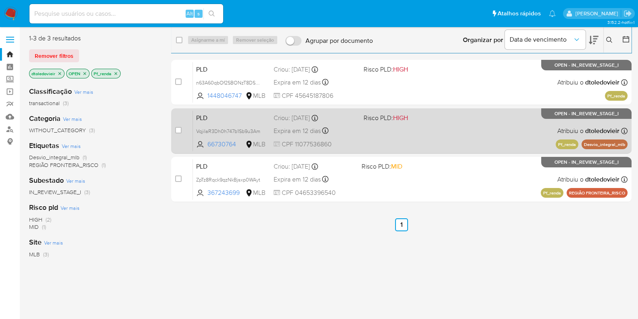
click at [449, 133] on div "PLD VqjiIaR3Dh0h747b1Sb9u3Am 66730764 MLB Risco PLD: HIGH Criou: [DATE] Criou: …" at bounding box center [410, 130] width 435 height 41
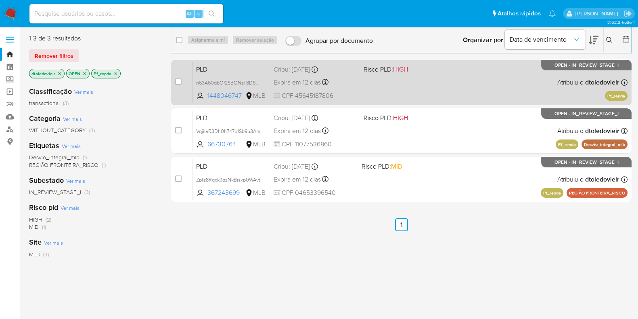
click at [461, 81] on div "PLD n63A60qbOf2SBONzT8DSV8Et 1448046747 MLB Risco PLD: HIGH Criou: [DATE] Criou…" at bounding box center [410, 82] width 435 height 41
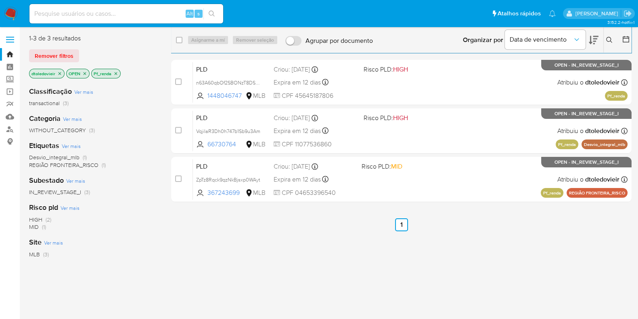
click at [115, 71] on icon "close-filter" at bounding box center [115, 73] width 5 height 5
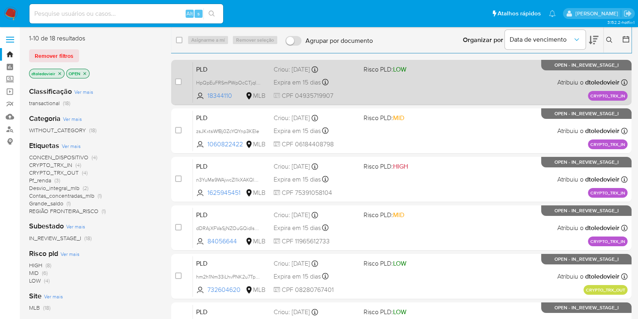
click at [449, 91] on div "PLD HpQpEuFRSmPWpOcCTjqI0DHZ 18344110 MLB Risco PLD: LOW Criou: [DATE] Criou: […" at bounding box center [410, 82] width 435 height 41
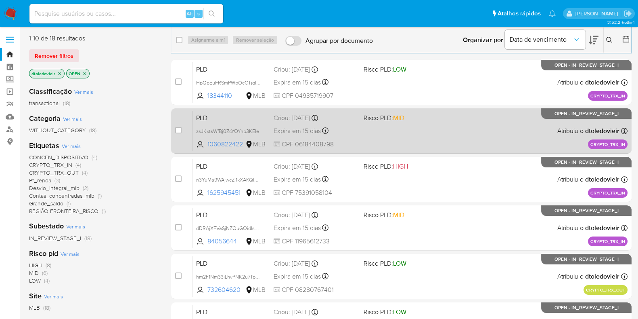
click at [454, 128] on div "PLD zsJKxtsWfBj0ZcYQYnp3KEIe 1060822422 MLB Risco PLD: MID Criou: [DATE] Criou:…" at bounding box center [410, 130] width 435 height 41
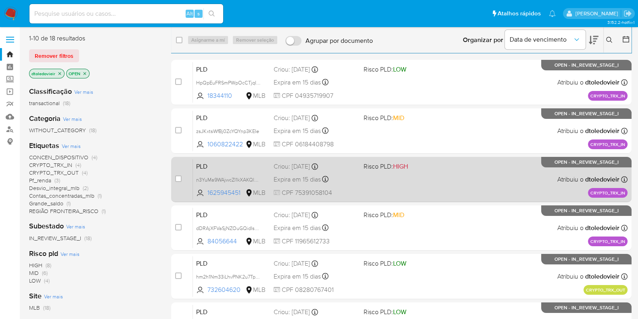
click at [458, 172] on div "PLD n3YuMa9WAjwcZI1kXAKQl9N6 1625945451 MLB Risco PLD: HIGH Criou: [DATE] Criou…" at bounding box center [410, 179] width 435 height 41
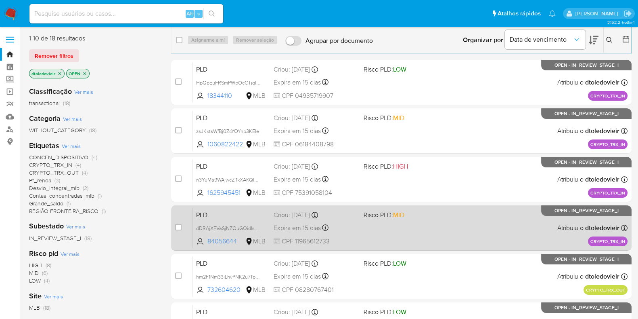
click at [437, 216] on span "Risco PLD: MID" at bounding box center [406, 214] width 84 height 10
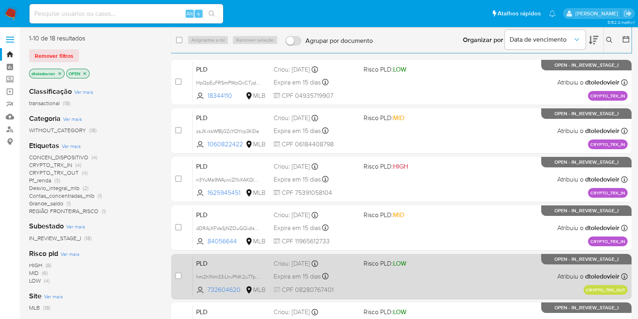
click at [429, 267] on span "Risco PLD: LOW" at bounding box center [406, 262] width 84 height 10
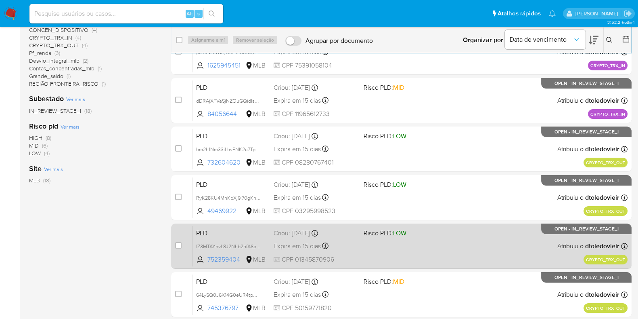
scroll to position [151, 0]
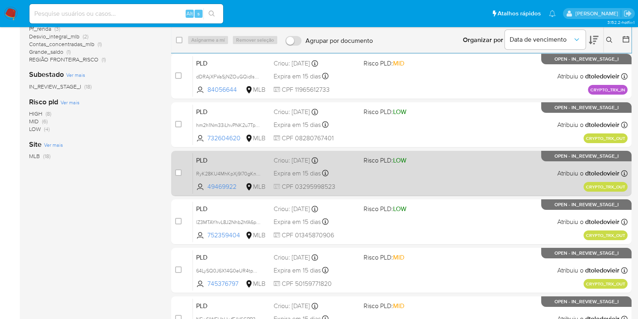
click at [435, 193] on div "case-item-checkbox Incapaz de atribuir o caso PLD RyK28KU4MhKpXj9l70gKnH8y 4946…" at bounding box center [401, 173] width 461 height 45
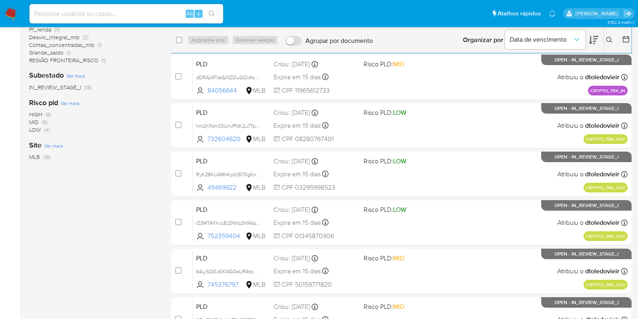
scroll to position [0, 0]
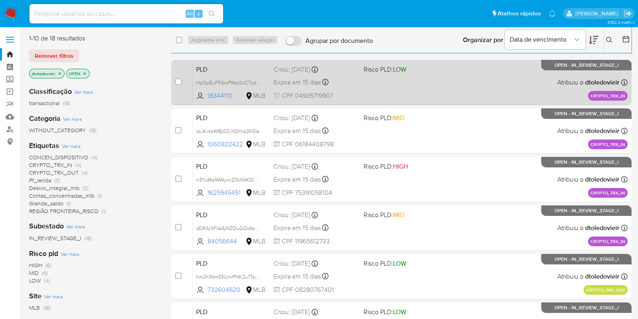
click at [440, 79] on div "PLD HpQpEuFRSmPWpOcCTjqI0DHZ 18344110 MLB Risco PLD: LOW Criou: [DATE] Criou: […" at bounding box center [410, 82] width 435 height 41
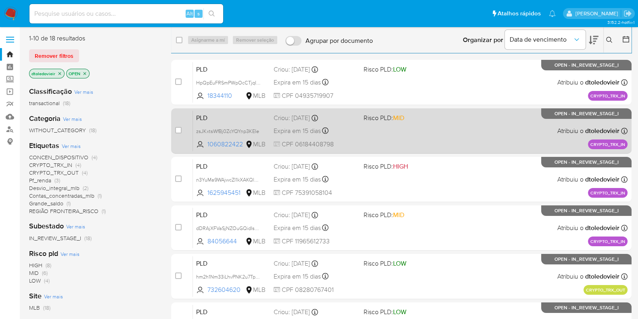
click at [434, 135] on div "PLD zsJKxtsWfBj0ZcYQYnp3KEIe 1060822422 MLB Risco PLD: MID Criou: [DATE] Criou:…" at bounding box center [410, 130] width 435 height 41
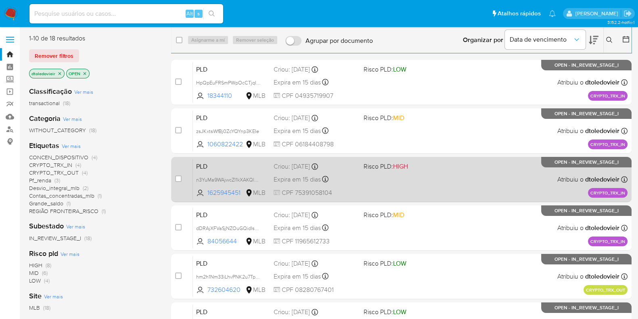
click at [430, 185] on div "PLD n3YuMa9WAjwcZI1kXAKQl9N6 1625945451 MLB Risco PLD: HIGH Criou: [DATE] Criou…" at bounding box center [410, 179] width 435 height 41
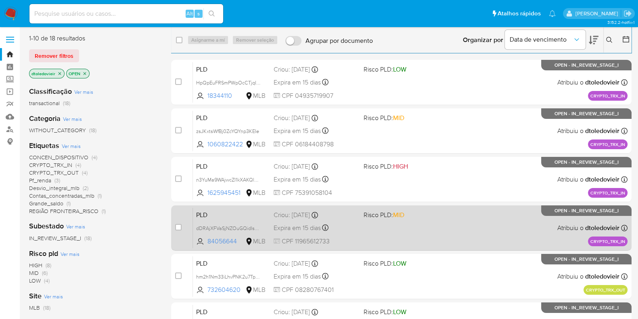
click at [445, 221] on div "PLD dDRAjXFVaSjNZOuGQidIsdWT 84056644 MLB Risco PLD: MID Criou: [DATE] Criou: […" at bounding box center [410, 227] width 435 height 41
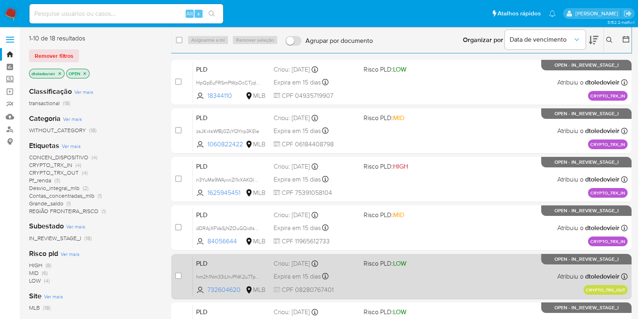
click at [422, 271] on div "PLD hm2h1Nm33iLhvPNK2u7Tp3PP 732604620 MLB Risco PLD: LOW Criou: [DATE] Criou: …" at bounding box center [410, 276] width 435 height 41
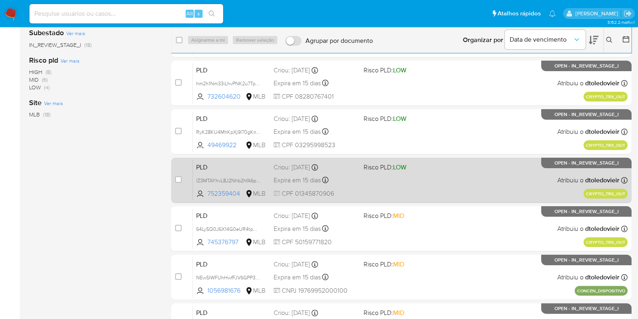
scroll to position [201, 0]
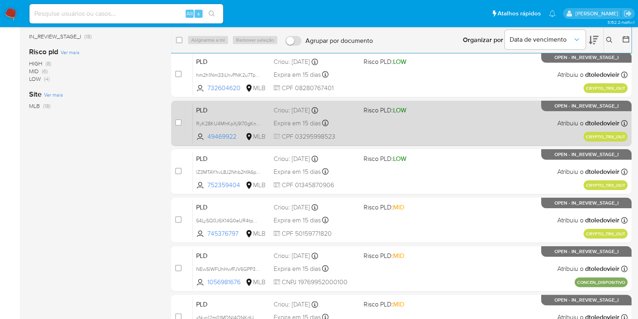
click at [436, 125] on div "PLD RyK28KU4MhKpXj9l70gKnH8y 49469922 MLB Risco PLD: LOW Criou: [DATE] Criou: […" at bounding box center [410, 123] width 435 height 41
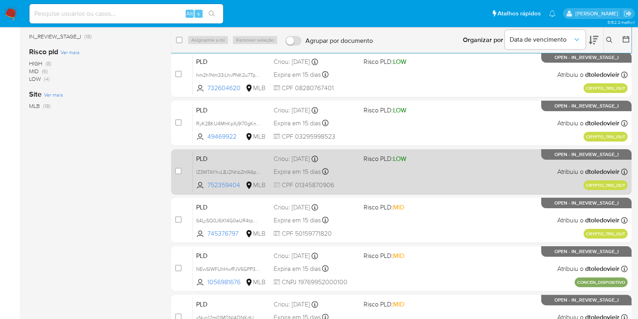
click at [440, 185] on div "PLD lZ3MTAYhvL8J2Nhb2hfA6poY 752359404 MLB Risco PLD: LOW Criou: [DATE] Criou: …" at bounding box center [410, 171] width 435 height 41
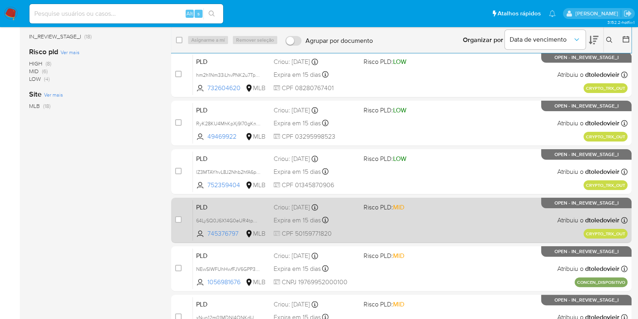
click at [441, 211] on span "Risco PLD: MID" at bounding box center [406, 206] width 84 height 10
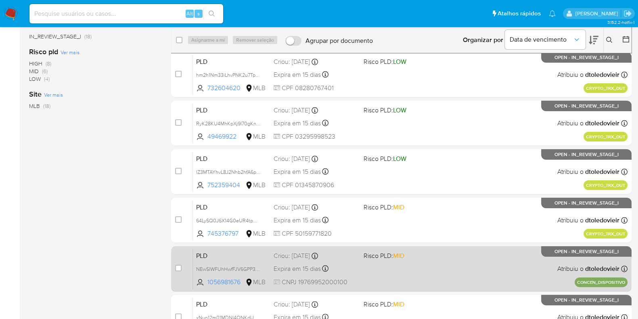
click at [448, 266] on div "PLD NEwSIWFUhHwfFJV6GPP3hfJ9 1056981676 MLB Risco PLD: MID Criou: [DATE] Criou:…" at bounding box center [410, 268] width 435 height 41
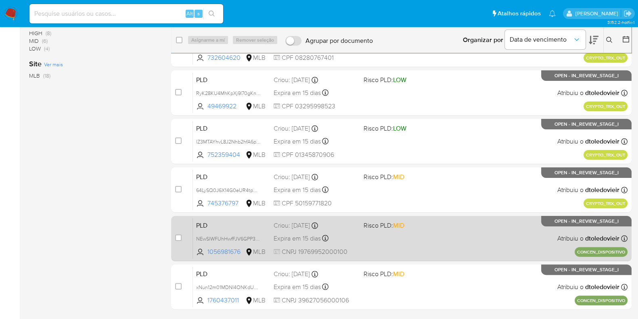
scroll to position [256, 0]
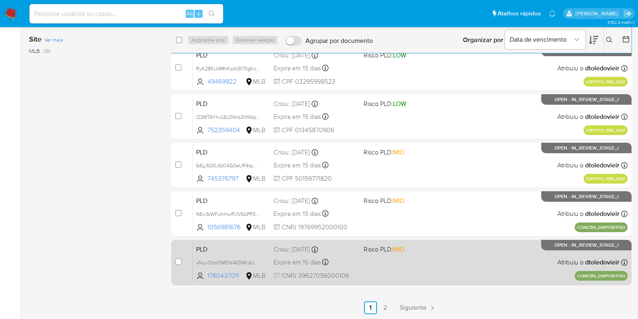
click at [446, 269] on div "PLD xNun12m01MDNI4ONKdUDFgqE 1760437011 MLB Risco PLD: MID Criou: [DATE] Criou:…" at bounding box center [410, 261] width 435 height 41
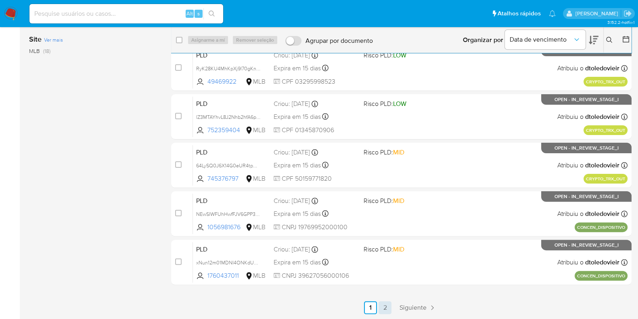
click at [387, 308] on link "2" at bounding box center [385, 307] width 13 height 13
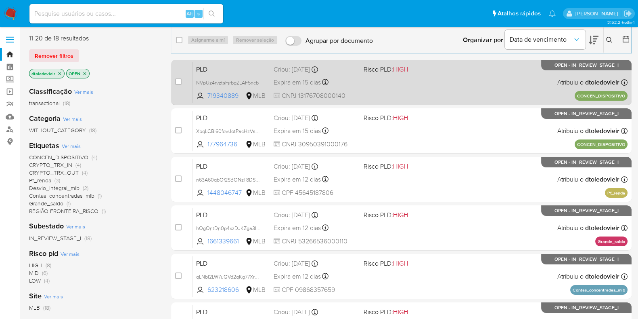
click at [449, 86] on div "PLD NVpUz4rvztsFjrbgZLAF5ncb 719340889 MLB Risco PLD: HIGH Criou: [DATE] Criou:…" at bounding box center [410, 82] width 435 height 41
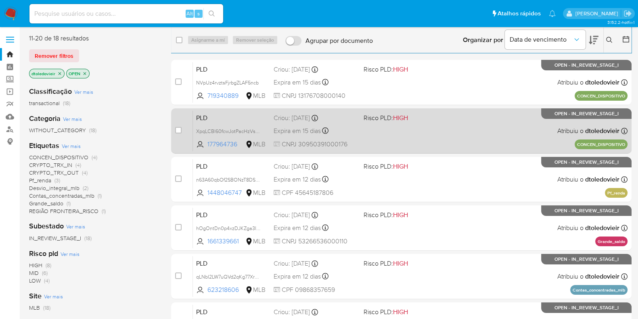
drag, startPoint x: 438, startPoint y: 139, endPoint x: 440, endPoint y: 144, distance: 4.7
click at [438, 140] on div "PLD XpqLCBl60fcwJotPacHzVsbC 177964736 MLB Risco PLD: HIGH Criou: [DATE] Criou:…" at bounding box center [410, 130] width 435 height 41
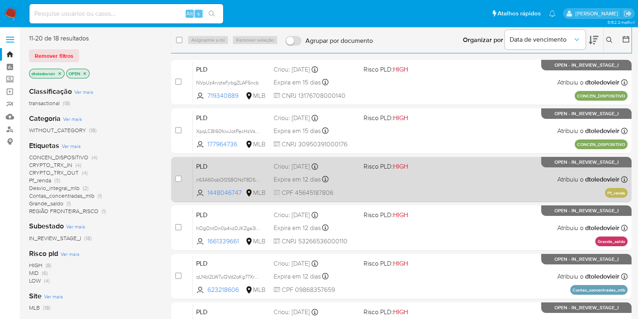
click at [457, 187] on div "PLD n63A60qbOf2SBONzT8DSV8Et 1448046747 MLB Risco PLD: HIGH Criou: [DATE] Criou…" at bounding box center [410, 179] width 435 height 41
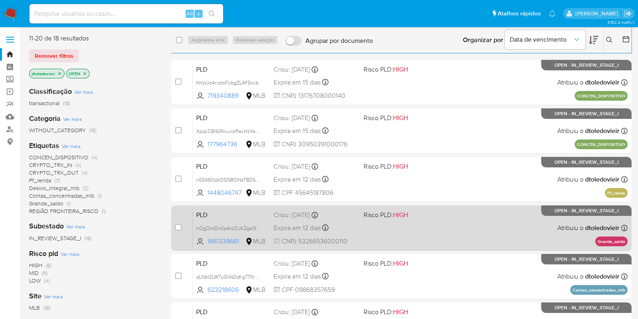
click at [445, 236] on div "PLD hOgOntDn0p4xzDJKZga3IVFV 1661339661 MLB Risco PLD: HIGH Criou: [DATE] Criou…" at bounding box center [410, 227] width 435 height 41
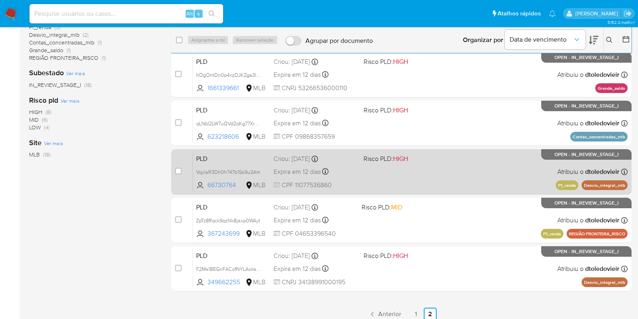
scroll to position [159, 0]
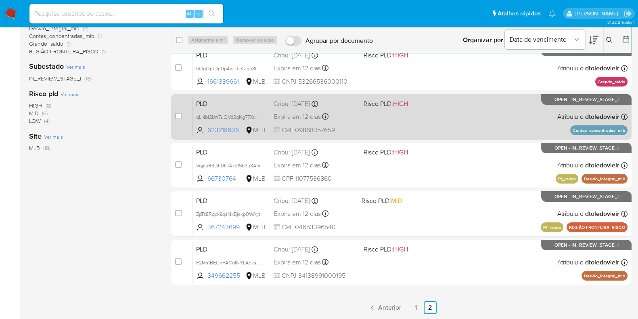
click at [440, 118] on div "PLD qLNbI2LW7uQVd2qKg77XrRp2 623218606 MLB Risco PLD: HIGH Criou: [DATE] Criou:…" at bounding box center [410, 116] width 435 height 41
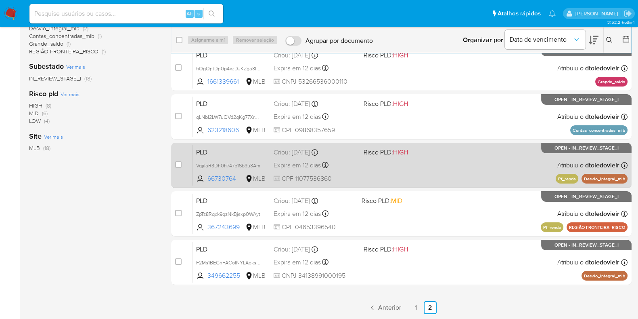
click at [442, 167] on div "PLD VqjiIaR3Dh0h747b1Sb9u3Am 66730764 MLB Risco PLD: HIGH Criou: [DATE] Criou: …" at bounding box center [410, 165] width 435 height 41
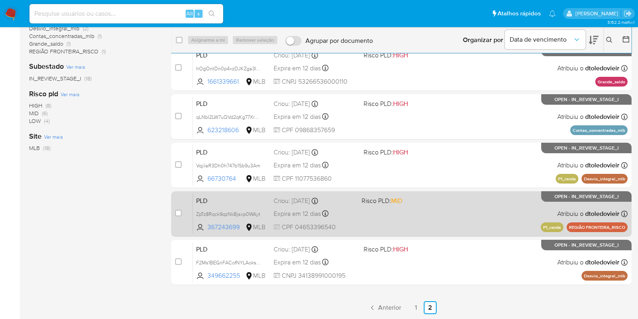
click at [445, 216] on div "PLD ZpTz8Rqck9qzNkBjsxp0WAyt 367243699 MLB Risco PLD: MID Criou: [DATE] Criou: …" at bounding box center [410, 213] width 435 height 41
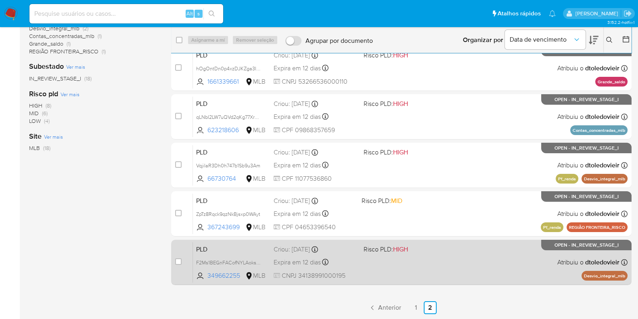
click at [432, 262] on div "PLD F2Ms1BEGnFACofNYLAoksqRz 349662255 MLB Risco PLD: HIGH Criou: [DATE] Criou:…" at bounding box center [410, 261] width 435 height 41
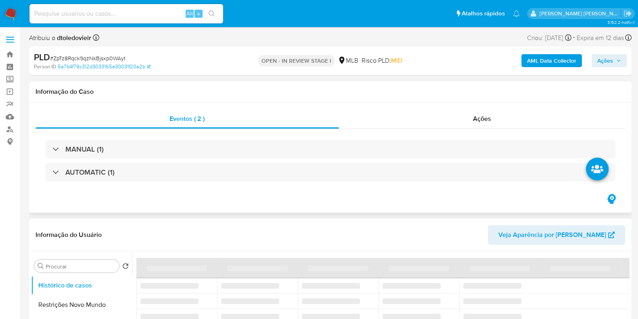
select select "10"
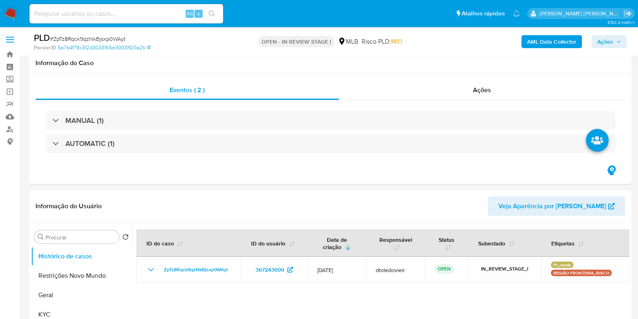
scroll to position [50, 0]
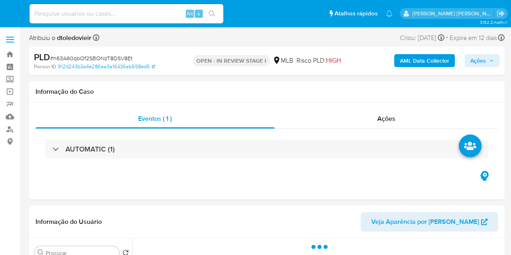
select select "10"
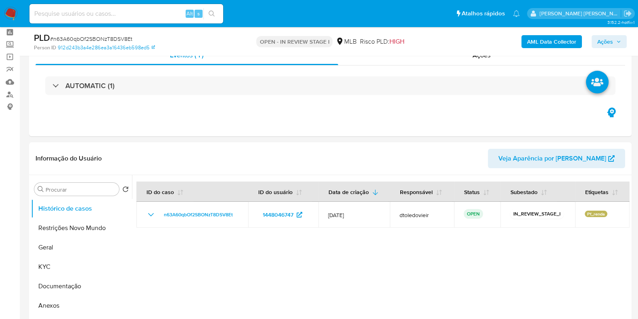
scroll to position [50, 0]
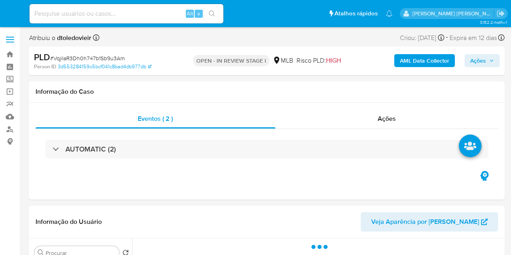
select select "10"
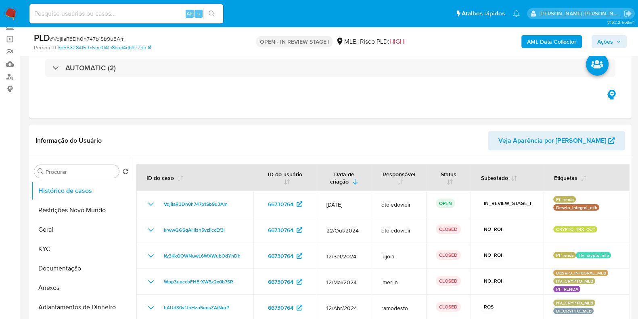
scroll to position [101, 0]
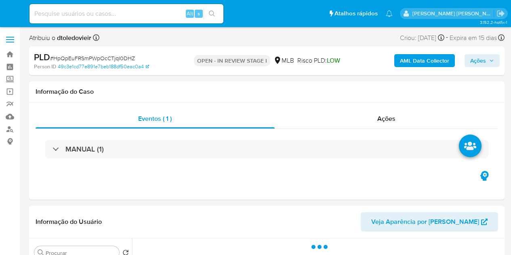
select select "10"
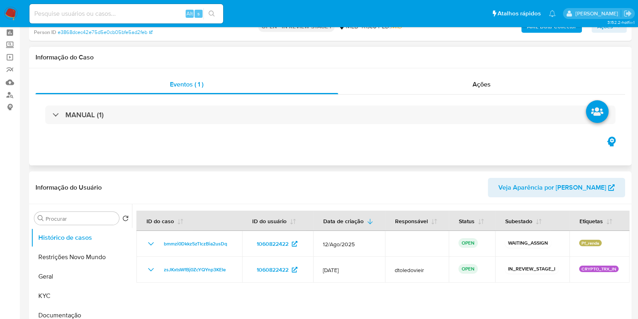
scroll to position [50, 0]
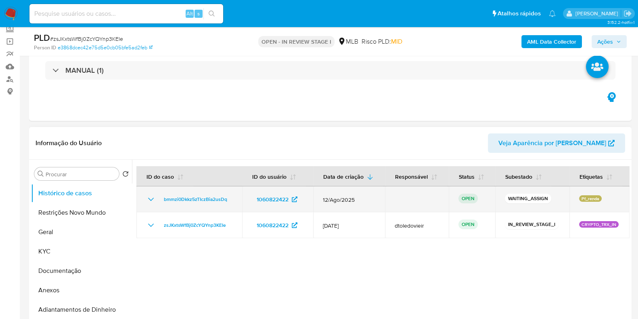
drag, startPoint x: 232, startPoint y: 199, endPoint x: 212, endPoint y: 187, distance: 23.5
click at [156, 205] on td "bmmzi0Dkkz5zTIczBia2usDq" at bounding box center [189, 199] width 106 height 26
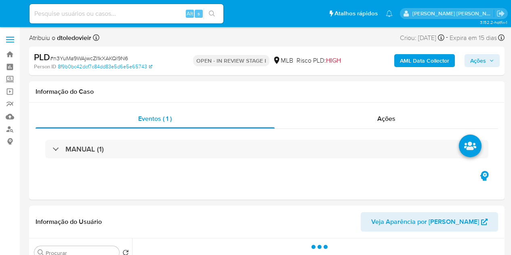
select select "10"
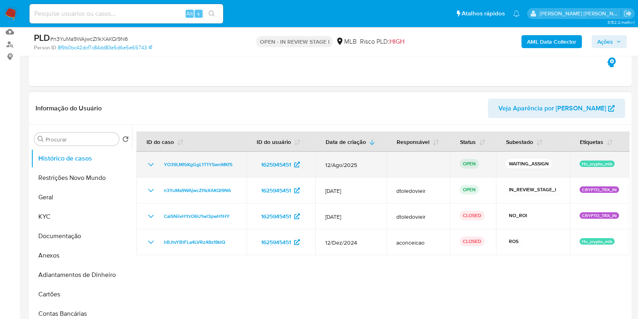
scroll to position [101, 0]
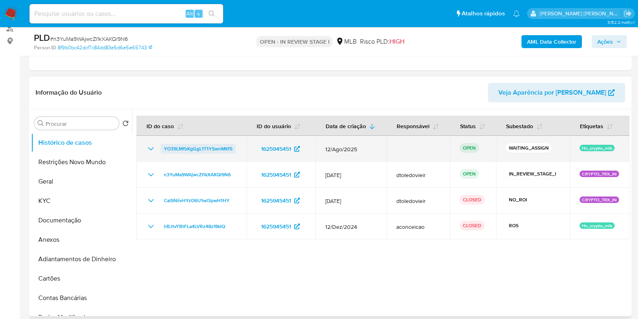
drag, startPoint x: 251, startPoint y: 145, endPoint x: 233, endPoint y: 148, distance: 18.5
click at [233, 148] on tr "YO39LMfbKgGgL1T1YSwnMKf5 1625945451 12/Ago/2025 OPEN WAITING_ASSIGN Hv_crypto_m…" at bounding box center [382, 149] width 493 height 26
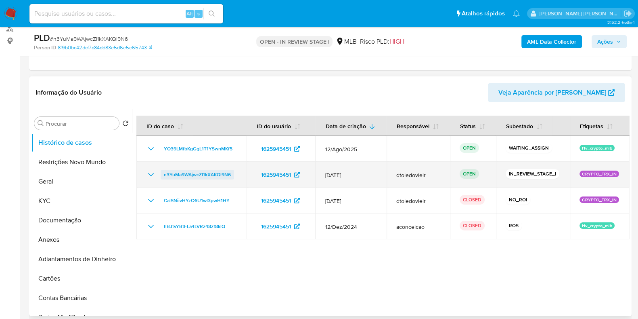
drag, startPoint x: 240, startPoint y: 172, endPoint x: 160, endPoint y: 173, distance: 79.5
click at [161, 173] on td "n3YuMa9WAjwcZI1kXAKQl9N6" at bounding box center [191, 174] width 110 height 26
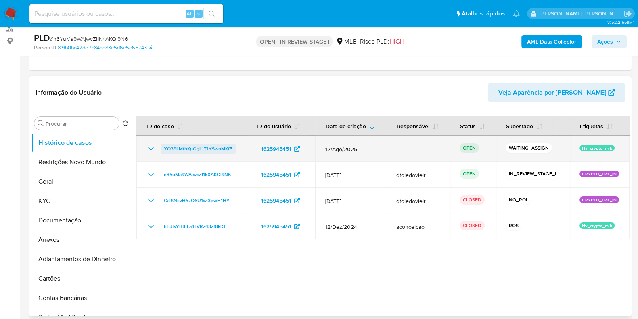
drag, startPoint x: 241, startPoint y: 148, endPoint x: 162, endPoint y: 148, distance: 78.7
click at [162, 148] on td "YO39LMfbKgGgL1T1YSwnMKf5" at bounding box center [191, 149] width 110 height 26
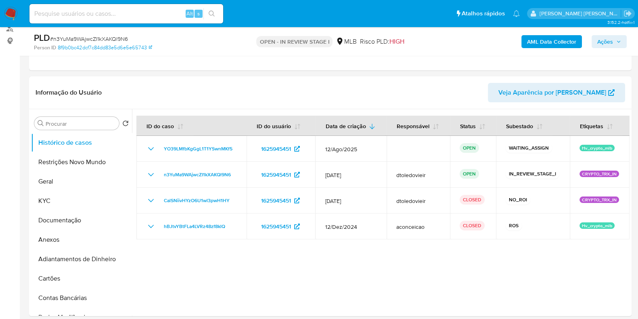
click at [11, 16] on img at bounding box center [11, 14] width 14 height 14
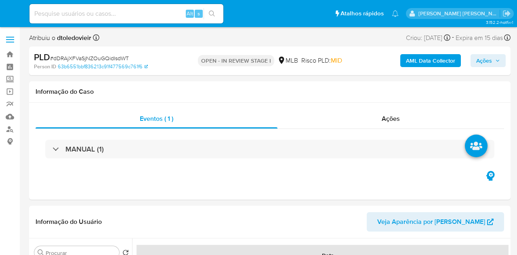
select select "10"
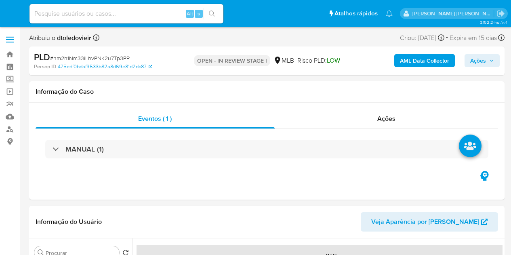
select select "10"
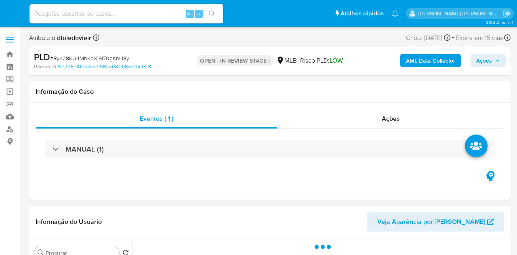
select select "10"
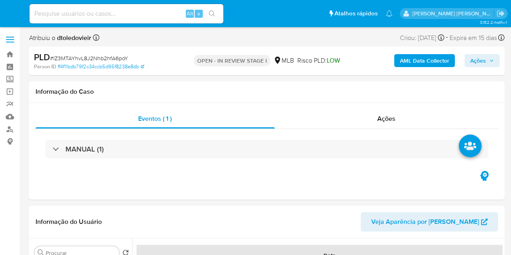
select select "10"
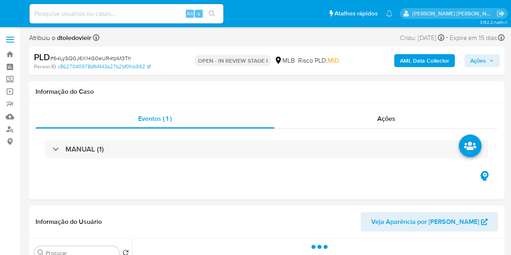
select select "10"
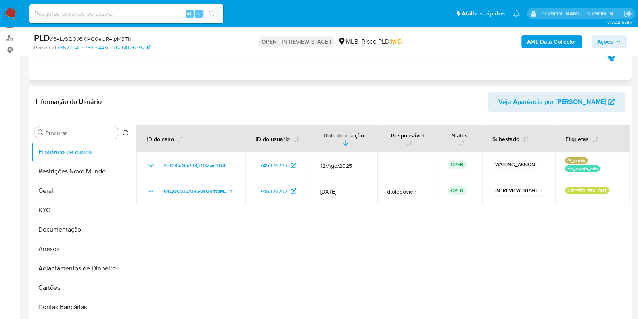
scroll to position [101, 0]
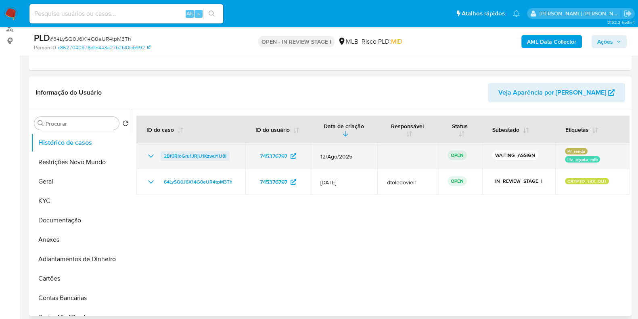
drag, startPoint x: 235, startPoint y: 156, endPoint x: 162, endPoint y: 159, distance: 72.8
click at [162, 159] on div "2Bf0RIoGru1JRjU1KzwuYU8I" at bounding box center [191, 156] width 90 height 10
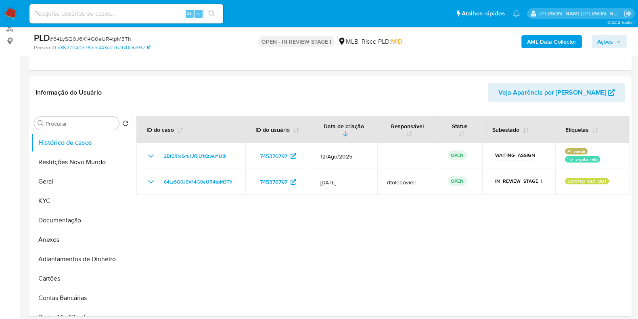
click at [14, 11] on img at bounding box center [11, 14] width 14 height 14
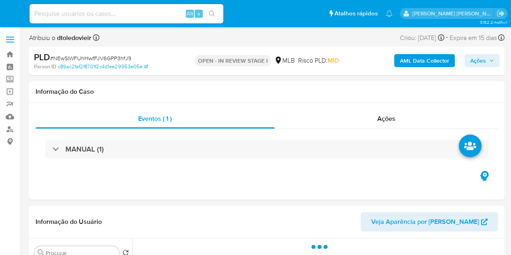
select select "10"
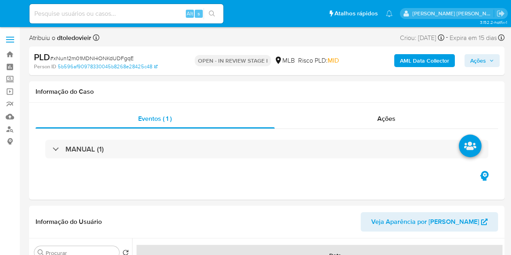
select select "10"
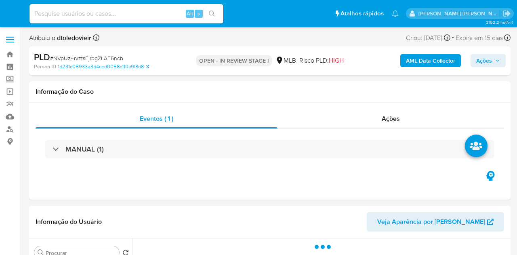
select select "10"
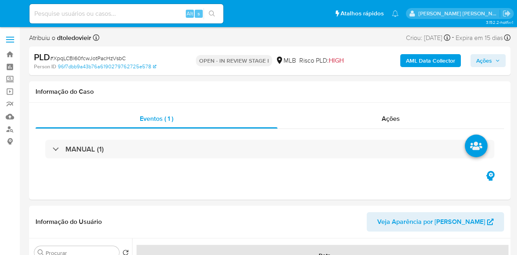
select select "10"
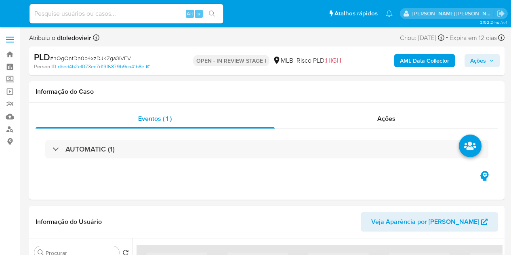
select select "10"
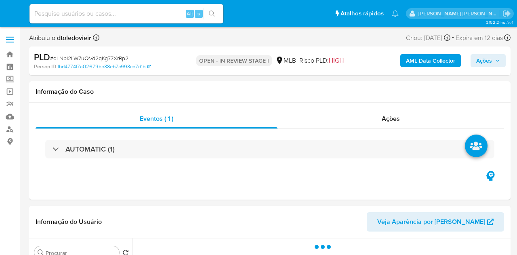
select select "10"
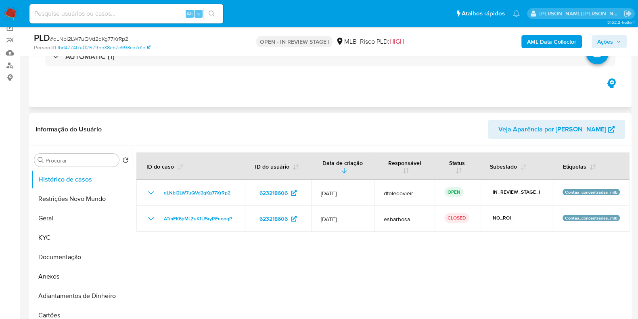
scroll to position [101, 0]
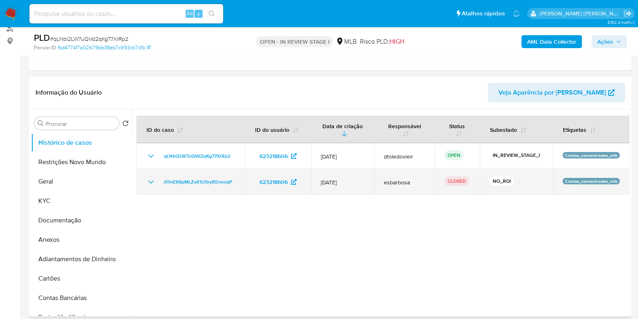
click at [153, 182] on icon "Mostrar/Ocultar" at bounding box center [151, 182] width 10 height 10
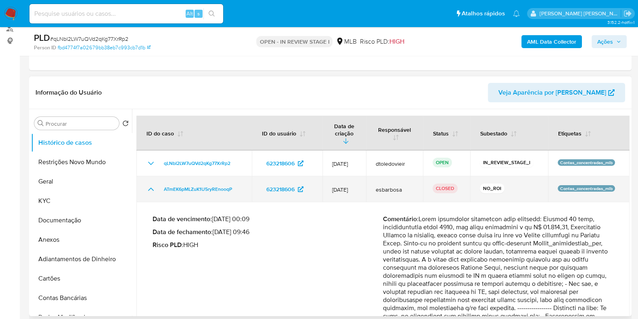
click at [153, 187] on icon "Mostrar/Ocultar" at bounding box center [151, 188] width 6 height 3
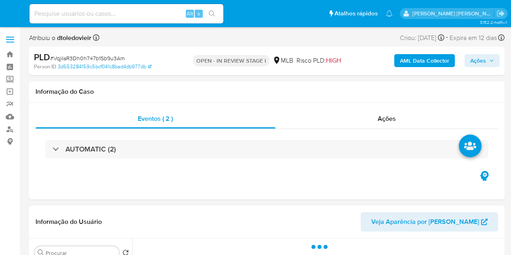
select select "10"
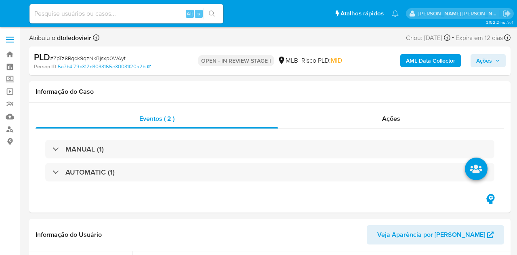
select select "10"
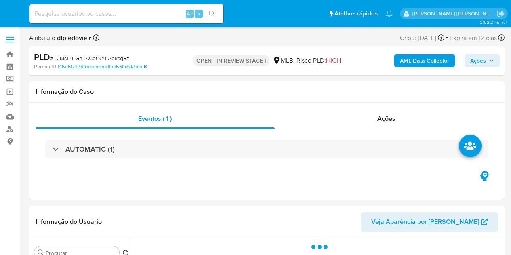
select select "10"
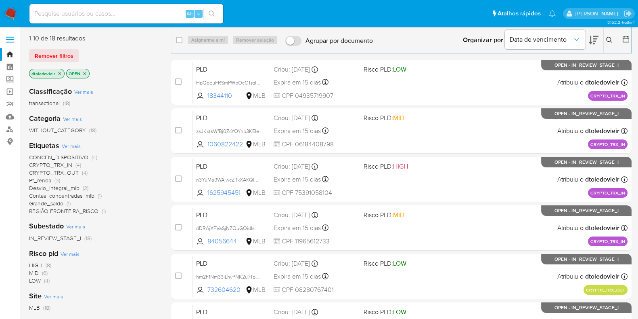
click at [134, 13] on input at bounding box center [126, 13] width 194 height 10
paste input "bmmzi0Dkkz5zTIczBia2usDq"
type input "bmmzi0Dkkz5zTIczBia2usDq"
click at [611, 39] on icon at bounding box center [609, 40] width 6 height 6
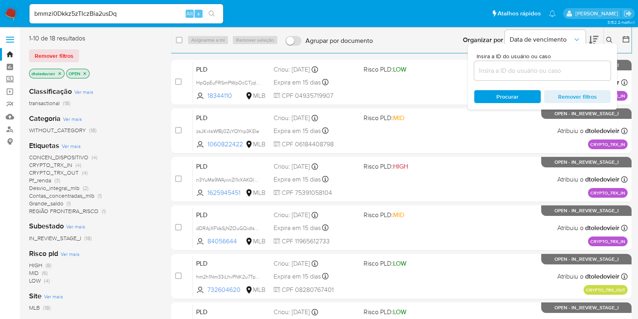
click at [554, 63] on div at bounding box center [542, 70] width 136 height 19
click at [531, 67] on input at bounding box center [542, 70] width 136 height 10
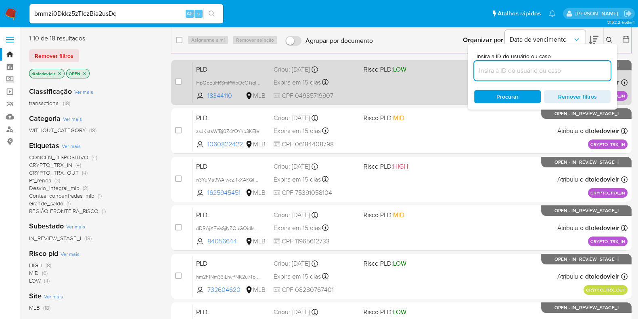
paste input "bmmzi0Dkkz5zTIczBia2usDq"
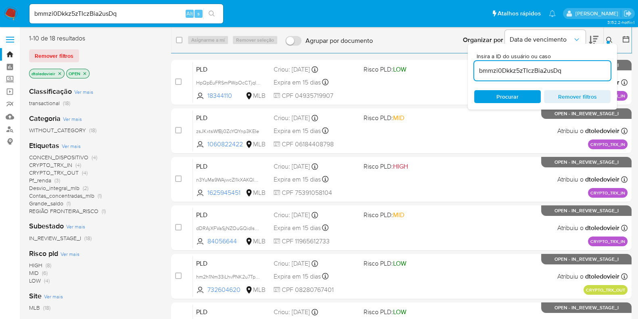
type input "bmmzi0Dkkz5zTIczBia2usDq"
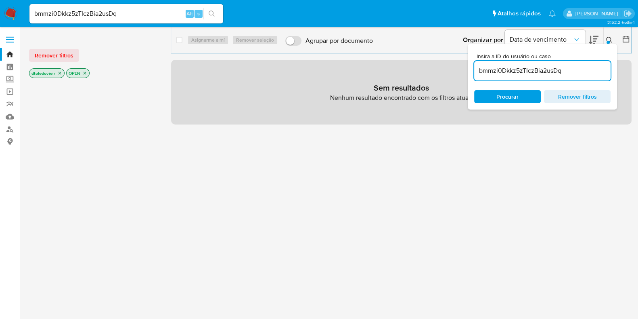
click at [57, 73] on icon "close-filter" at bounding box center [59, 73] width 5 height 5
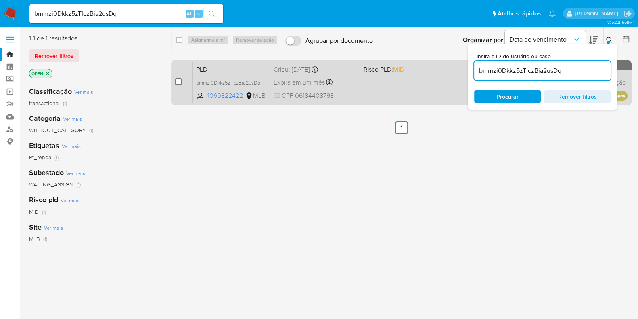
click at [178, 81] on input "checkbox" at bounding box center [178, 81] width 6 height 6
checkbox input "true"
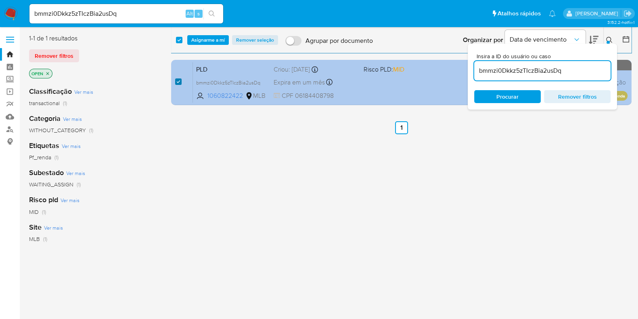
checkbox input "true"
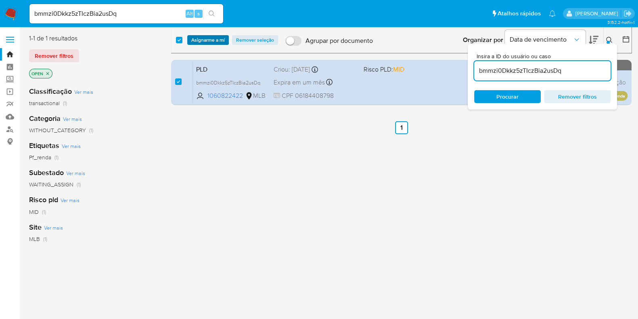
click at [217, 36] on span "Asignarme a mí" at bounding box center [208, 40] width 34 height 8
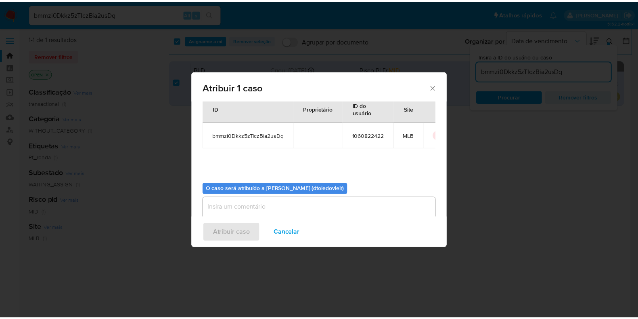
scroll to position [42, 0]
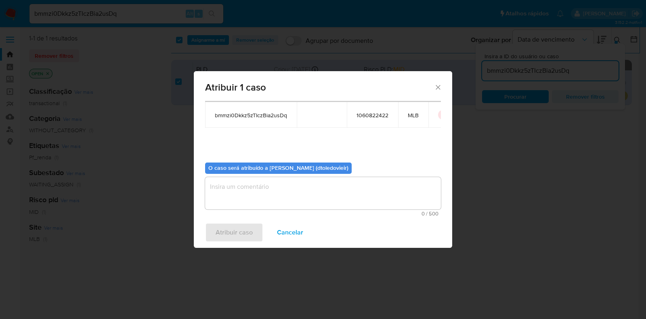
click at [271, 185] on textarea "assign-modal" at bounding box center [323, 193] width 236 height 32
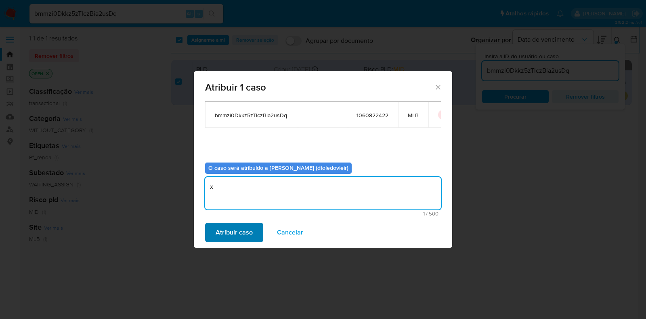
type textarea "x"
click at [237, 229] on span "Atribuir caso" at bounding box center [234, 232] width 37 height 18
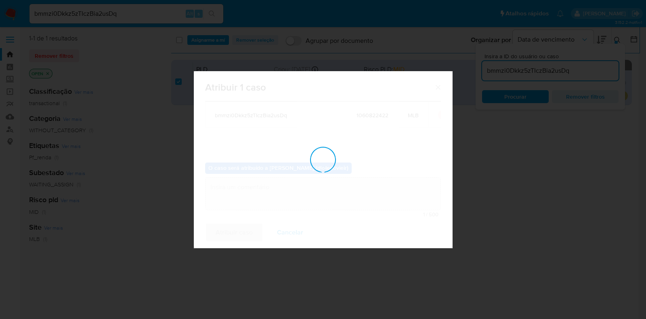
checkbox input "false"
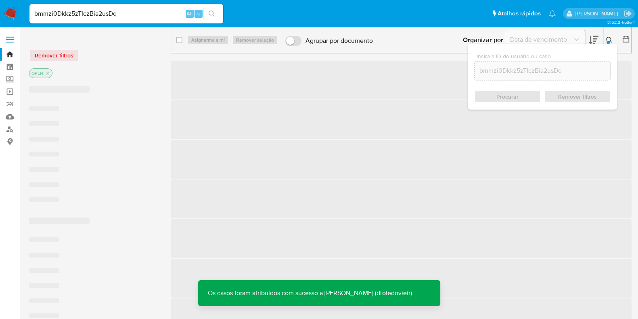
click at [425, 48] on div "Organizar por Data de vencimento Os resultados não podem ser classificados enqu…" at bounding box center [504, 39] width 255 height 25
click at [611, 41] on icon at bounding box center [609, 40] width 6 height 6
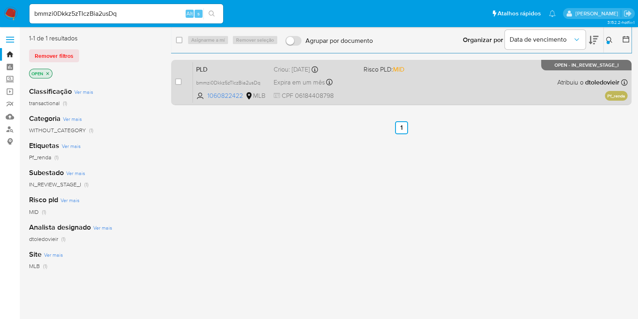
click at [442, 86] on div "PLD bmmzi0Dkkz5zTIczBia2usDq 1060822422 MLB Risco PLD: MID Criou: 12/08/2025 Cr…" at bounding box center [410, 82] width 435 height 41
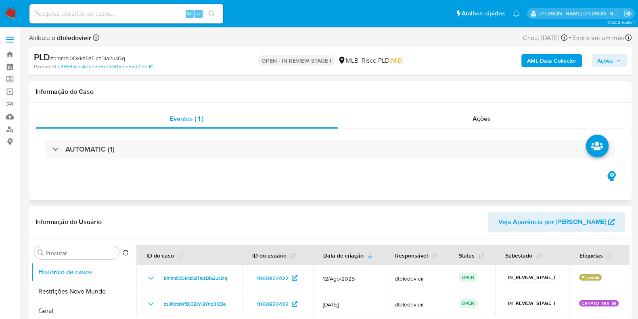
select select "10"
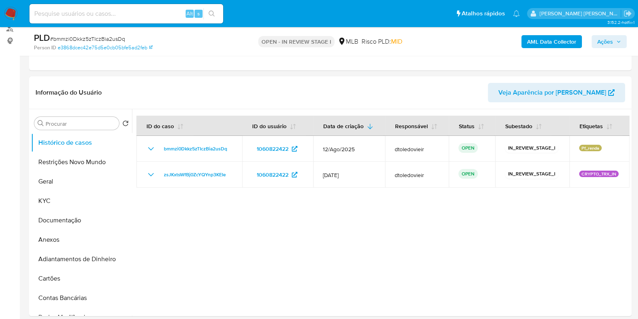
click at [600, 43] on span "Ações" at bounding box center [606, 41] width 16 height 13
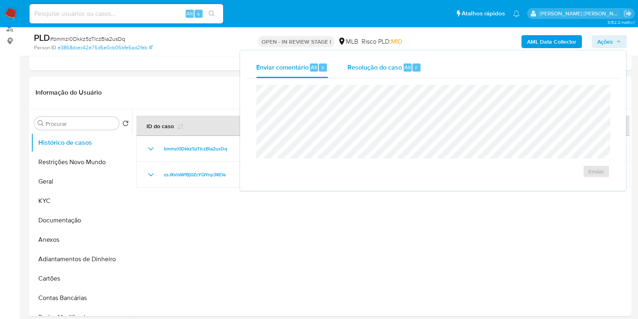
click at [399, 66] on span "Resolução do caso" at bounding box center [375, 66] width 55 height 9
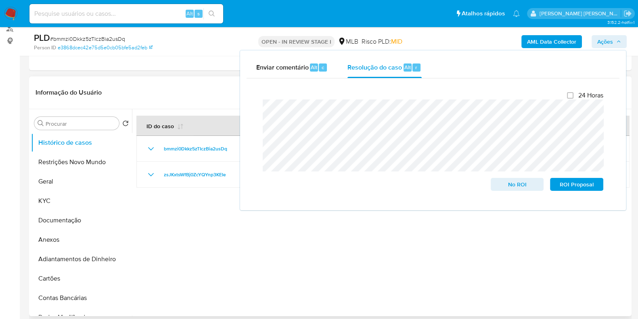
click at [200, 214] on div at bounding box center [381, 212] width 498 height 207
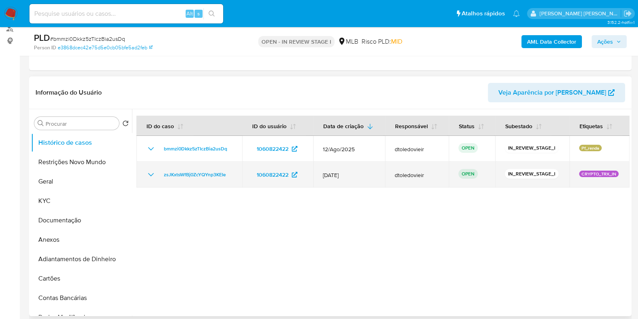
drag, startPoint x: 231, startPoint y: 174, endPoint x: 155, endPoint y: 175, distance: 75.9
click at [155, 175] on div "zsJKxtsWfBj0ZcYQYnp3KEIe" at bounding box center [189, 175] width 86 height 10
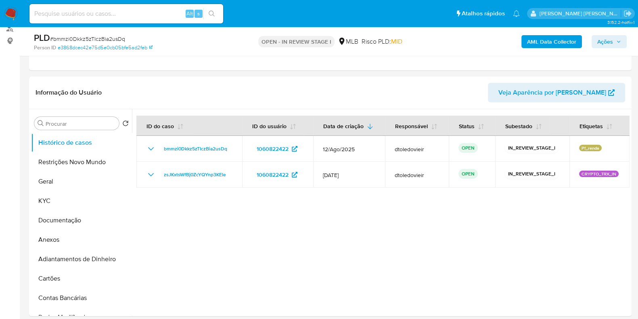
click at [610, 40] on span "Ações" at bounding box center [606, 41] width 16 height 13
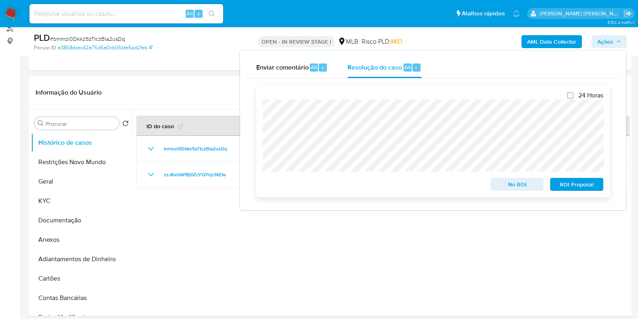
click at [508, 188] on span "No ROI" at bounding box center [518, 183] width 42 height 11
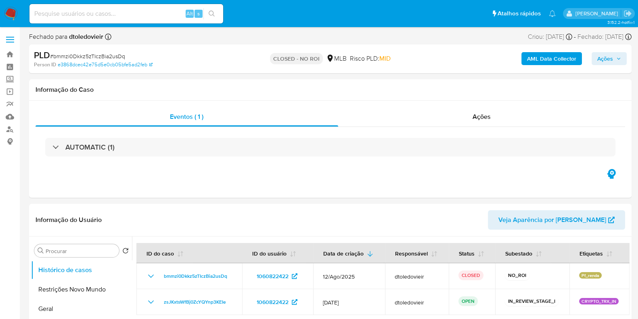
select select "10"
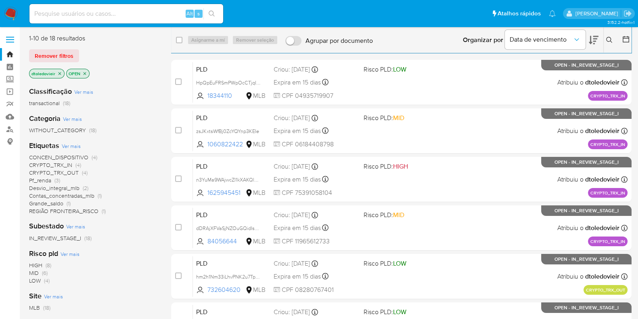
click at [608, 40] on icon at bounding box center [609, 40] width 6 height 6
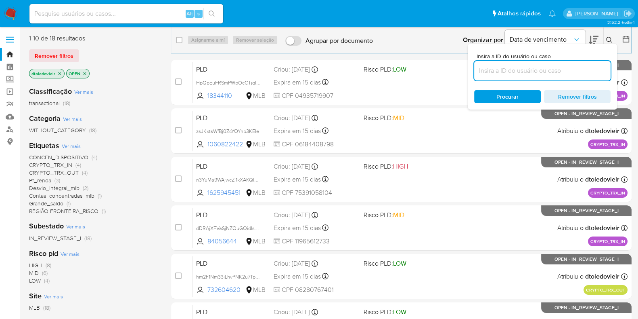
click at [525, 75] on input at bounding box center [542, 70] width 136 height 10
type input "YO39LMfbKgGgL1T1YSwnMKf5"
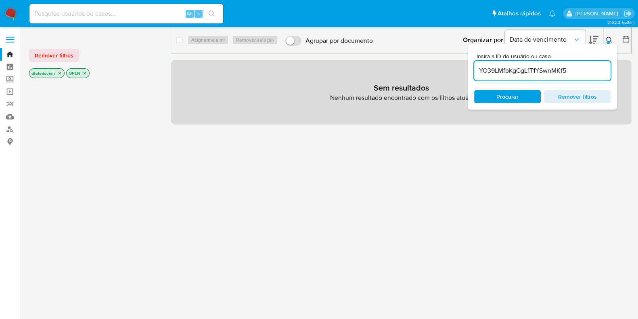
click at [61, 71] on icon "close-filter" at bounding box center [59, 73] width 5 height 5
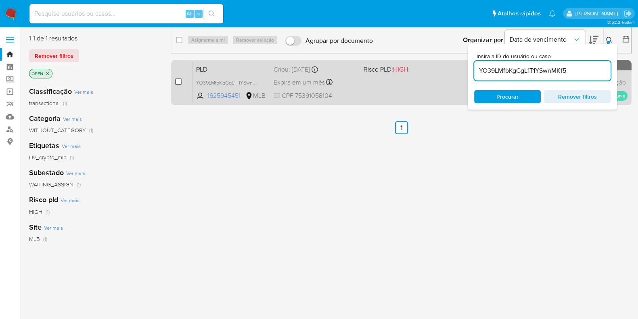
click at [178, 82] on input "checkbox" at bounding box center [178, 81] width 6 height 6
checkbox input "true"
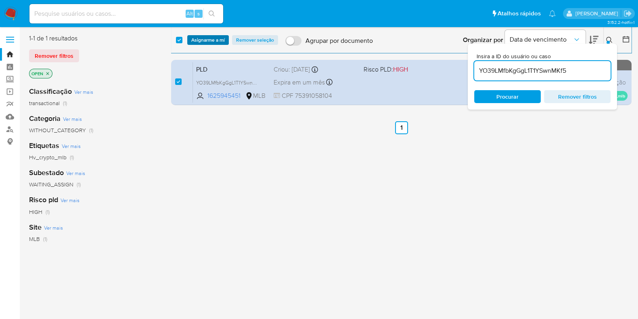
click at [226, 40] on button "Asignarme a mí" at bounding box center [208, 40] width 42 height 10
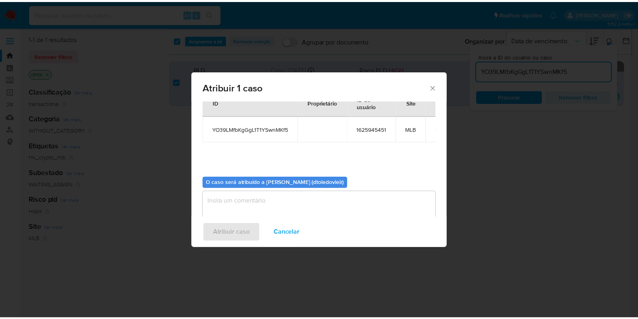
scroll to position [42, 0]
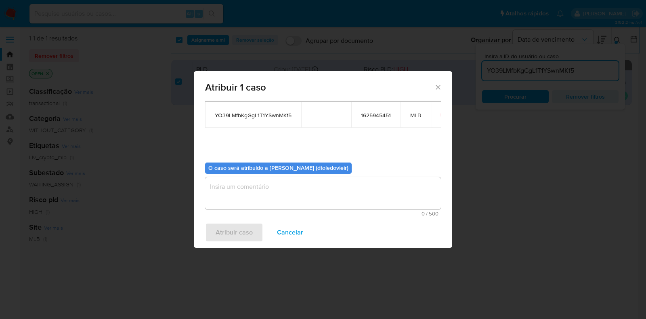
drag, startPoint x: 233, startPoint y: 200, endPoint x: 230, endPoint y: 207, distance: 8.0
click at [233, 200] on textarea "assign-modal" at bounding box center [323, 193] width 236 height 32
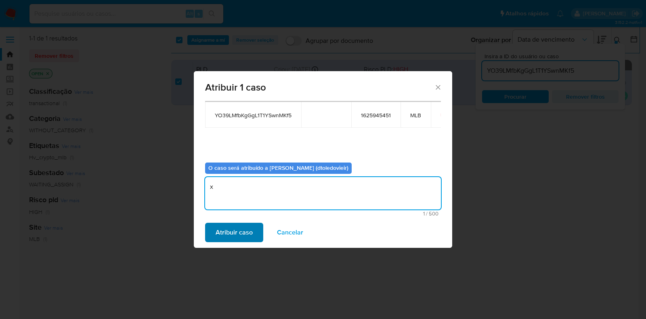
type textarea "x"
click at [223, 226] on span "Atribuir caso" at bounding box center [234, 232] width 37 height 18
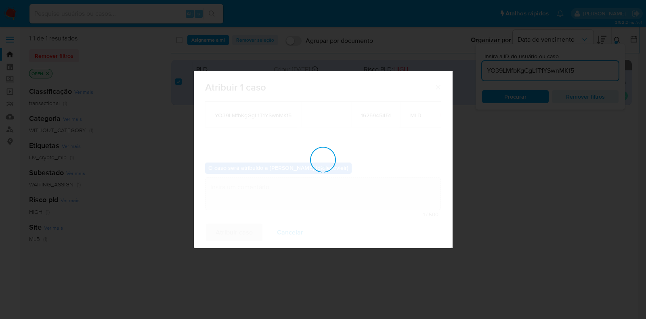
checkbox input "false"
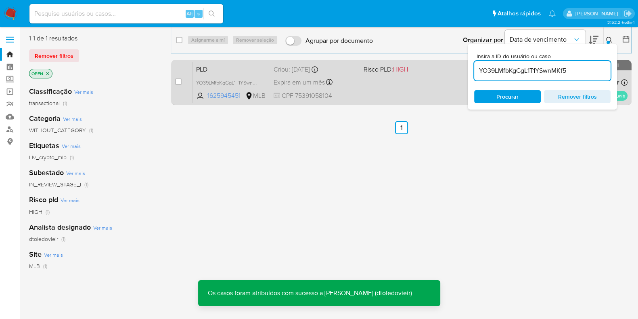
click at [412, 83] on div "PLD YO39LMfbKgGgL1T1YSwnMKf5 1625945451 MLB Risco PLD: HIGH Criou: 12/08/2025 C…" at bounding box center [410, 82] width 435 height 41
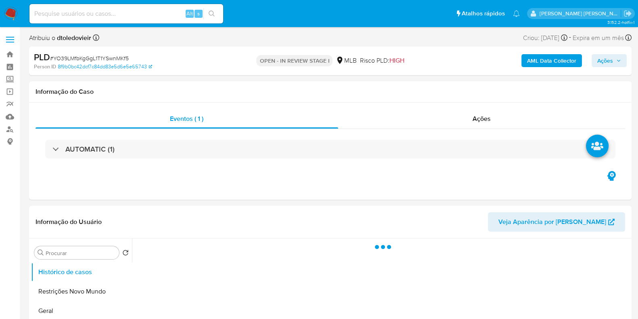
click at [618, 57] on span "Ações" at bounding box center [610, 60] width 24 height 11
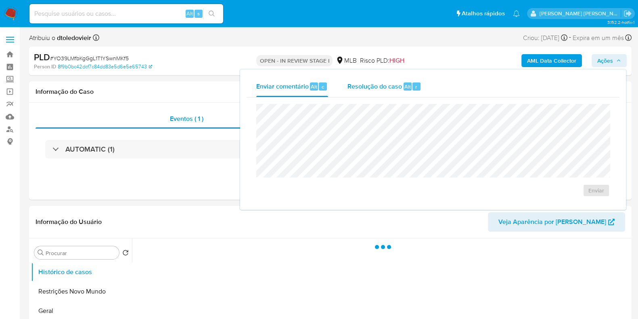
click at [369, 84] on span "Resolução do caso" at bounding box center [375, 86] width 55 height 9
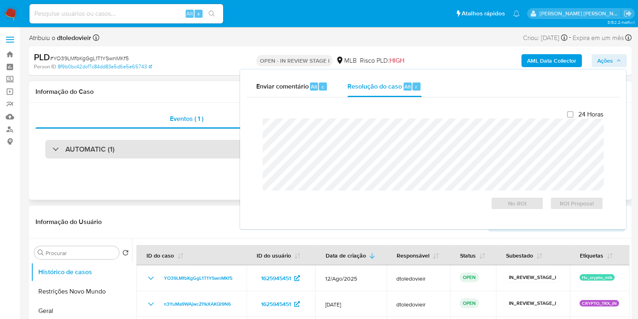
select select "10"
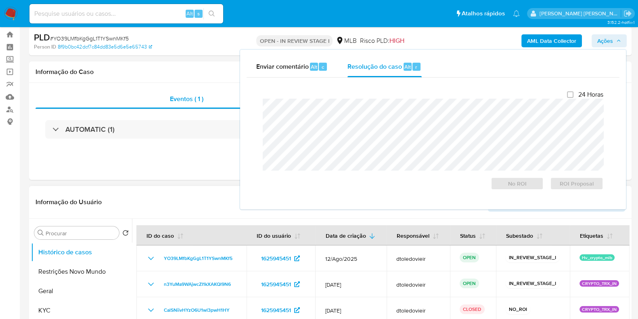
scroll to position [50, 0]
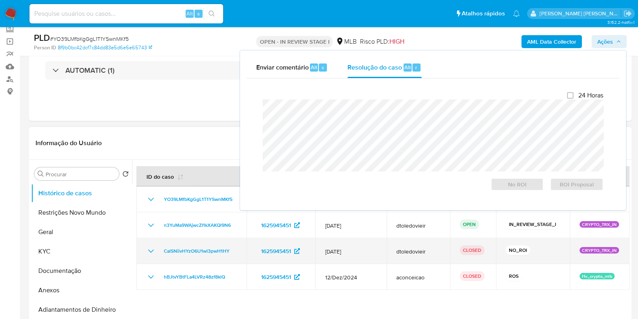
drag, startPoint x: 315, startPoint y: 238, endPoint x: 340, endPoint y: 229, distance: 25.8
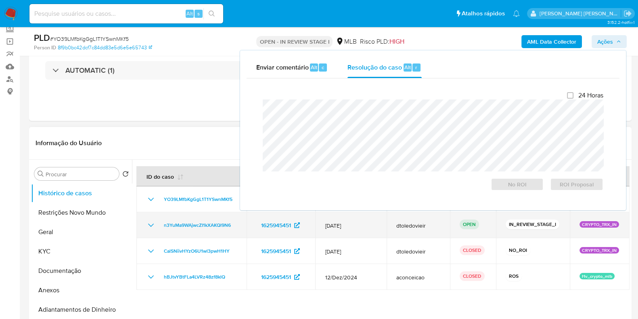
click at [319, 238] on td "[DATE]" at bounding box center [350, 251] width 71 height 26
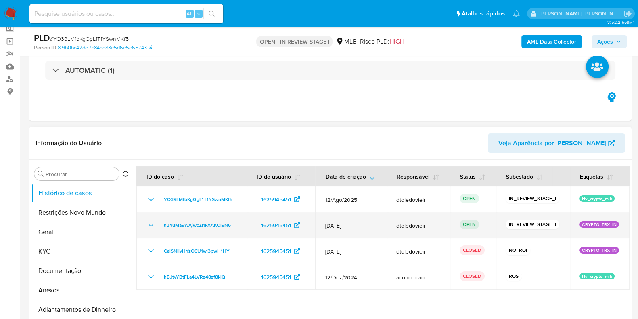
click at [340, 229] on td "[DATE]" at bounding box center [350, 225] width 71 height 26
drag, startPoint x: 236, startPoint y: 222, endPoint x: 161, endPoint y: 228, distance: 75.3
click at [161, 228] on td "n3YuMa9WAjwcZI1kXAKQl9N6" at bounding box center [191, 225] width 110 height 26
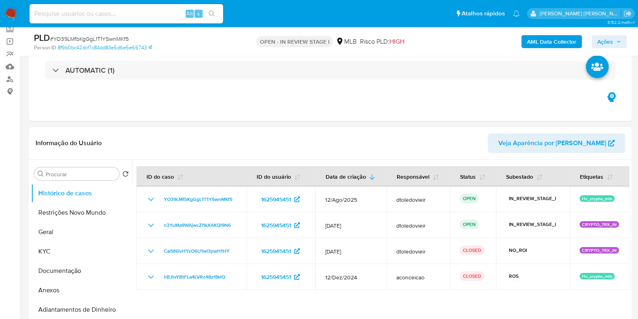
click at [612, 41] on span "Ações" at bounding box center [606, 41] width 16 height 13
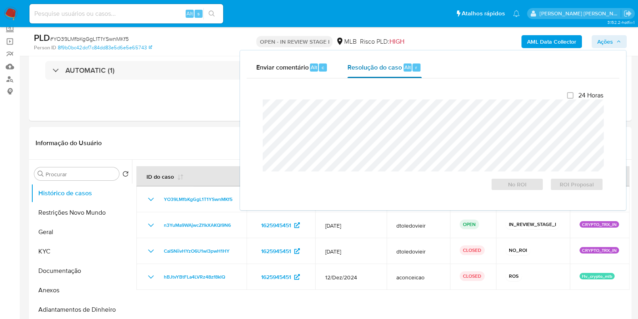
click at [375, 76] on div "Resolução do caso Alt r" at bounding box center [385, 67] width 74 height 21
click at [518, 187] on span "No ROI" at bounding box center [518, 183] width 42 height 11
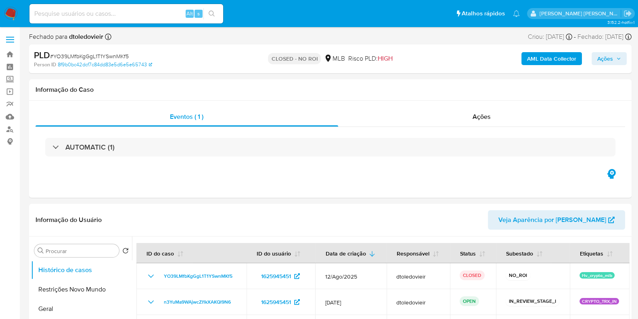
select select "10"
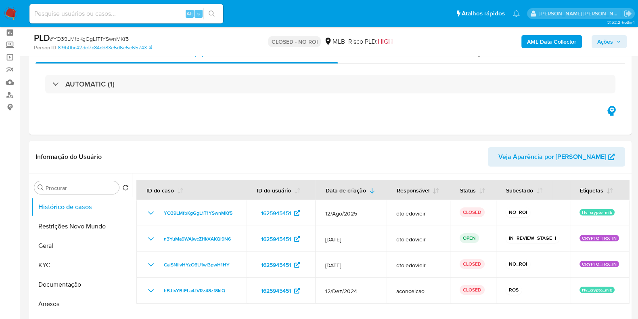
scroll to position [50, 0]
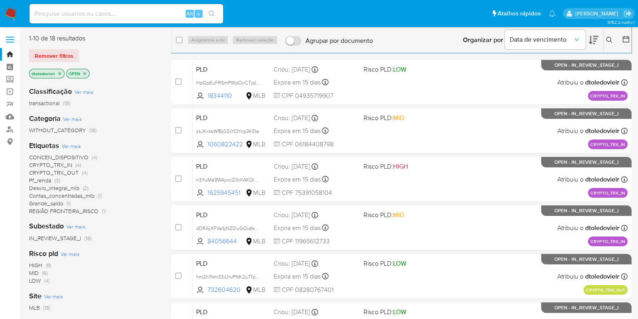
click at [610, 41] on icon at bounding box center [609, 40] width 6 height 6
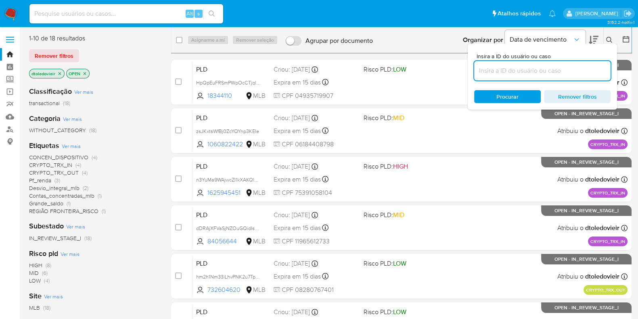
click at [507, 69] on input at bounding box center [542, 70] width 136 height 10
type input "2Bf0RIoGru1JRjU1KzwuYU8I"
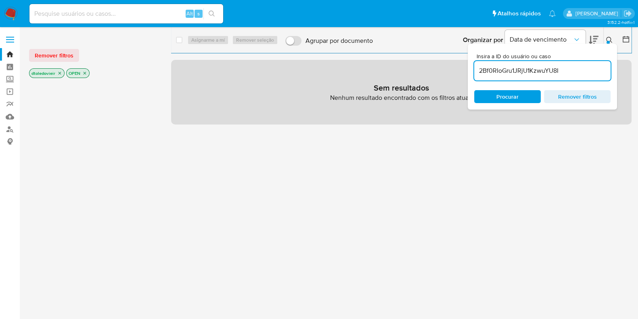
click at [61, 71] on icon "close-filter" at bounding box center [59, 73] width 5 height 5
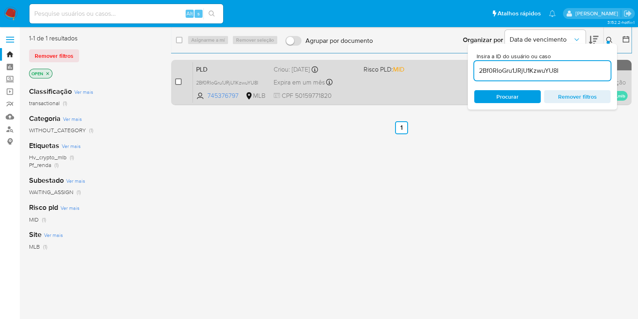
click at [176, 82] on input "checkbox" at bounding box center [178, 81] width 6 height 6
checkbox input "true"
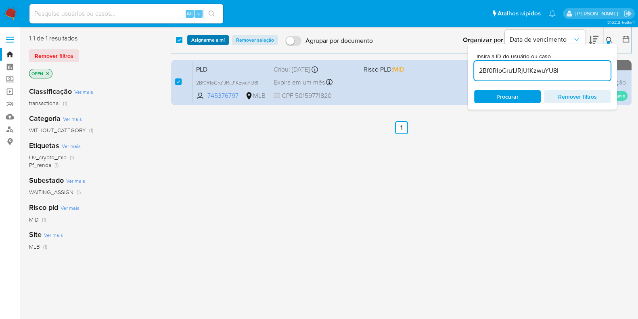
click at [220, 38] on span "Asignarme a mí" at bounding box center [208, 40] width 34 height 8
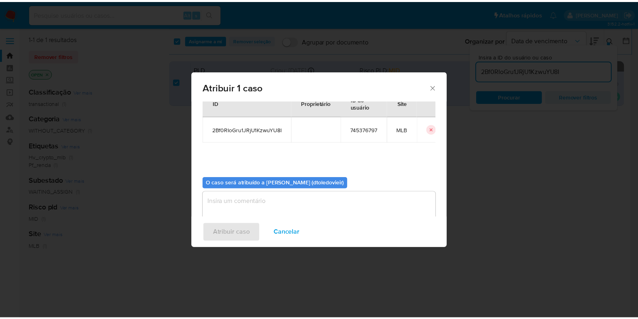
scroll to position [42, 0]
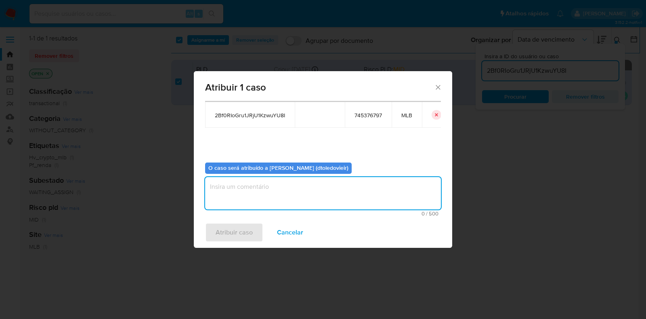
click at [239, 187] on textarea "assign-modal" at bounding box center [323, 193] width 236 height 32
type textarea "x"
click at [229, 231] on span "Atribuir caso" at bounding box center [234, 232] width 37 height 18
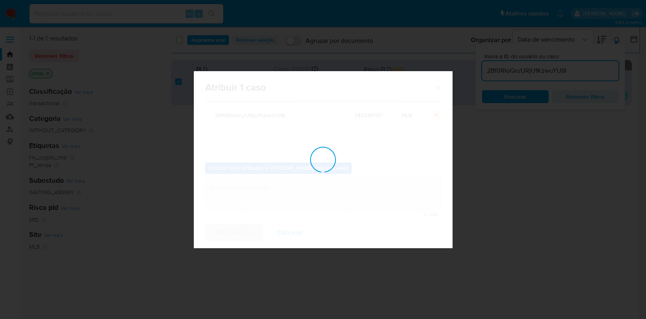
checkbox input "false"
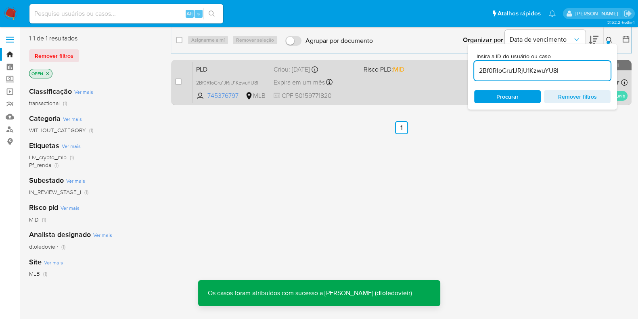
click at [361, 97] on div "PLD 2Bf0RIoGru1JRjU1KzwuYU8I 745376797 MLB Risco PLD: MID Criou: 12/08/2025 Cri…" at bounding box center [410, 82] width 435 height 41
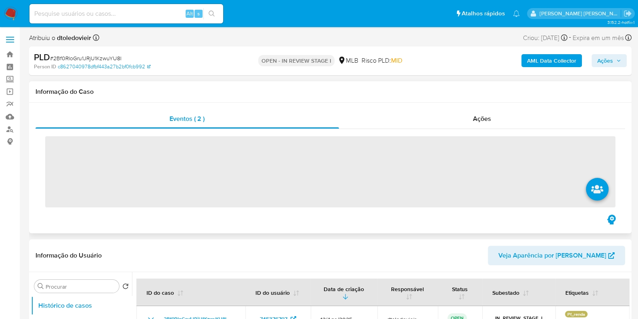
select select "10"
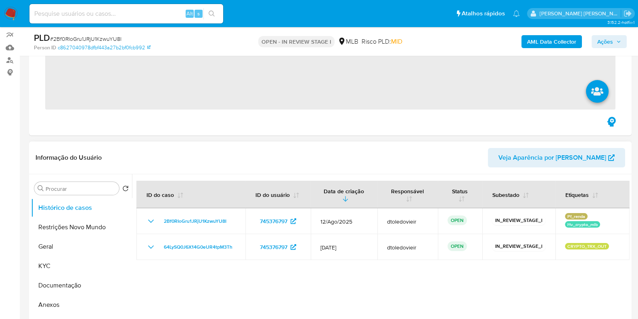
scroll to position [101, 0]
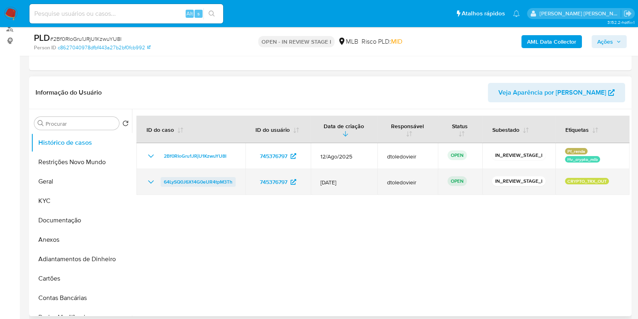
drag, startPoint x: 239, startPoint y: 180, endPoint x: 161, endPoint y: 185, distance: 77.2
click at [161, 185] on td "64LySQ0J6X14G0eUR4tpM3Th" at bounding box center [190, 182] width 109 height 26
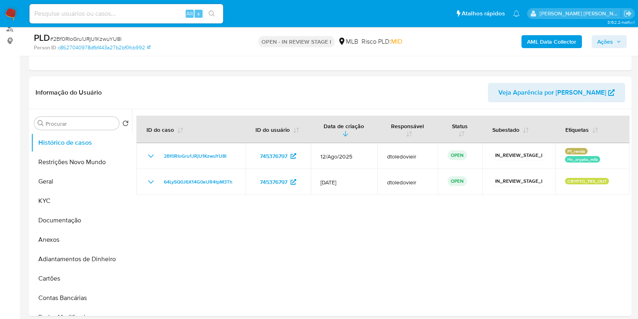
click at [611, 40] on span "Ações" at bounding box center [606, 41] width 16 height 13
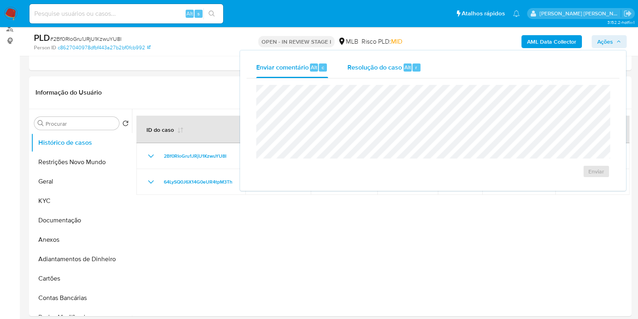
click at [401, 68] on span "Resolução do caso" at bounding box center [375, 66] width 55 height 9
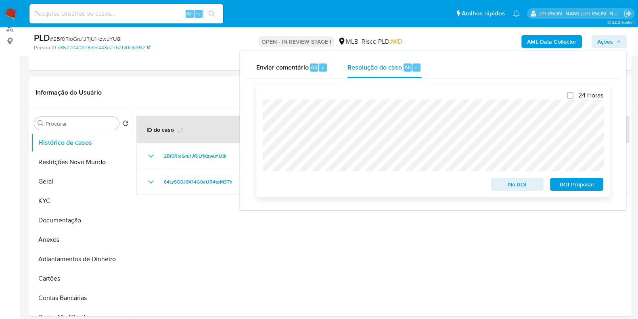
click at [511, 185] on span "No ROI" at bounding box center [518, 183] width 42 height 11
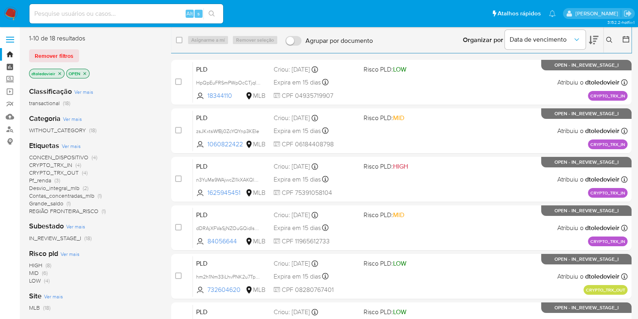
click at [11, 69] on link "Painel" at bounding box center [48, 67] width 96 height 13
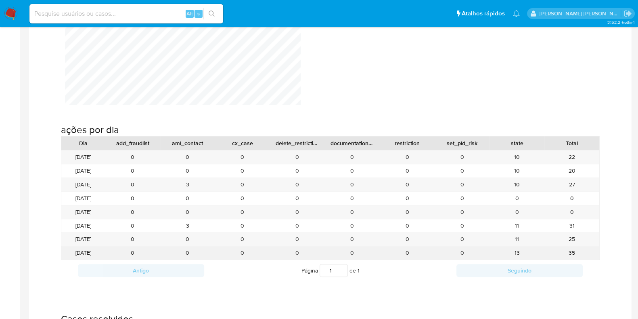
scroll to position [858, 0]
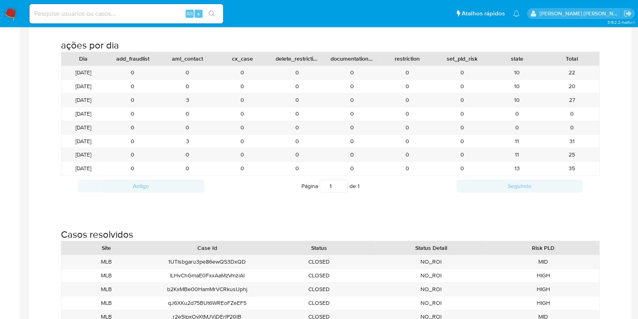
click at [609, 164] on div "ações por dia Dia add_fraudlist aml_contact cx_case delete_restriction document…" at bounding box center [331, 114] width 590 height 189
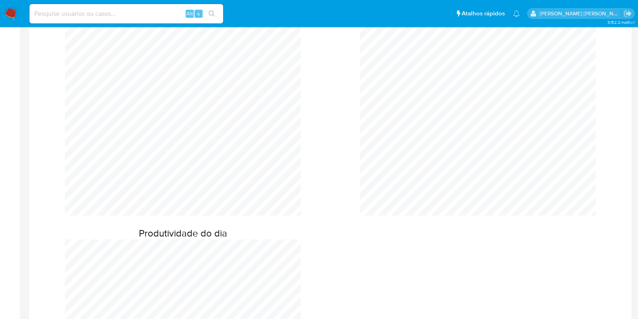
scroll to position [0, 0]
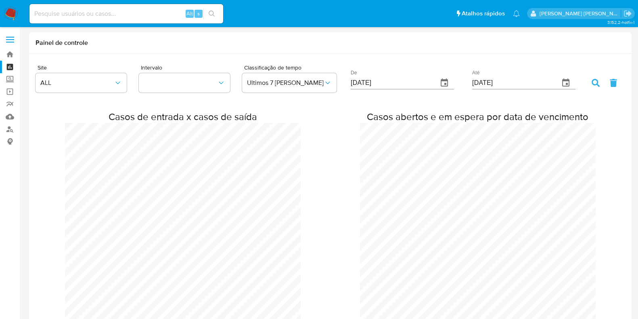
click at [9, 12] on img at bounding box center [11, 14] width 14 height 14
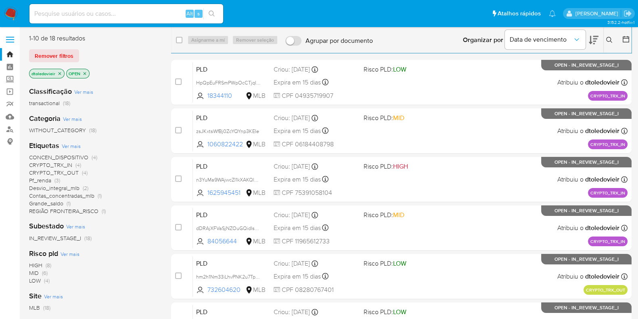
click at [452, 17] on ul "Pausado Ver notificaciones Alt s Atalhos rápidos Presiona las siguientes teclas…" at bounding box center [292, 13] width 535 height 20
